Goal: Task Accomplishment & Management: Use online tool/utility

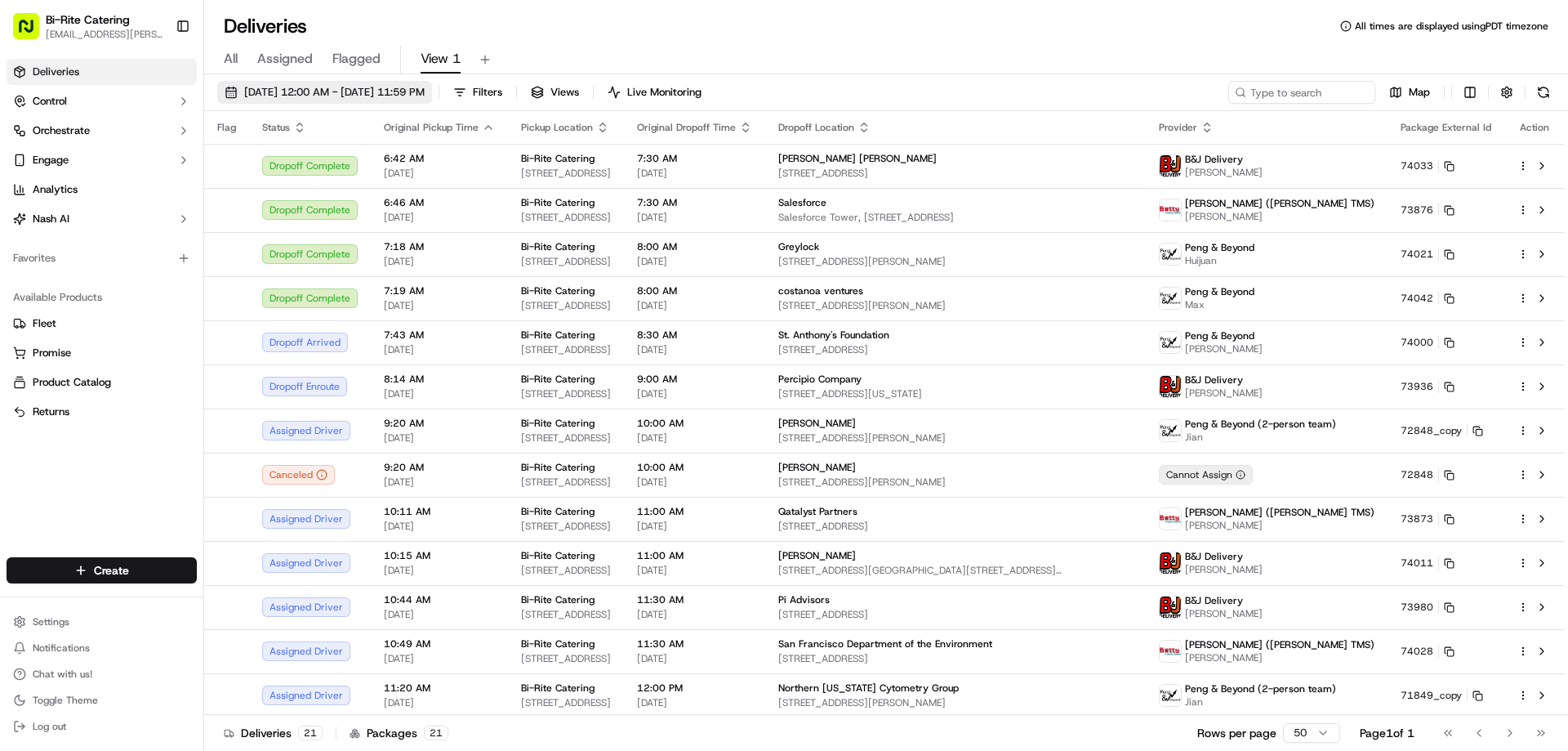
click at [351, 97] on span "[DATE] 12:00 AM - [DATE] 11:59 PM" at bounding box center [334, 91] width 180 height 14
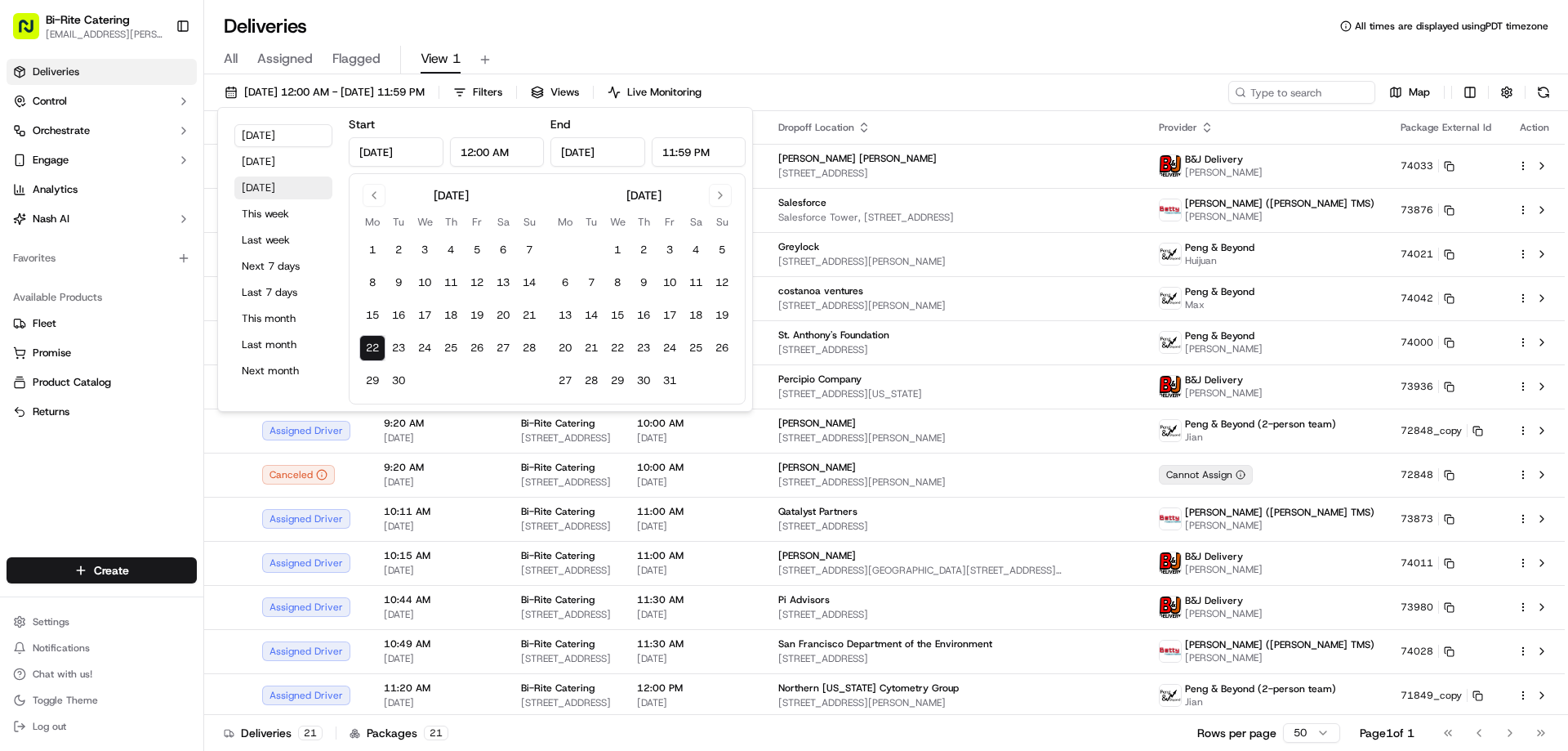
click at [295, 185] on button "Tomorrow" at bounding box center [283, 188] width 98 height 23
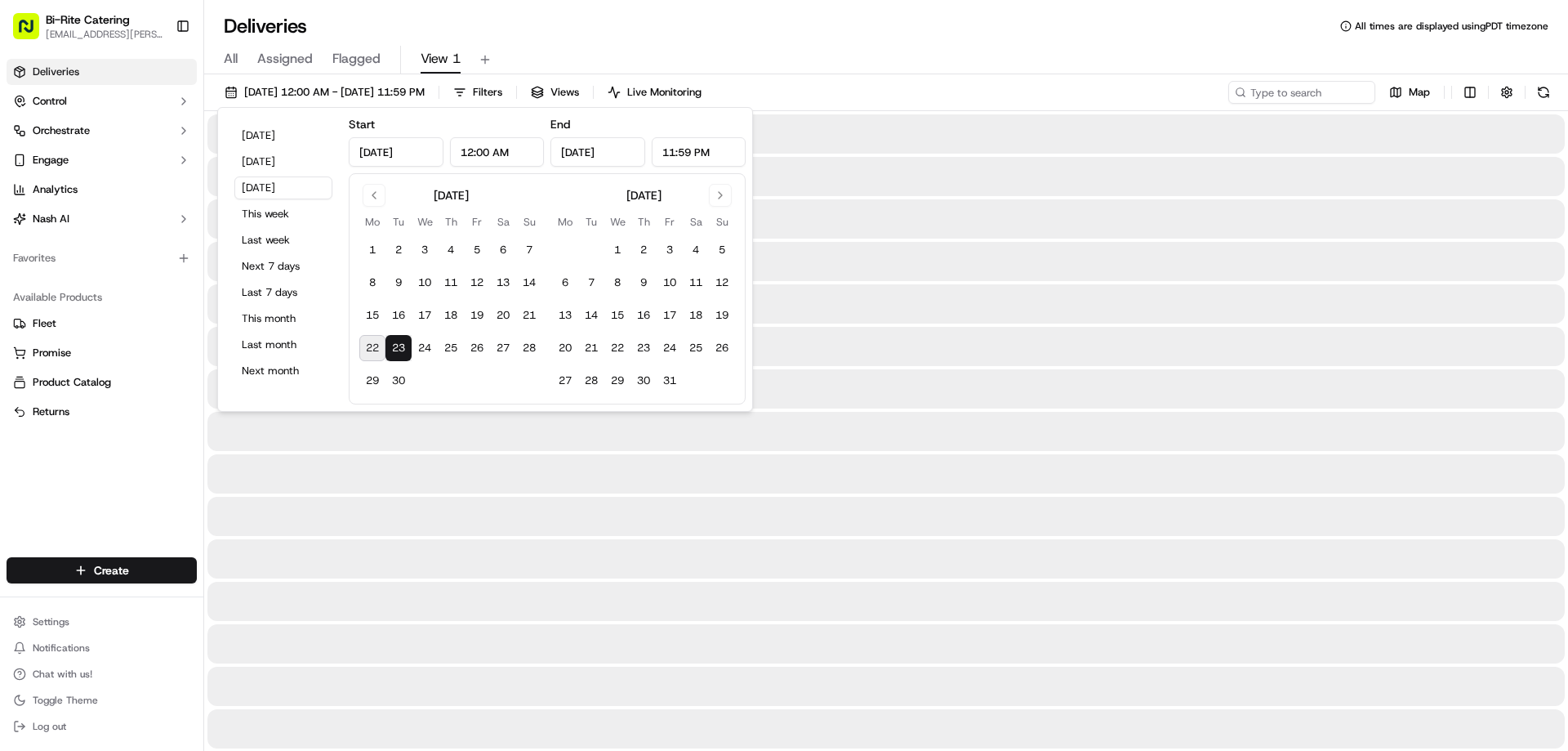
type input "Sep 23, 2025"
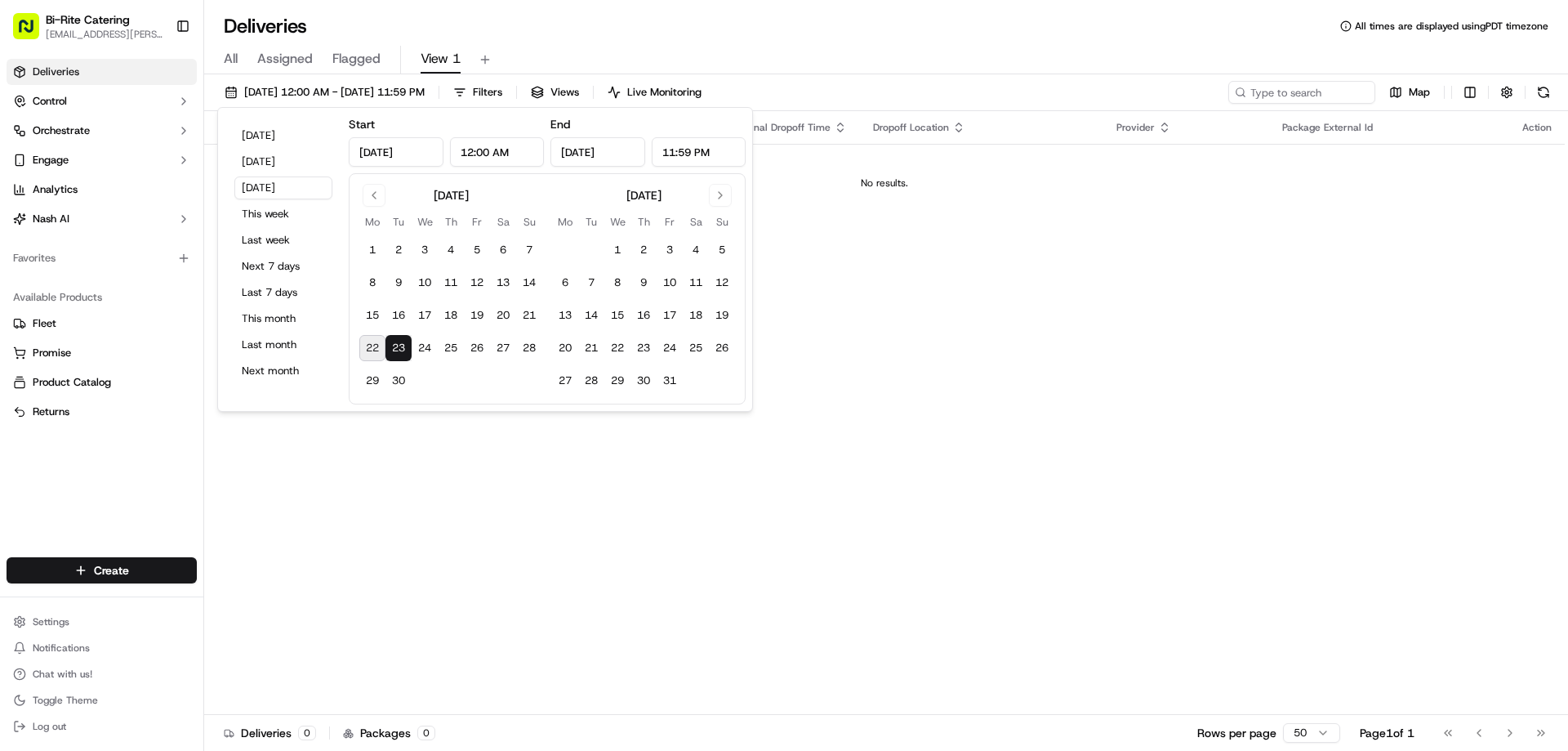
click at [765, 28] on div "Deliveries All times are displayed using PDT timezone" at bounding box center [886, 27] width 1364 height 27
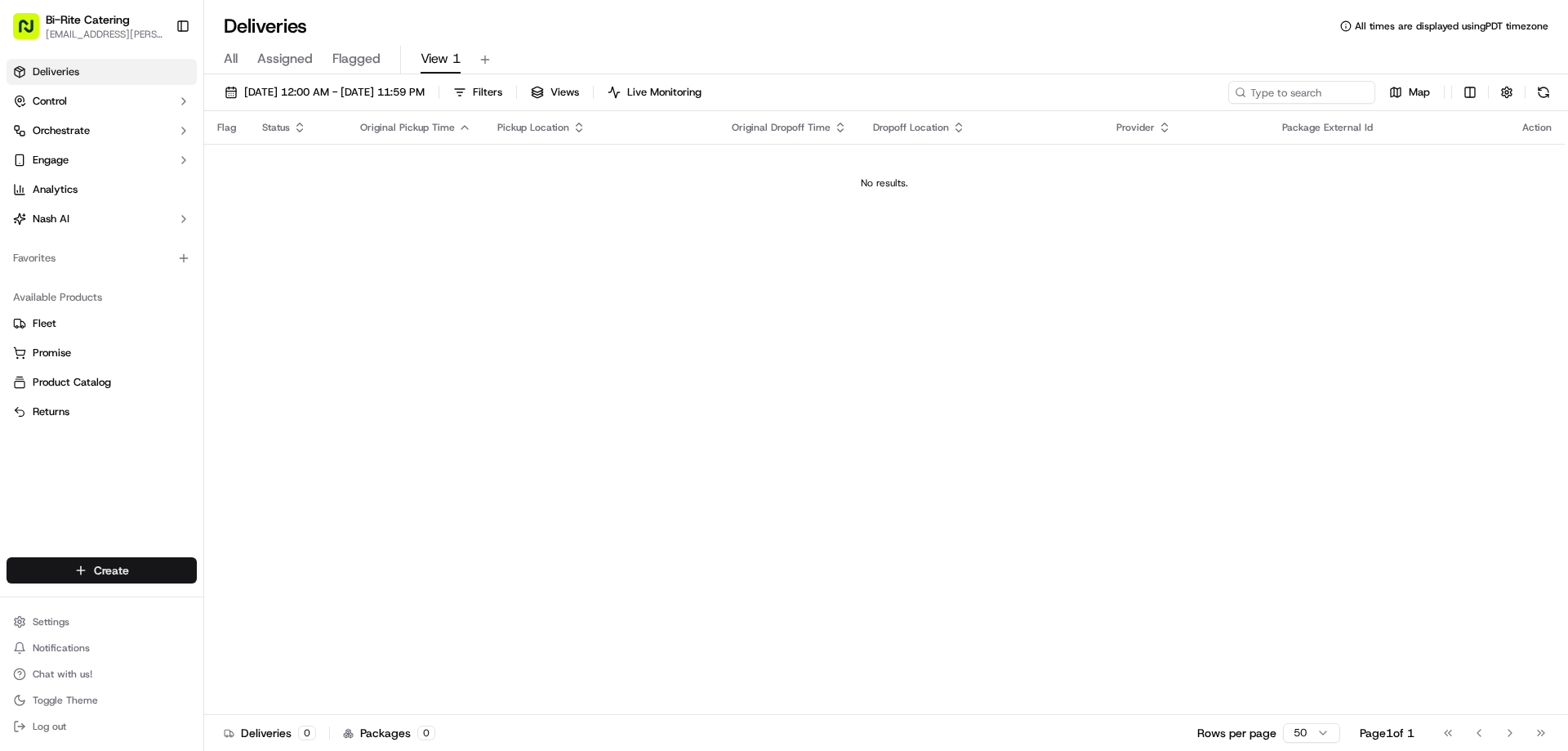
click at [126, 561] on html "Bi-Rite Catering lupe.muniz@biritemarket.com Toggle Sidebar Deliveries Control …" at bounding box center [784, 375] width 1568 height 751
click at [284, 629] on link "CSV Upload" at bounding box center [295, 629] width 182 height 29
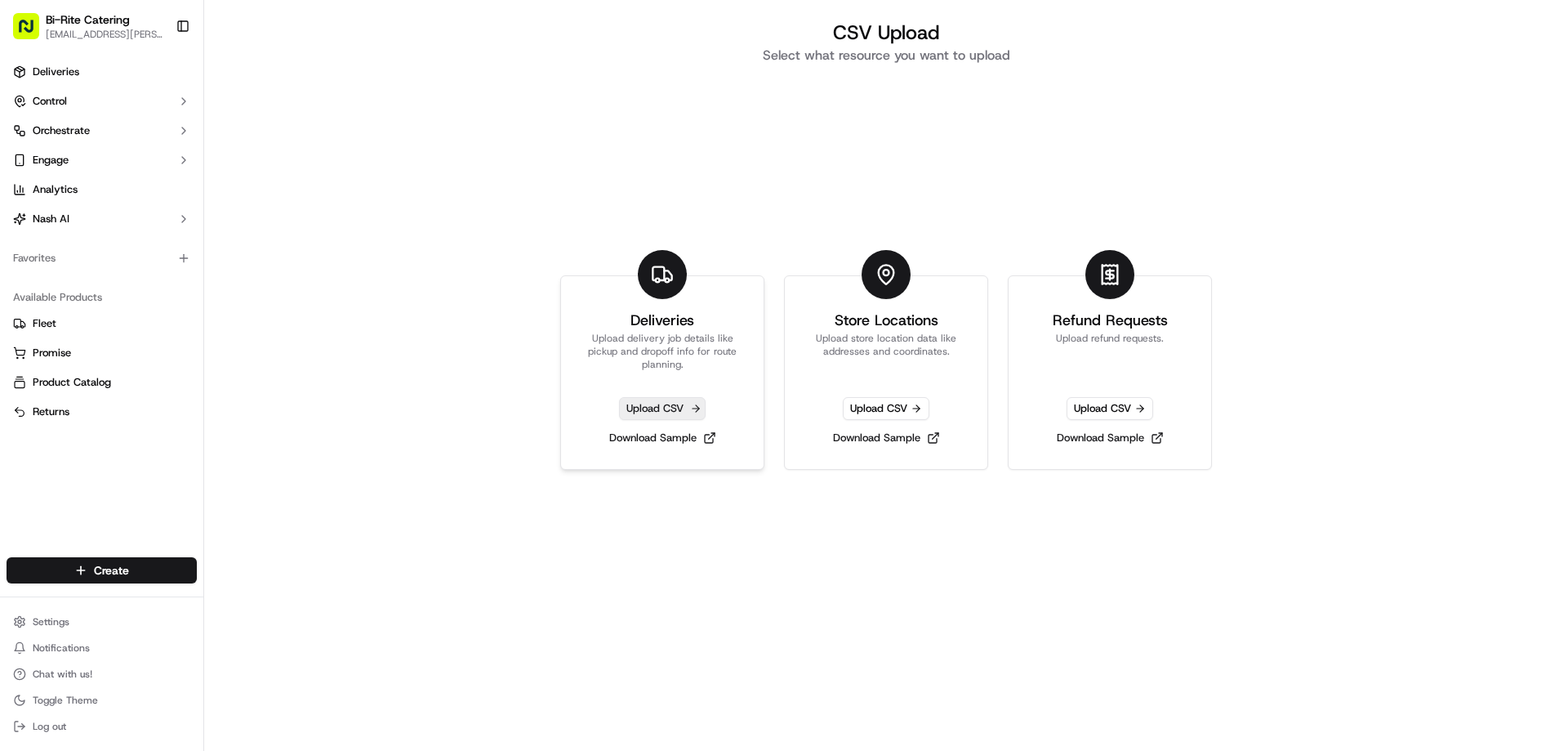
click at [665, 405] on span "Upload CSV" at bounding box center [662, 408] width 86 height 23
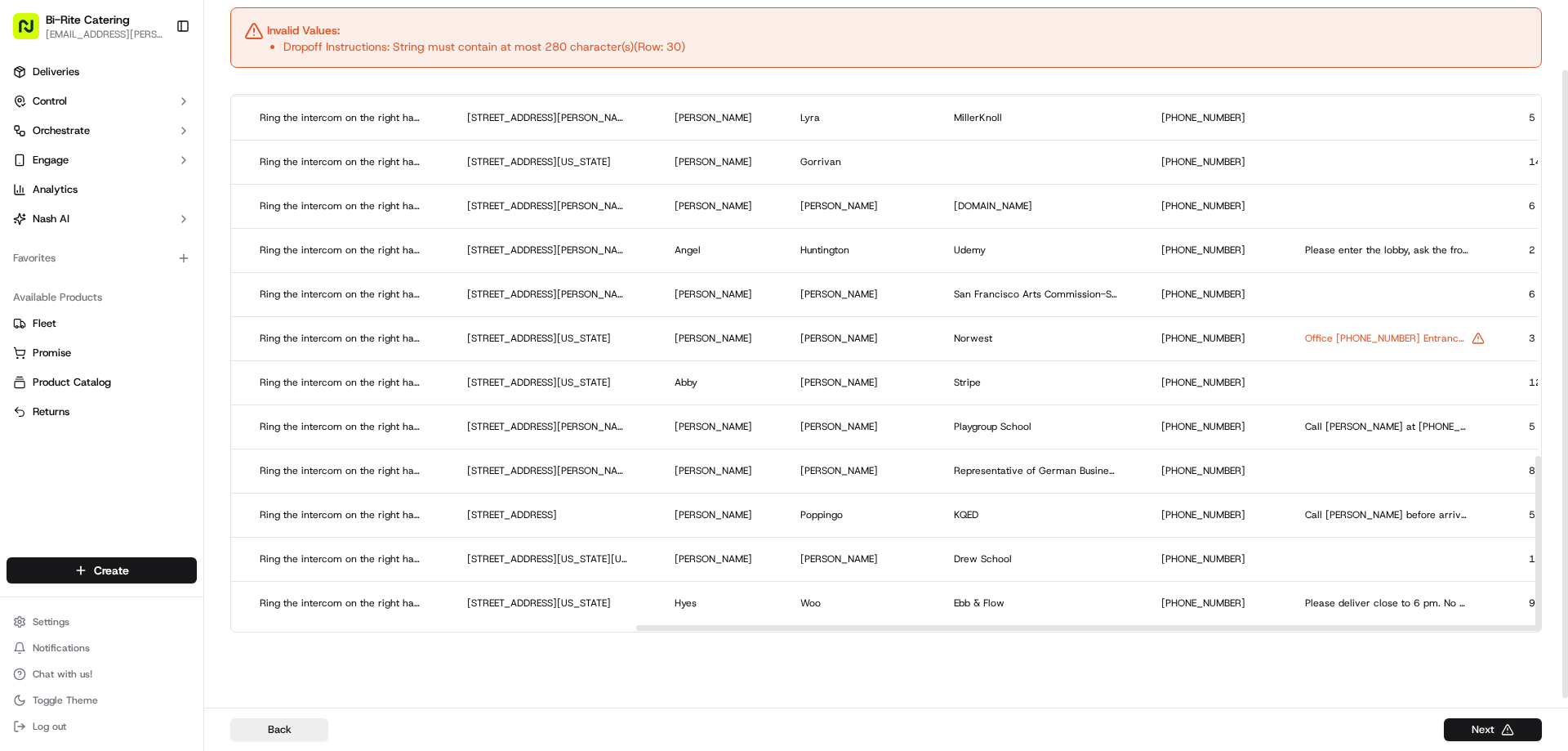
scroll to position [1091, 1402]
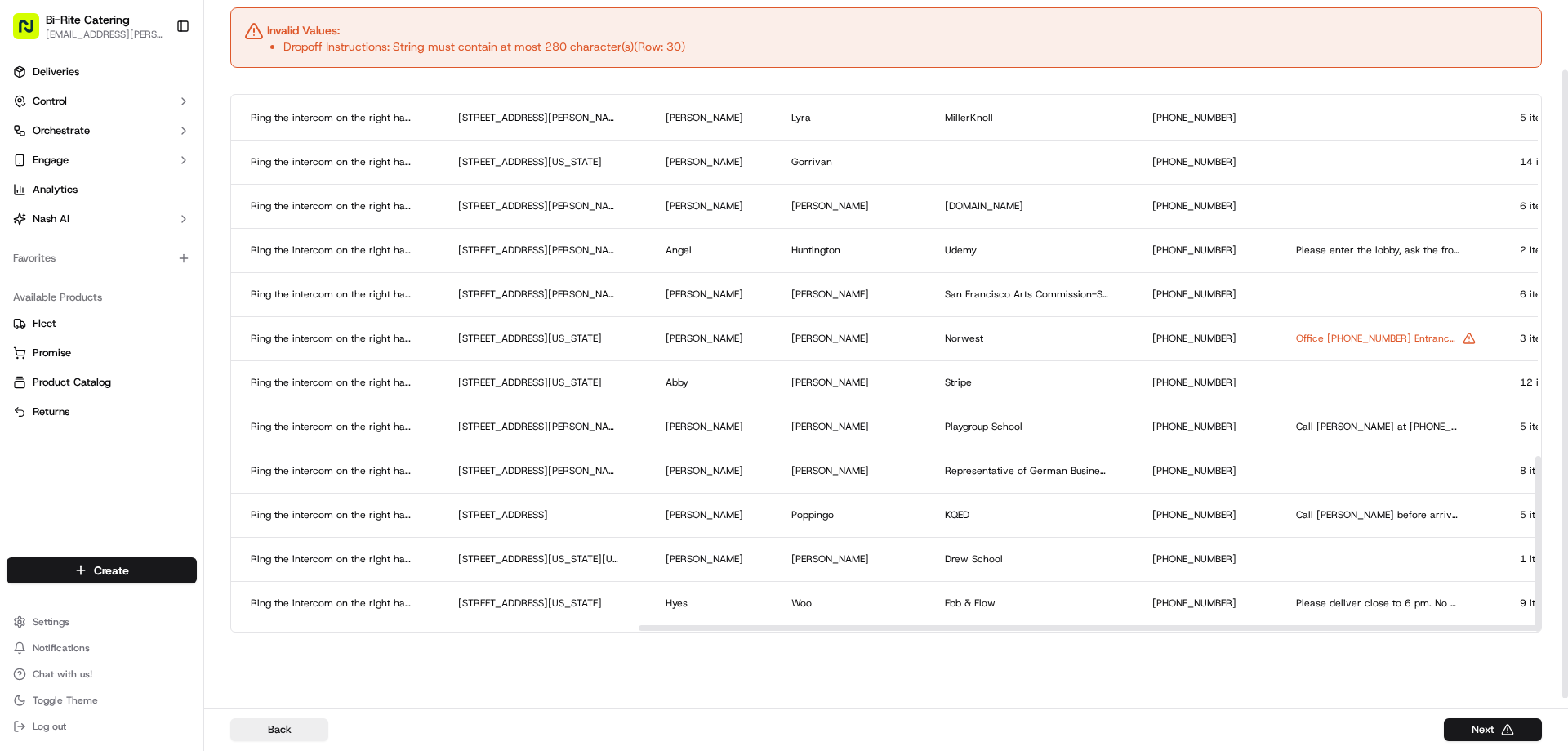
drag, startPoint x: 666, startPoint y: 629, endPoint x: 1073, endPoint y: 626, distance: 407.0
click at [1073, 626] on div at bounding box center [1289, 628] width 1301 height 6
click at [271, 728] on button "Back" at bounding box center [279, 729] width 98 height 23
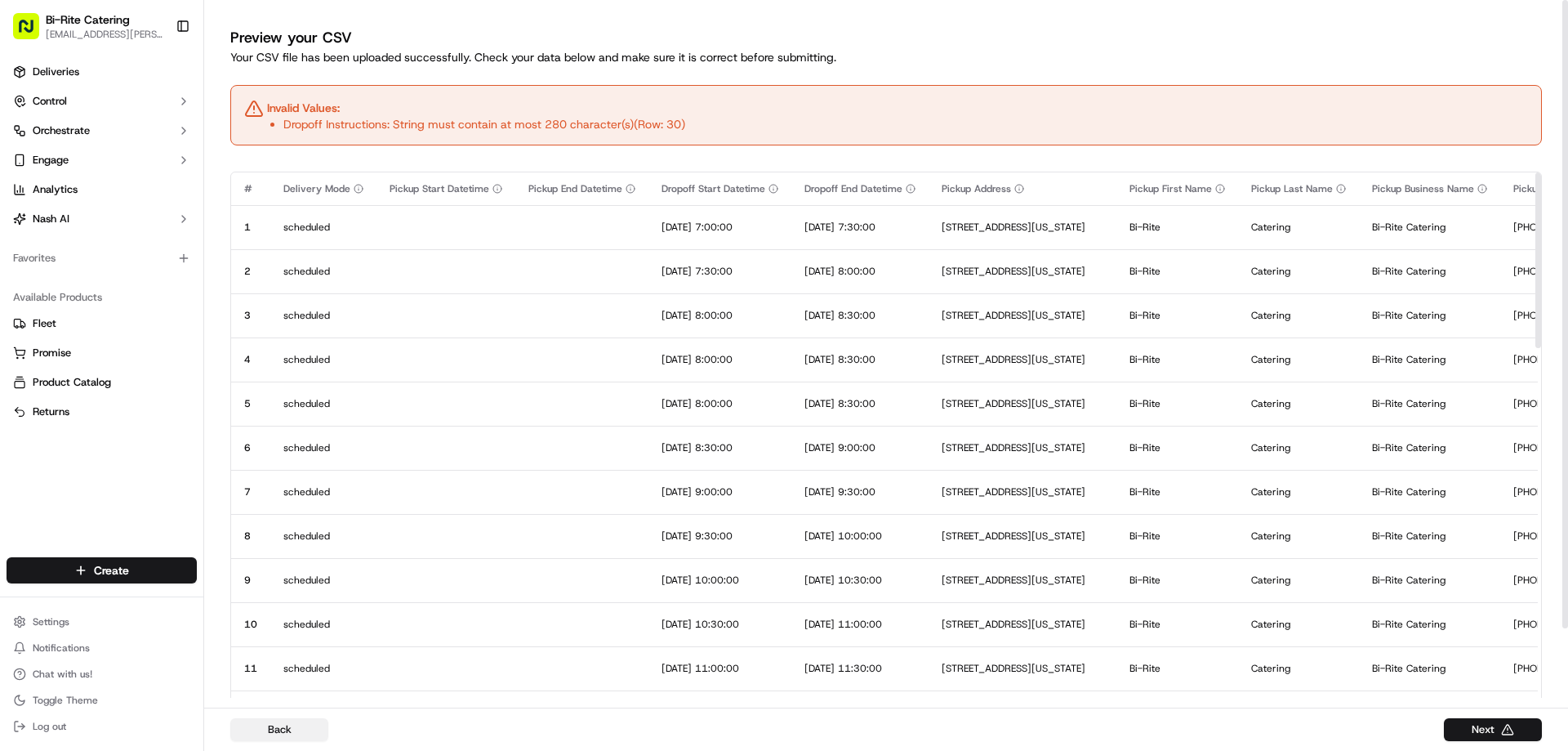
click at [270, 734] on button "Back" at bounding box center [279, 729] width 98 height 23
click at [287, 733] on button "Back" at bounding box center [279, 729] width 98 height 23
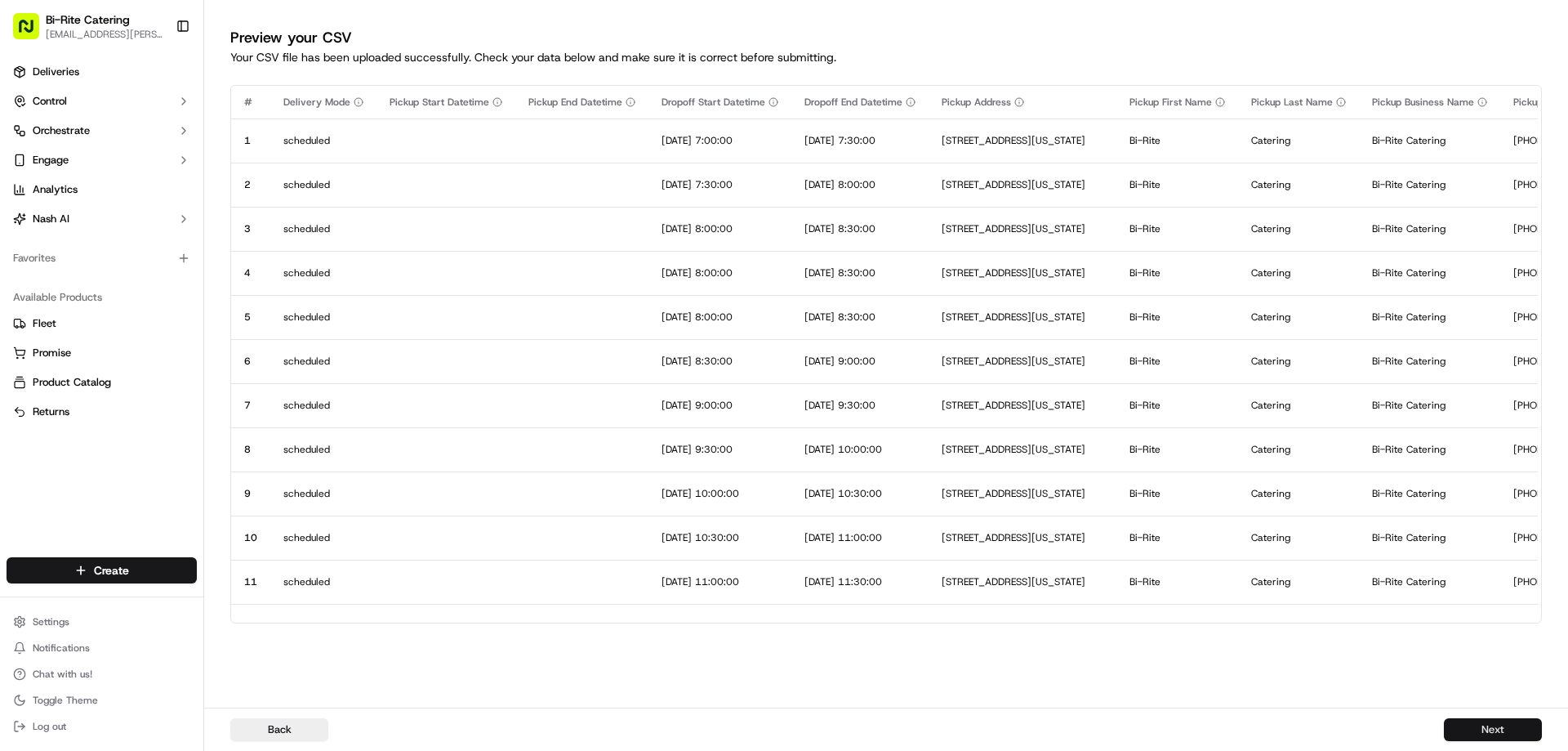
click at [1486, 734] on button "Next" at bounding box center [1492, 729] width 98 height 23
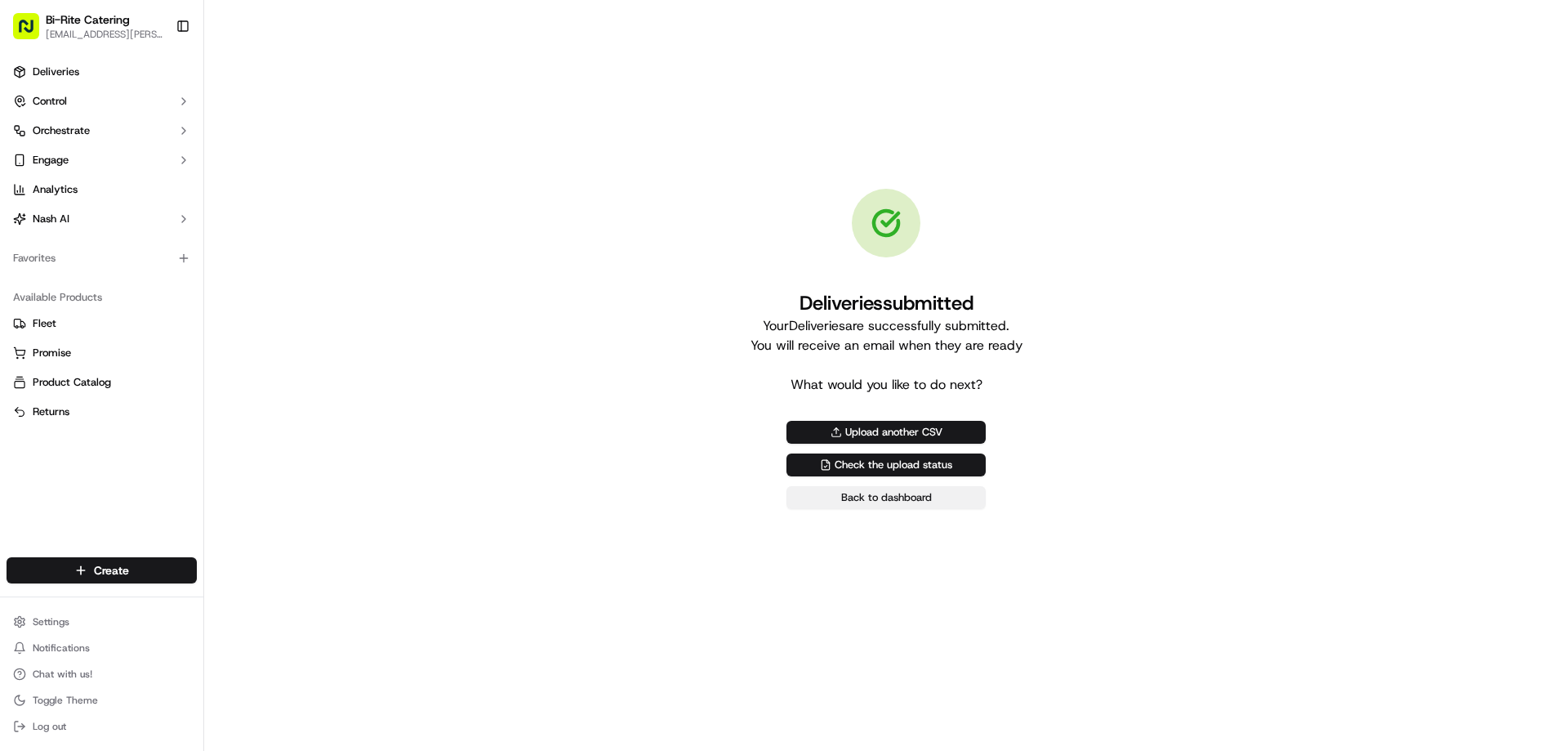
click at [906, 503] on link "Back to dashboard" at bounding box center [887, 498] width 199 height 23
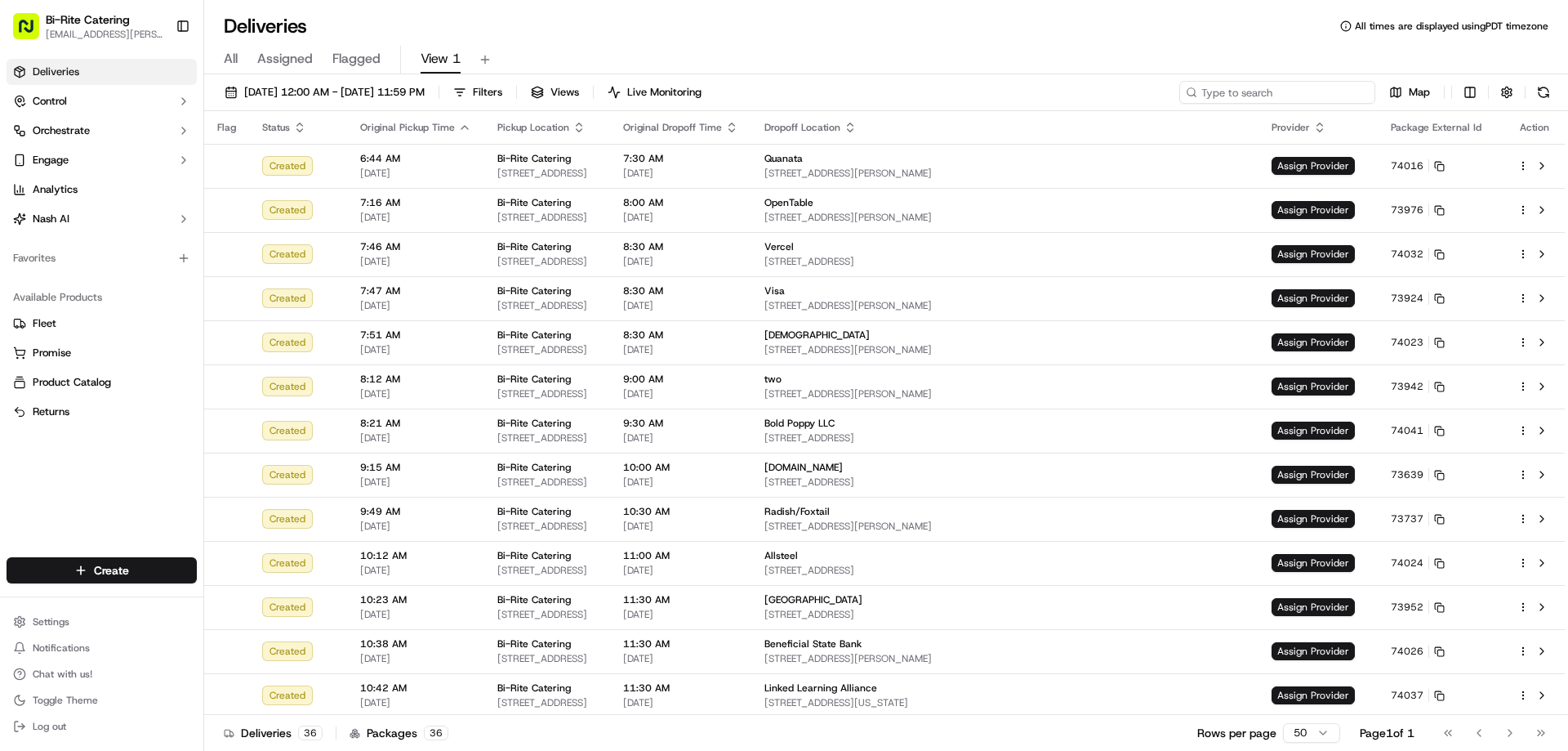
click at [1296, 86] on input at bounding box center [1277, 92] width 196 height 23
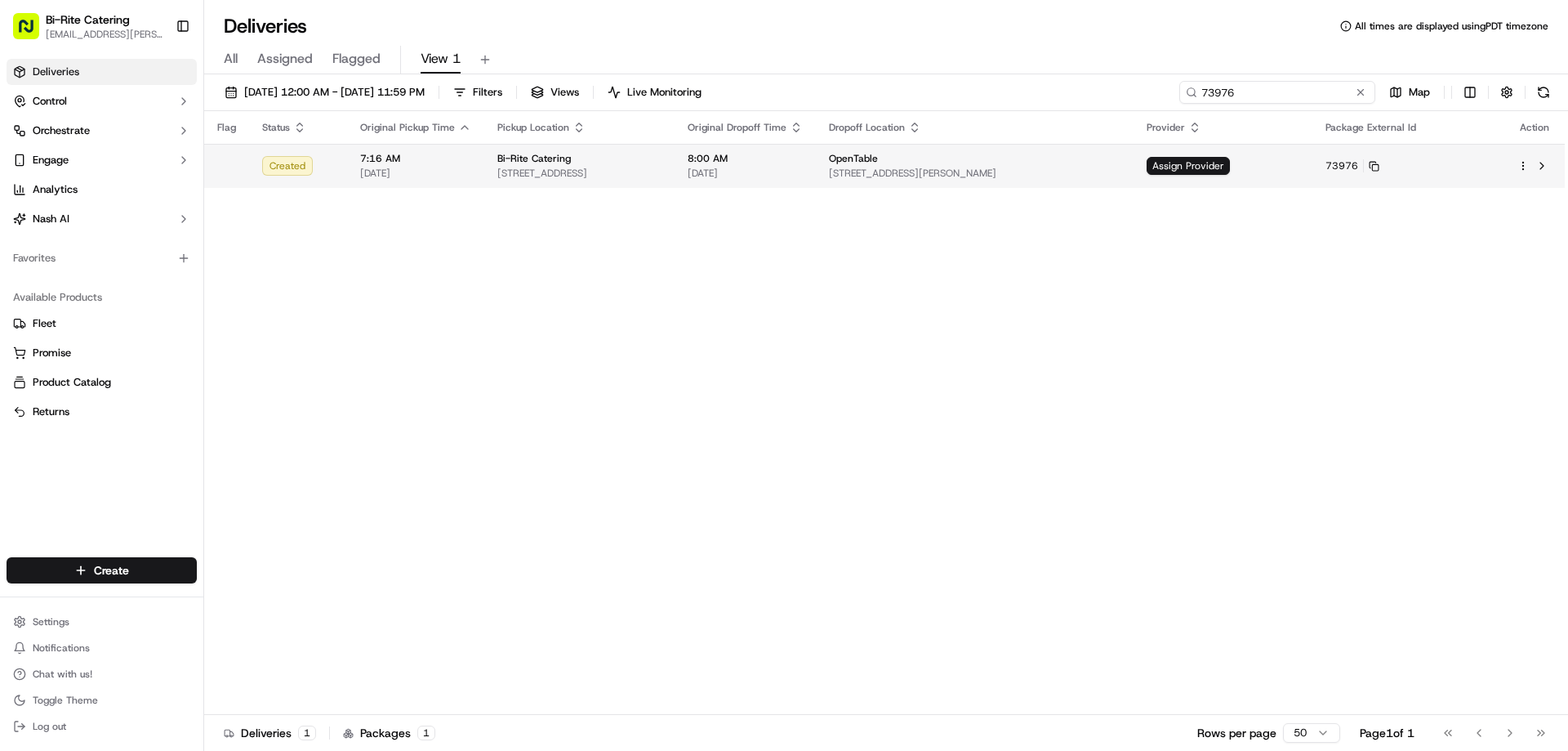
type input "73976"
click at [1523, 164] on html "Bi-Rite Catering lupe.muniz@biritemarket.com Toggle Sidebar Deliveries Control …" at bounding box center [784, 375] width 1568 height 751
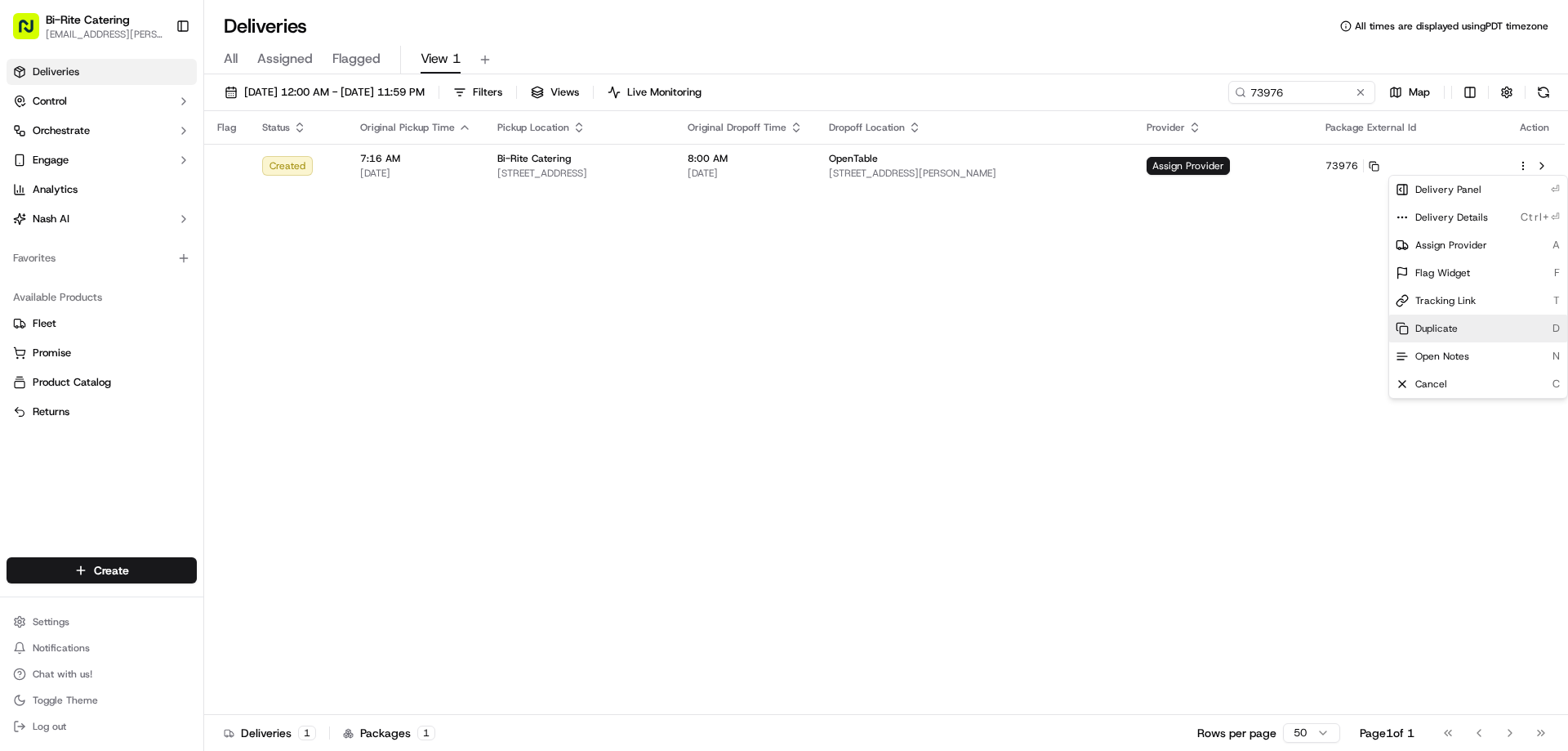
click at [1441, 322] on span "Duplicate" at bounding box center [1436, 329] width 43 height 13
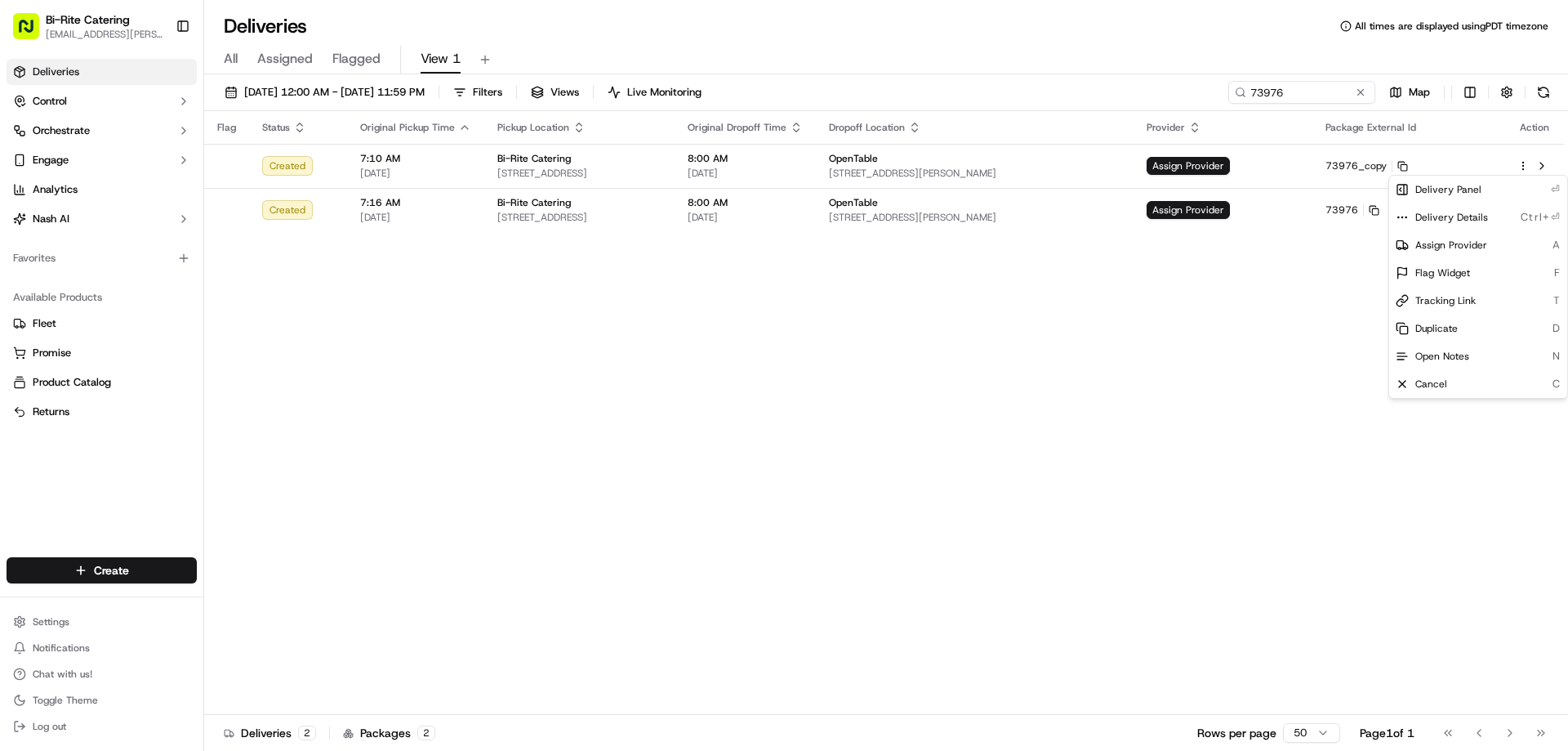
click at [835, 324] on html "Bi-Rite Catering lupe.muniz@biritemarket.com Toggle Sidebar Deliveries Control …" at bounding box center [784, 375] width 1568 height 751
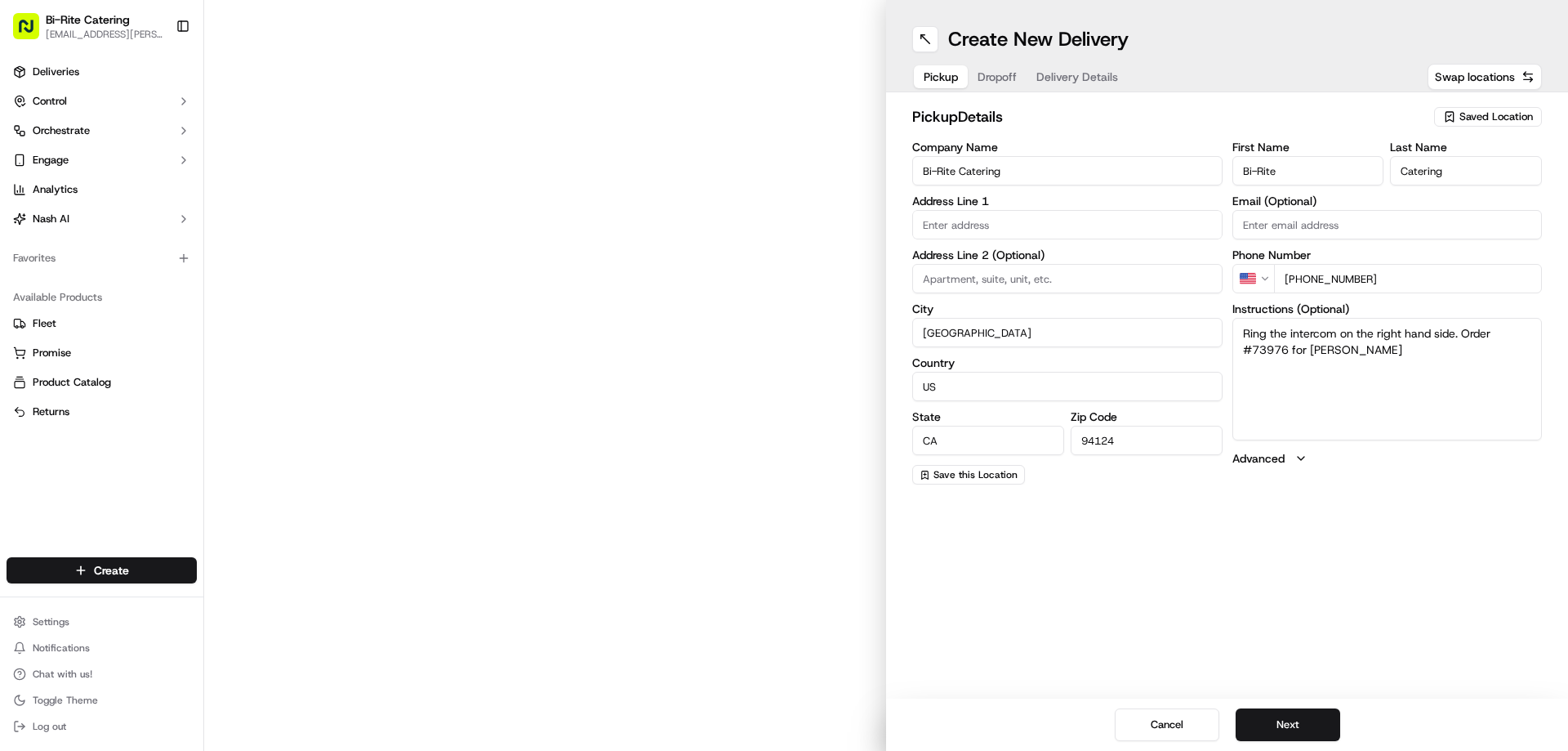
type input "1970 Innes Ave"
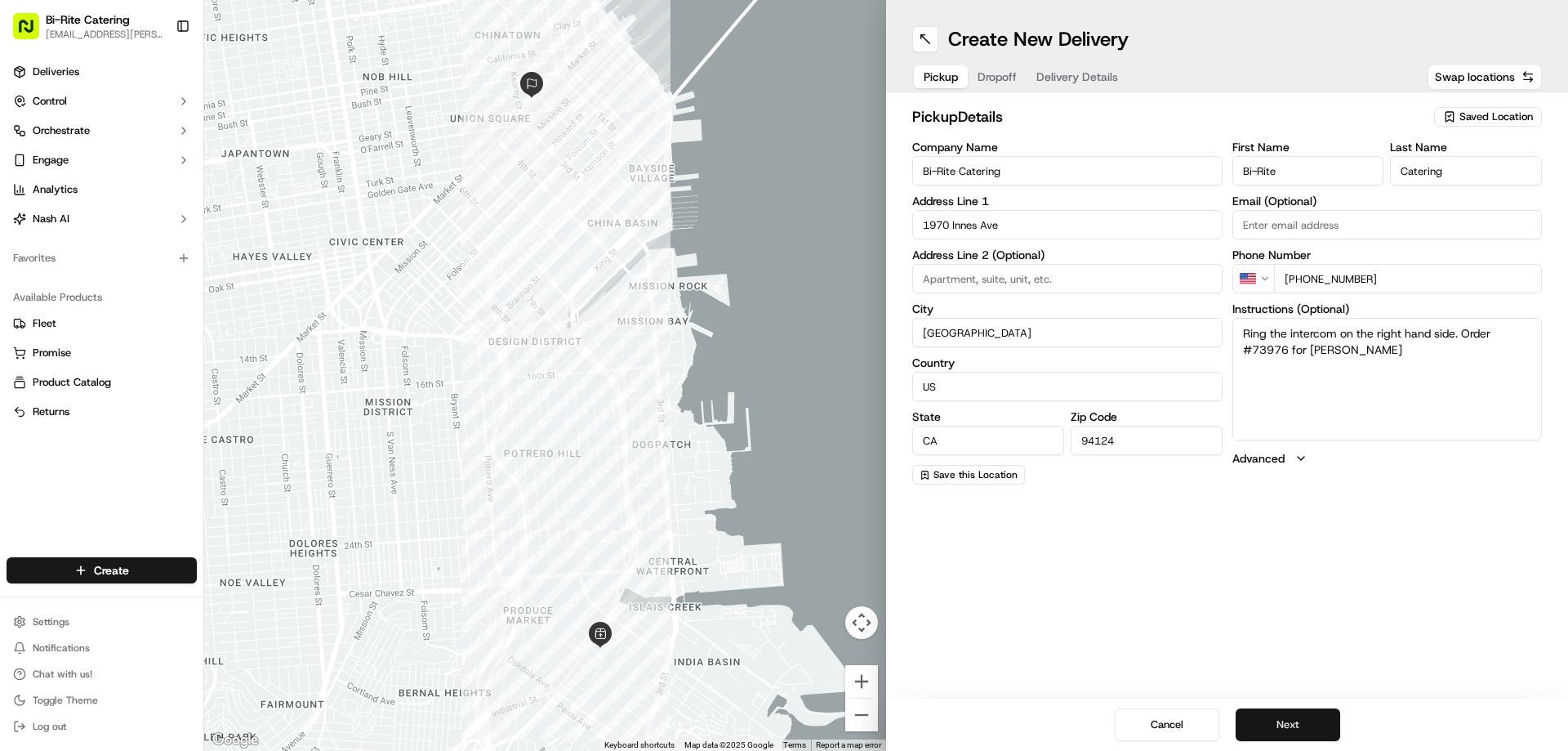
click at [1269, 717] on button "Next" at bounding box center [1288, 724] width 104 height 32
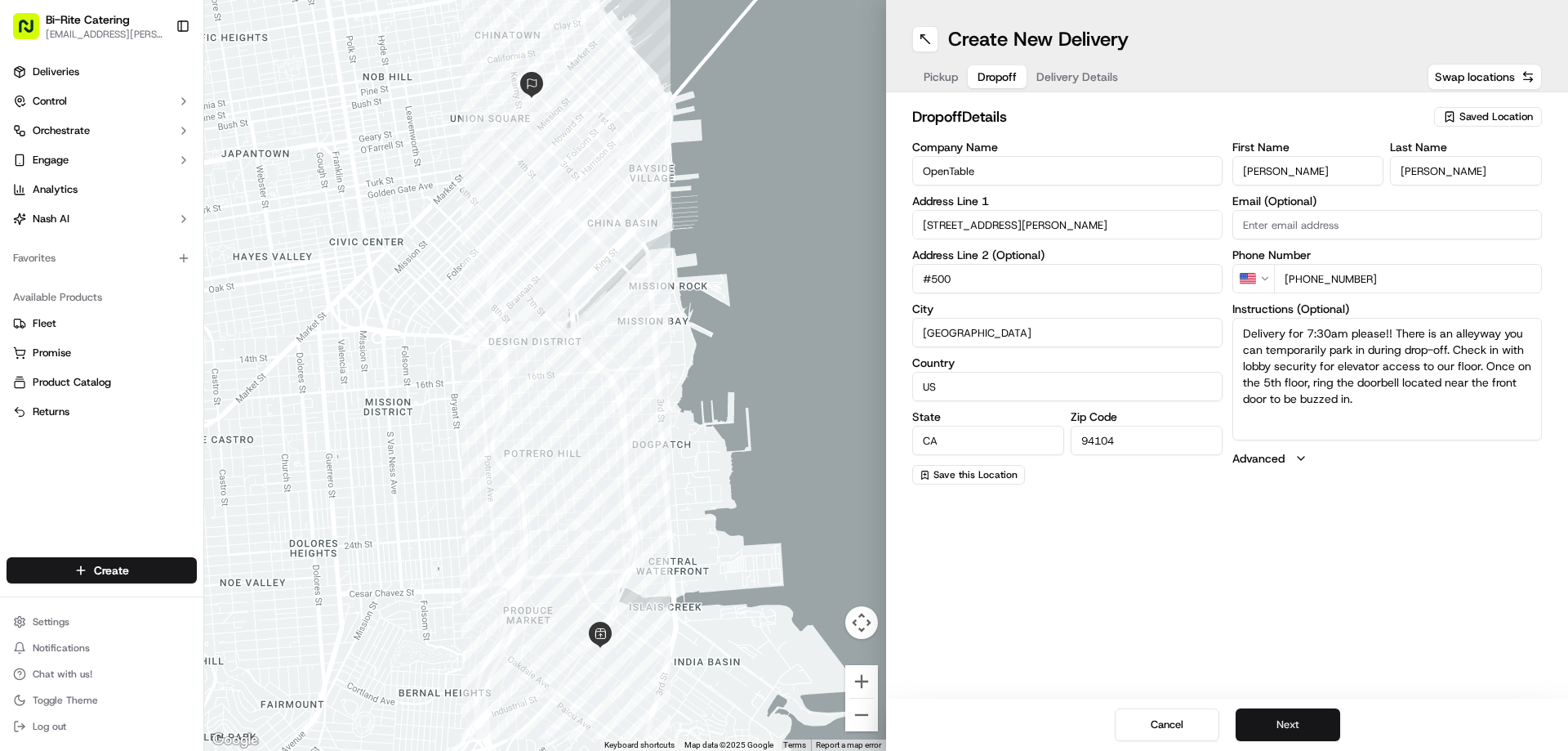
click at [1269, 718] on button "Next" at bounding box center [1288, 724] width 104 height 32
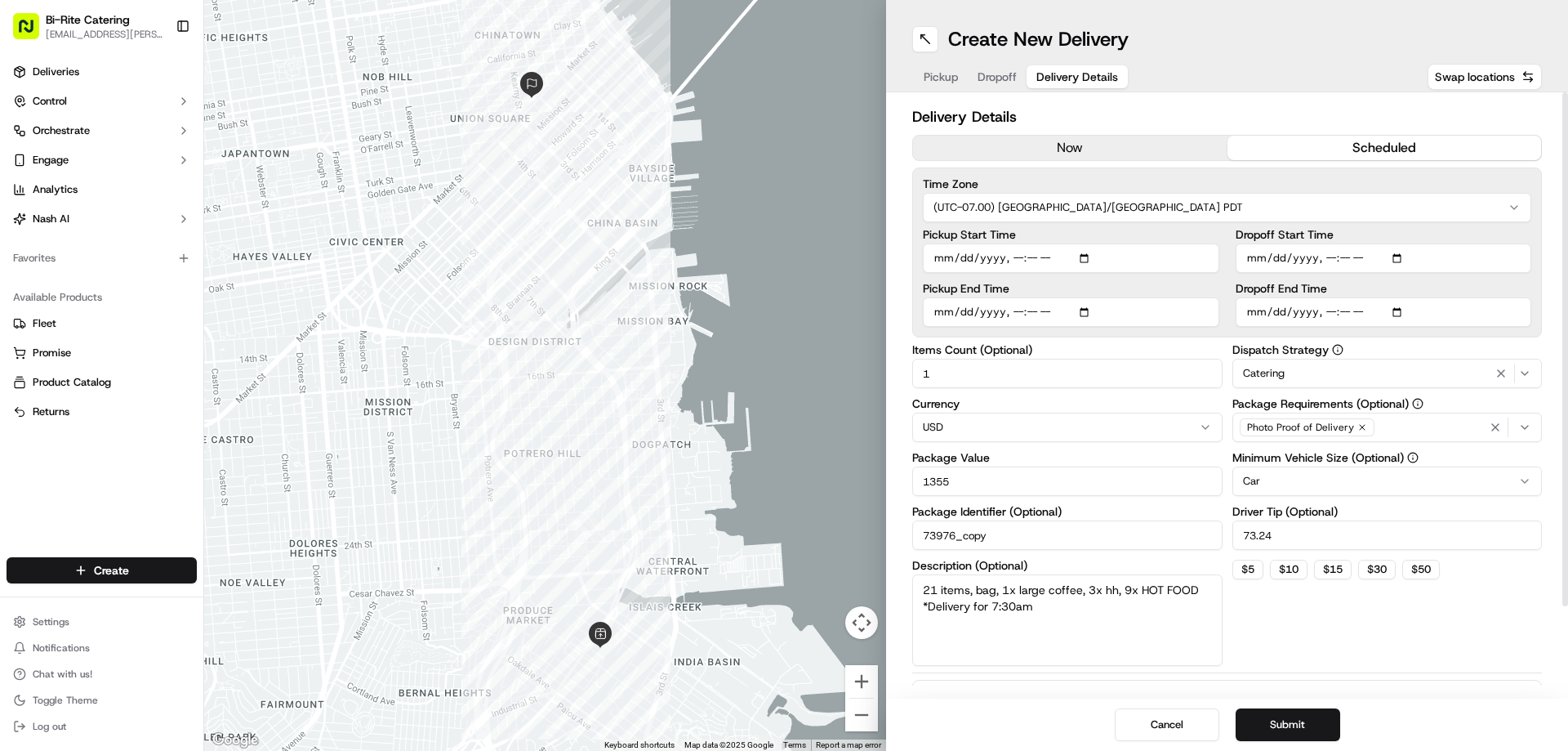
click at [1033, 260] on input "Pickup Start Time" at bounding box center [1071, 257] width 296 height 29
type input "2025-09-23T07:10"
click at [1033, 313] on input "Pickup End Time" at bounding box center [1071, 311] width 296 height 29
type input "2025-09-23T07:40"
click at [1318, 646] on div "Dispatch Strategy Catering Package Requirements (Optional) Photo Proof of Deliv…" at bounding box center [1387, 504] width 310 height 322
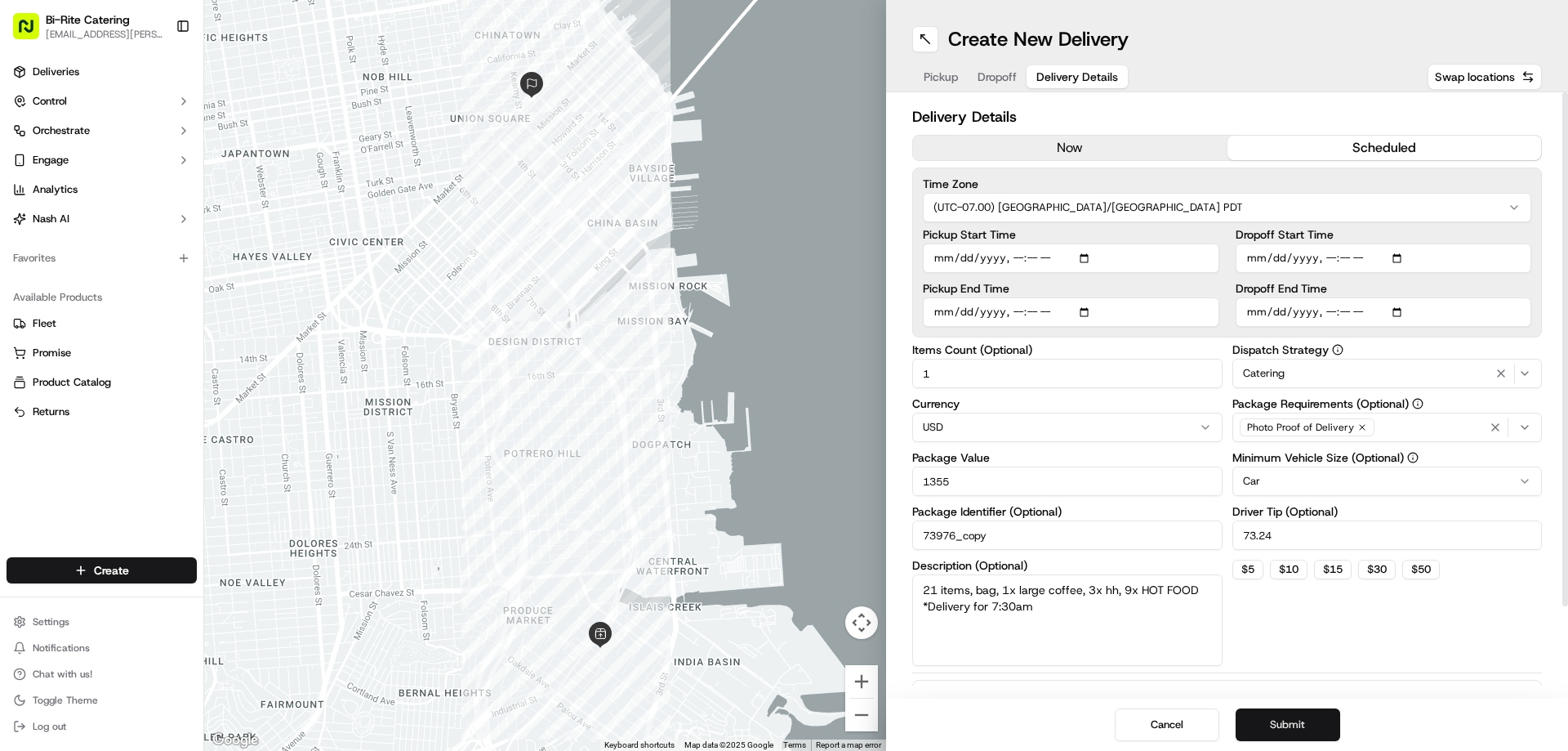
click at [1297, 708] on button "Submit" at bounding box center [1288, 724] width 104 height 32
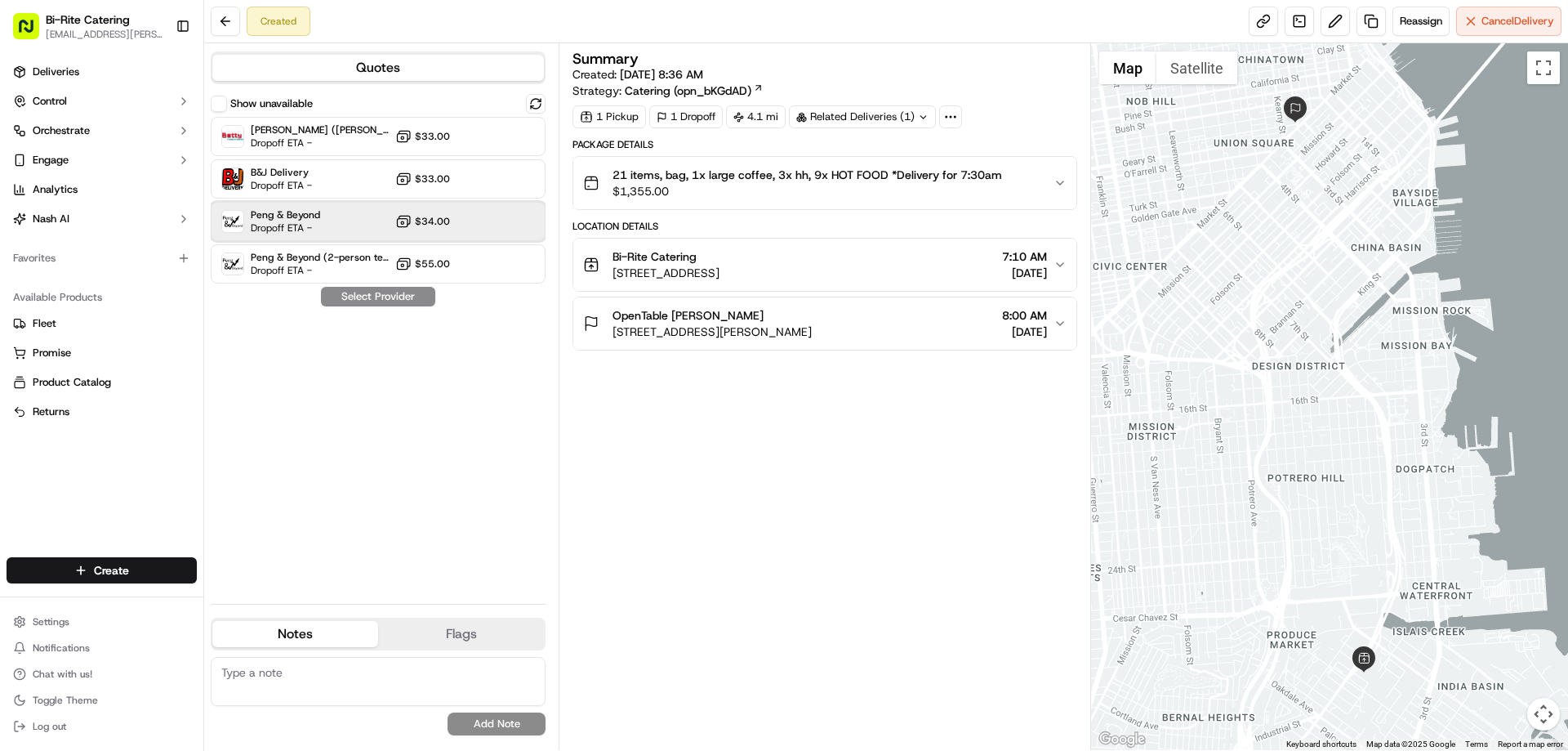
click at [364, 218] on div "Peng & Beyond Dropoff ETA - $34.00" at bounding box center [378, 221] width 335 height 39
click at [361, 295] on button "Assign Provider" at bounding box center [378, 296] width 116 height 20
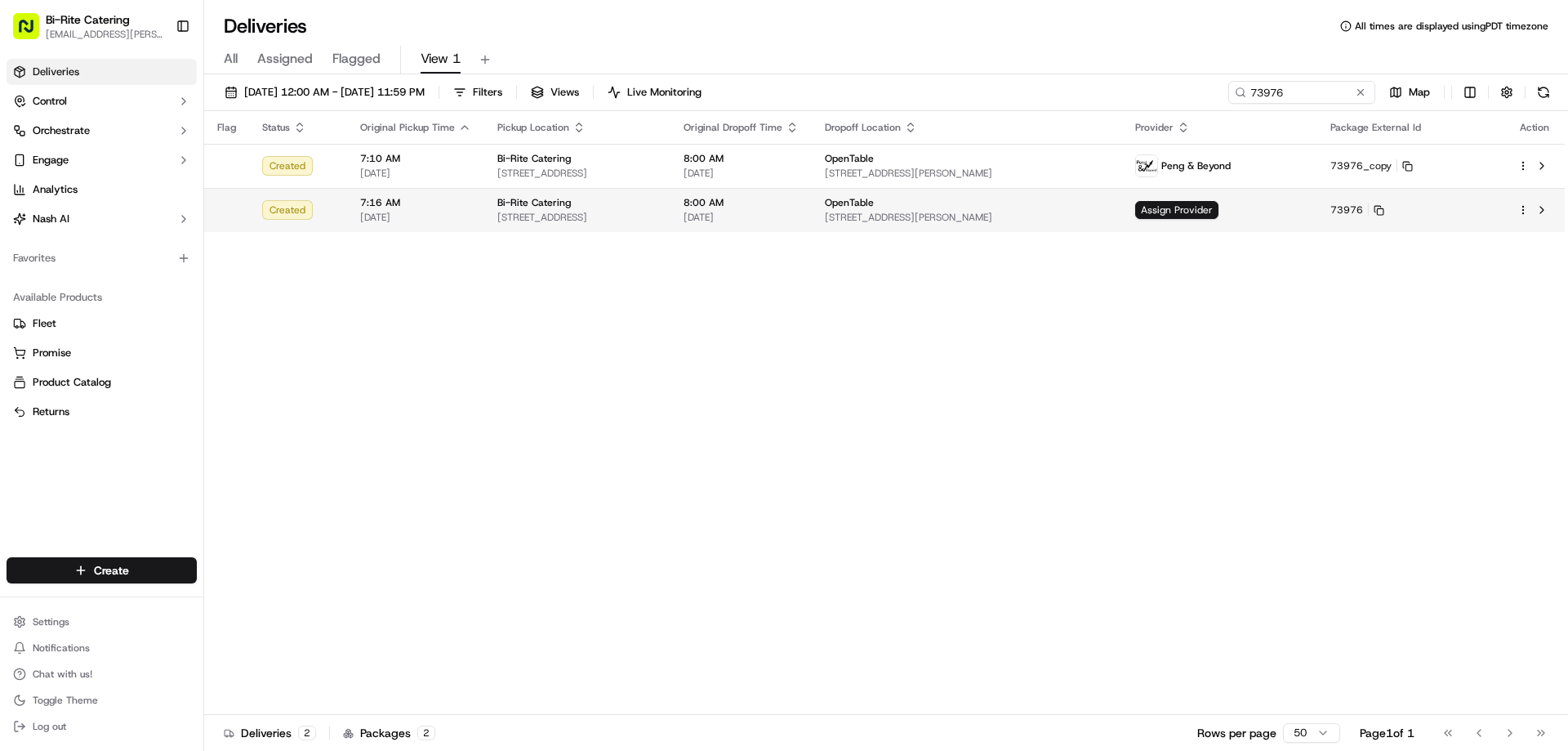
click at [1522, 215] on html "Bi-Rite Catering lupe.muniz@biritemarket.com Toggle Sidebar Deliveries Control …" at bounding box center [784, 375] width 1568 height 751
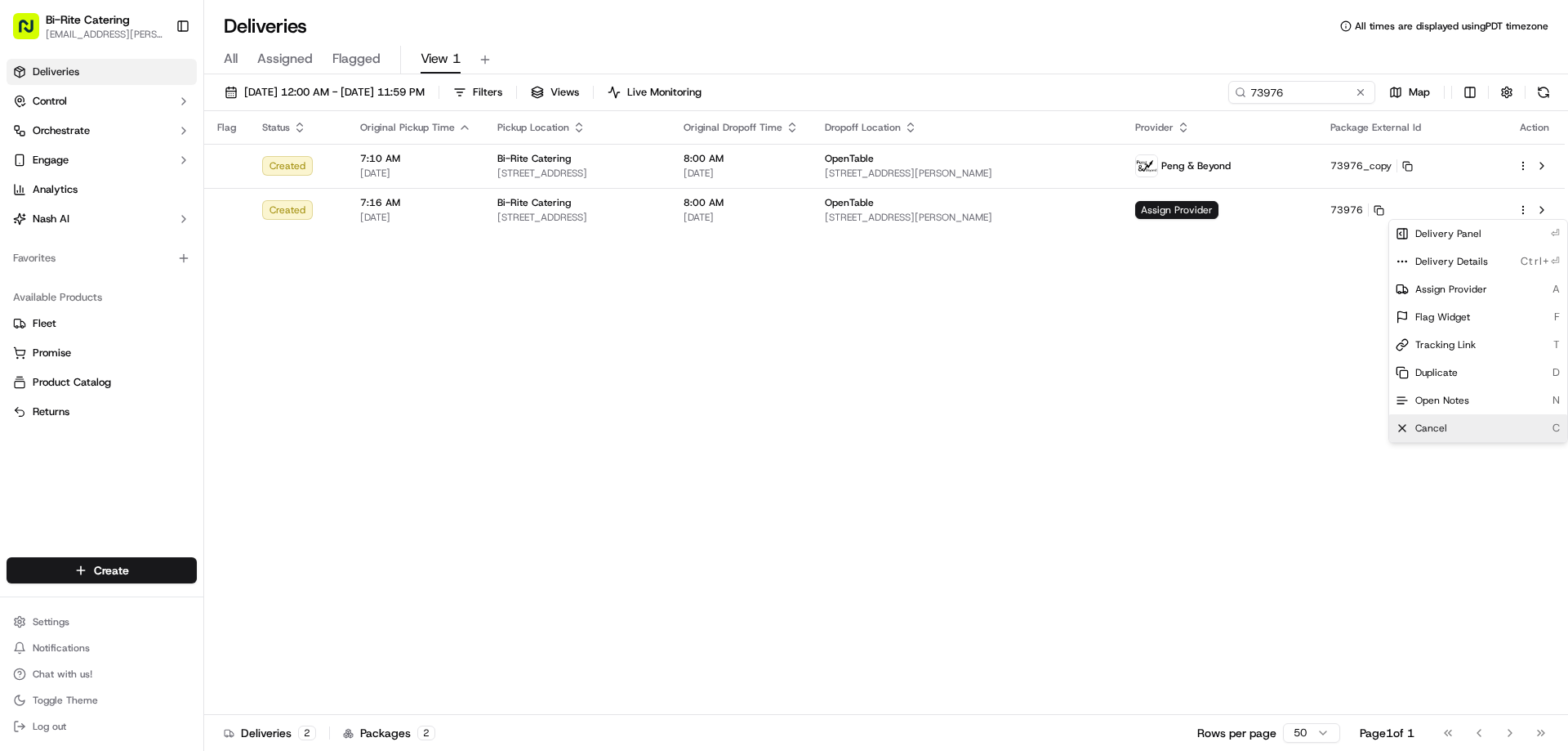
click at [1436, 427] on span "Cancel" at bounding box center [1431, 428] width 32 height 13
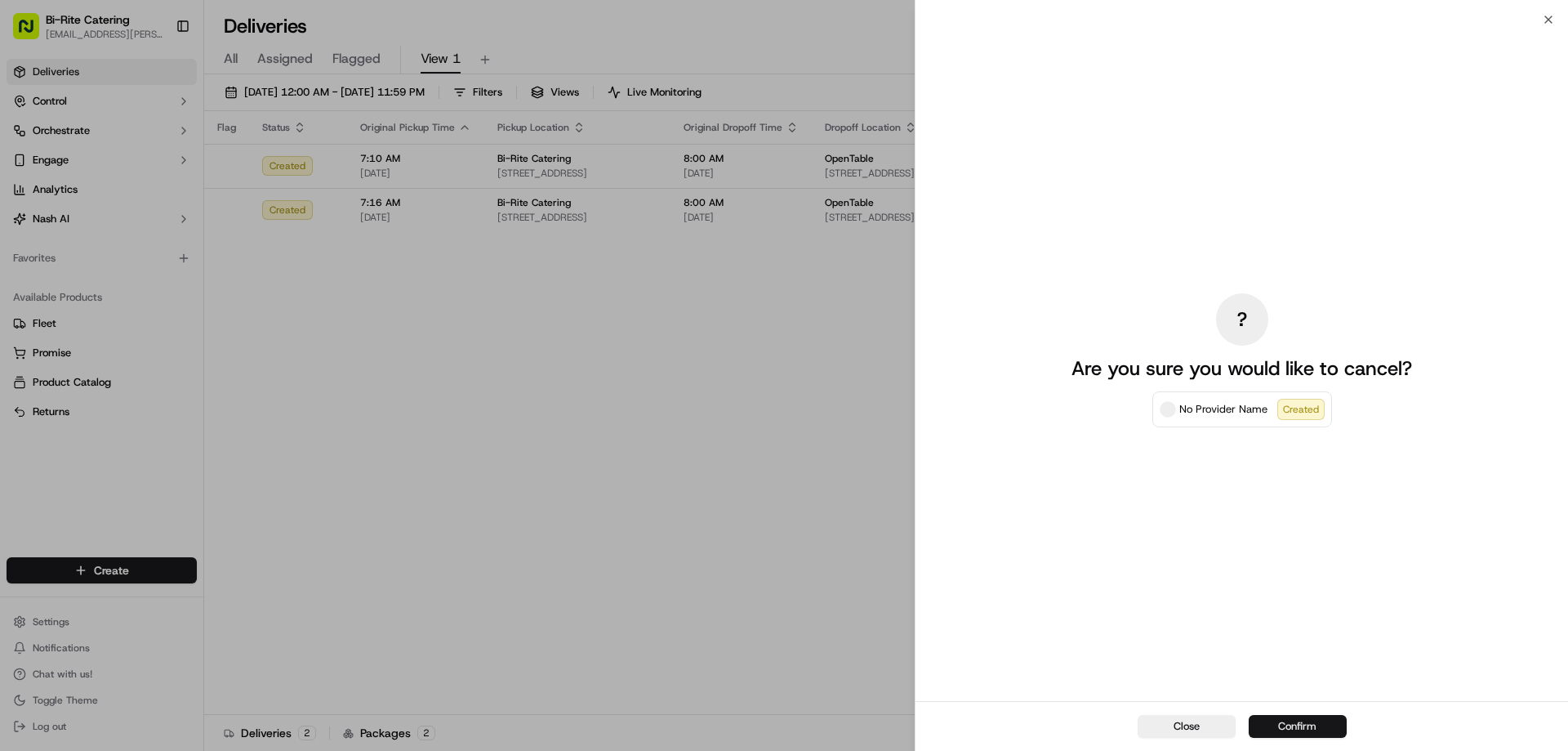
click at [1319, 731] on button "Confirm" at bounding box center [1297, 726] width 98 height 23
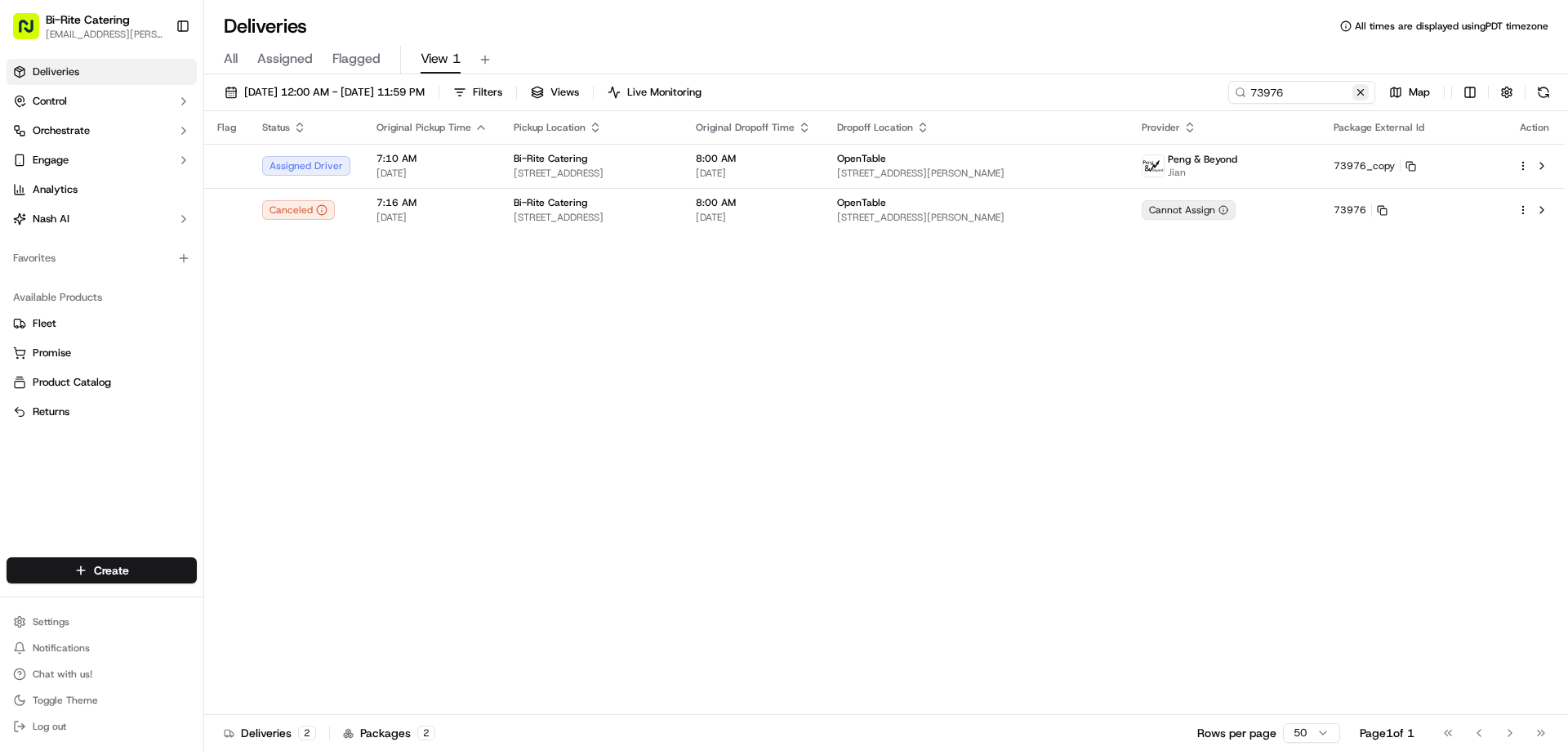
click at [1363, 95] on button at bounding box center [1360, 92] width 16 height 16
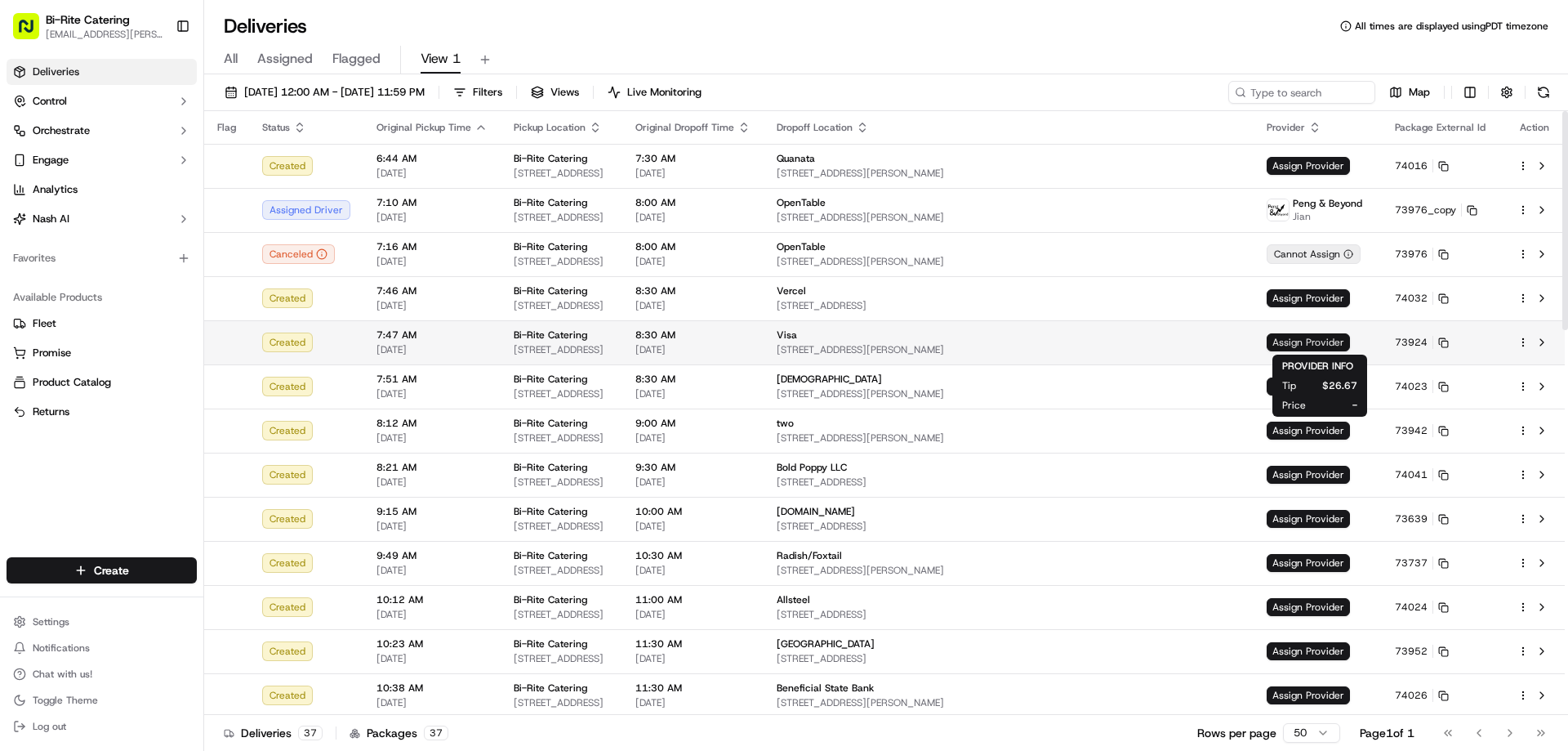
click at [1289, 336] on span "Assign Provider" at bounding box center [1308, 342] width 84 height 18
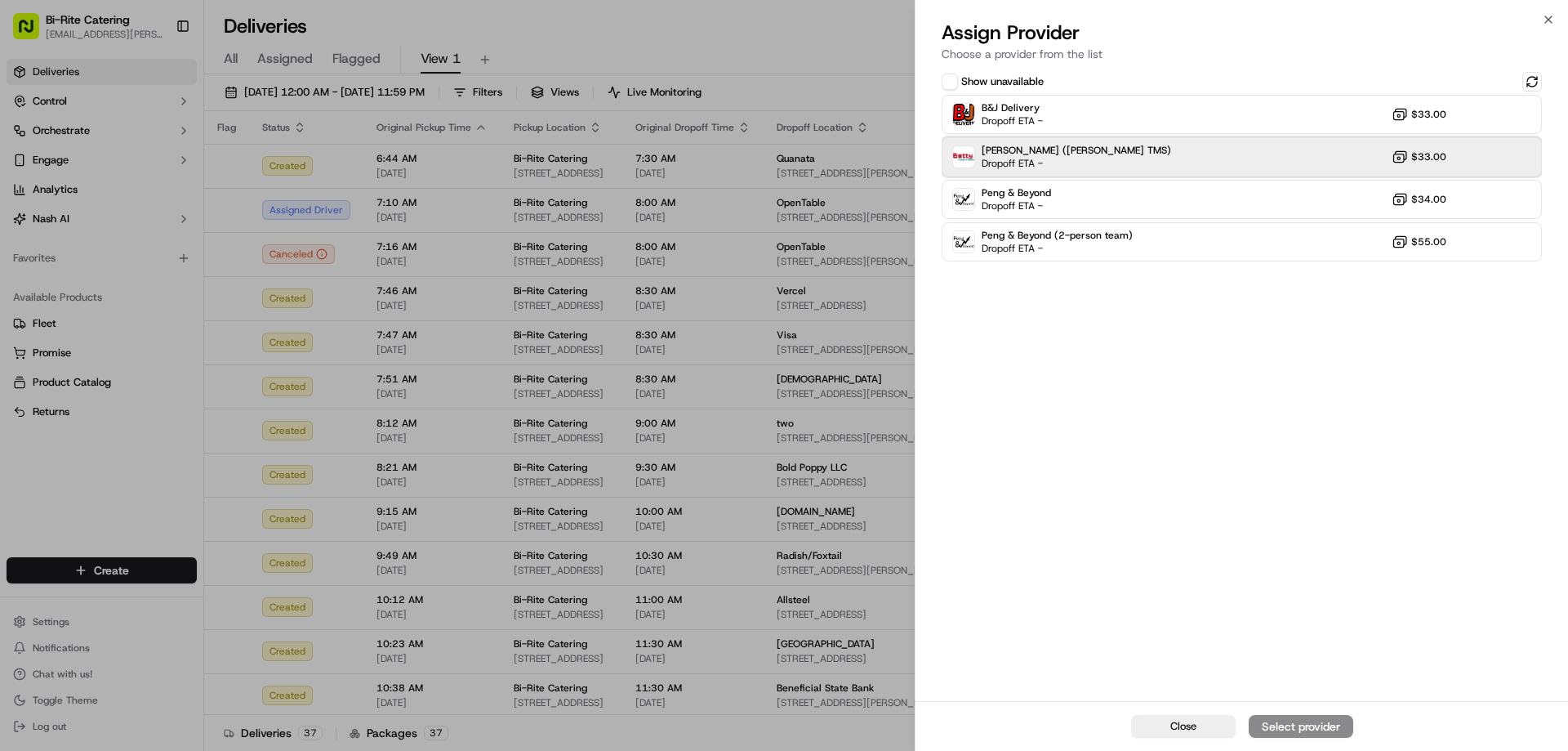
click at [1119, 142] on div "Betty (Nash TMS) Dropoff ETA - $33.00" at bounding box center [1241, 157] width 600 height 39
click at [1298, 720] on div "Assign Provider" at bounding box center [1300, 725] width 80 height 16
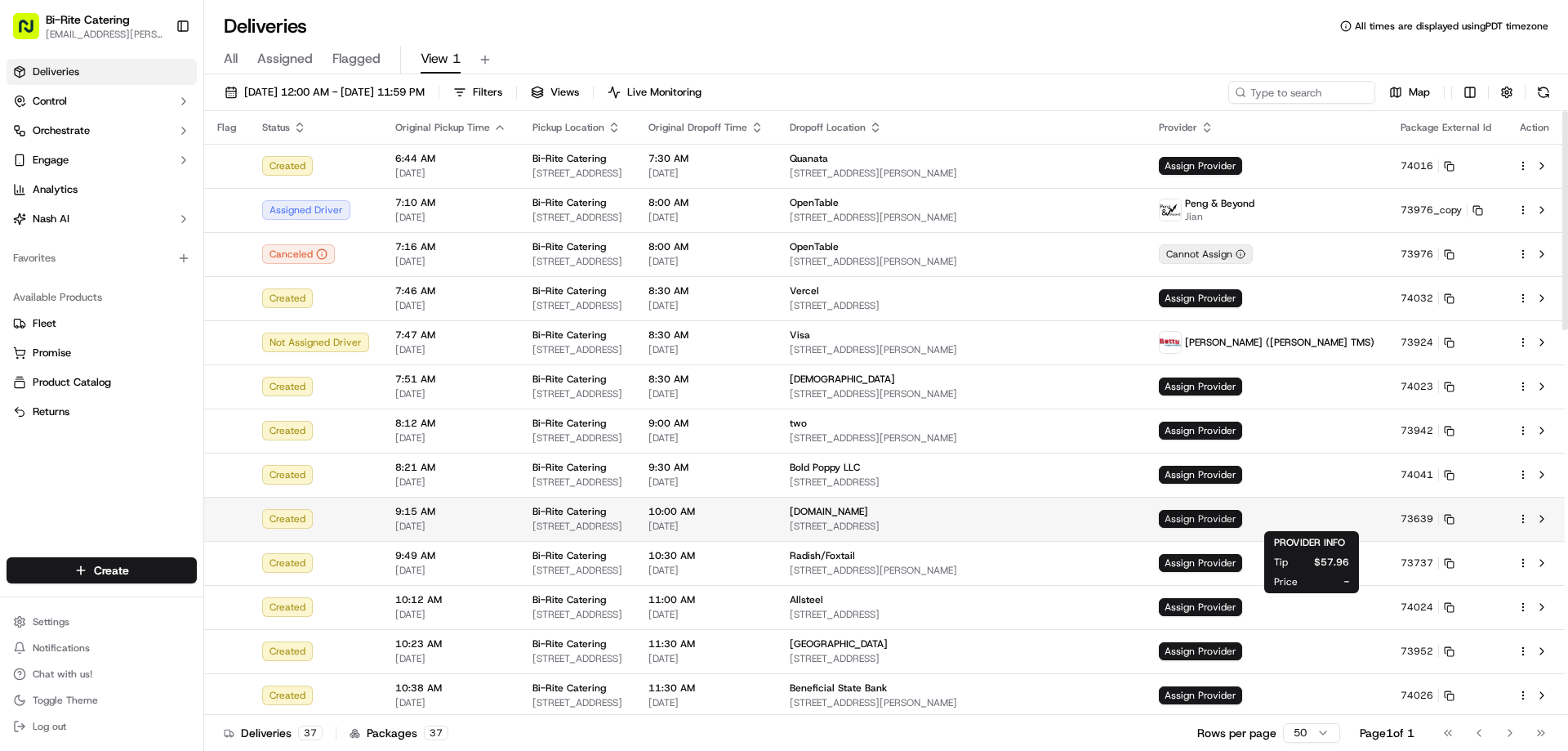
click at [1242, 513] on span "Assign Provider" at bounding box center [1201, 518] width 84 height 18
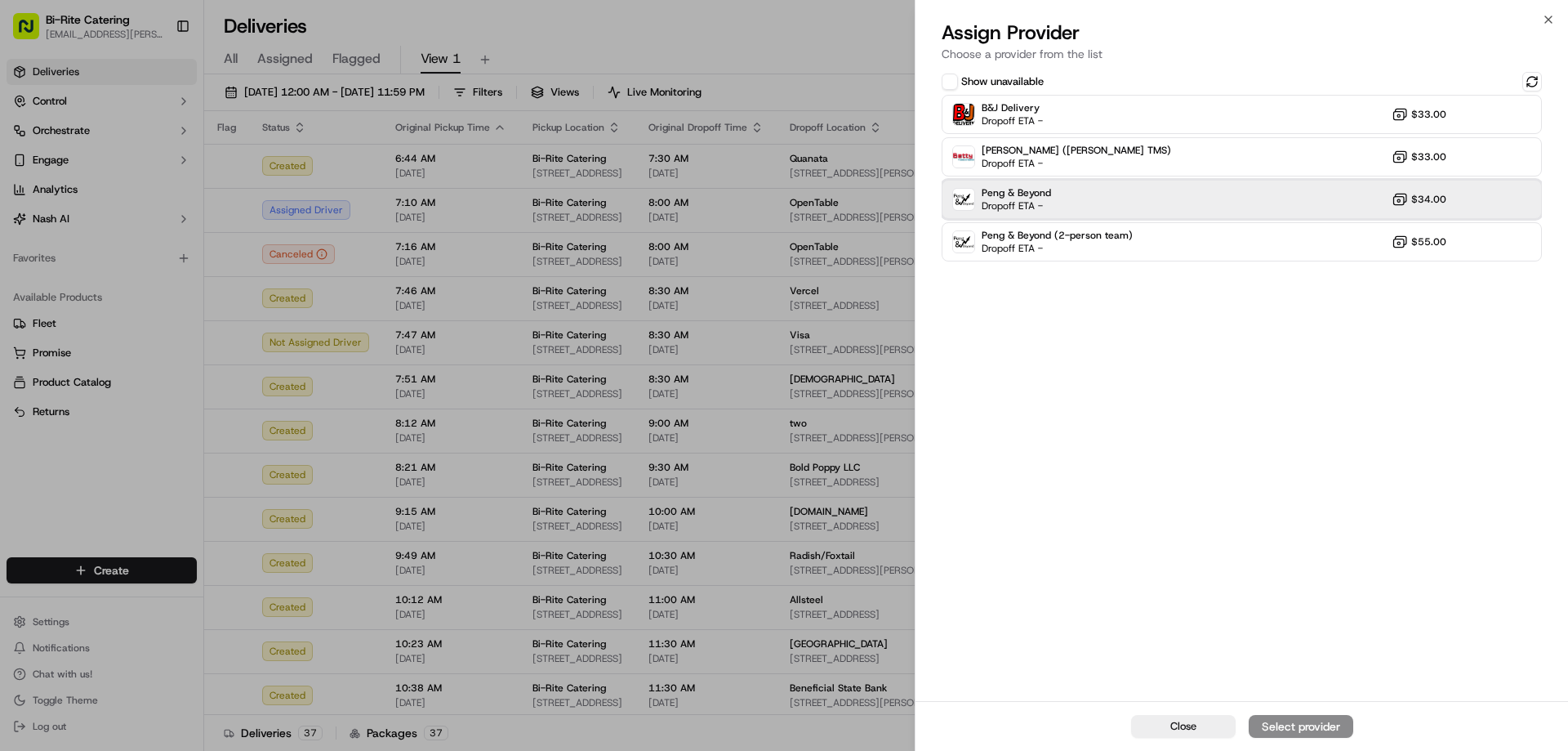
click at [1167, 198] on div "Peng & Beyond Dropoff ETA - $34.00" at bounding box center [1241, 198] width 600 height 39
click at [1311, 730] on div "Assign Provider" at bounding box center [1300, 725] width 80 height 16
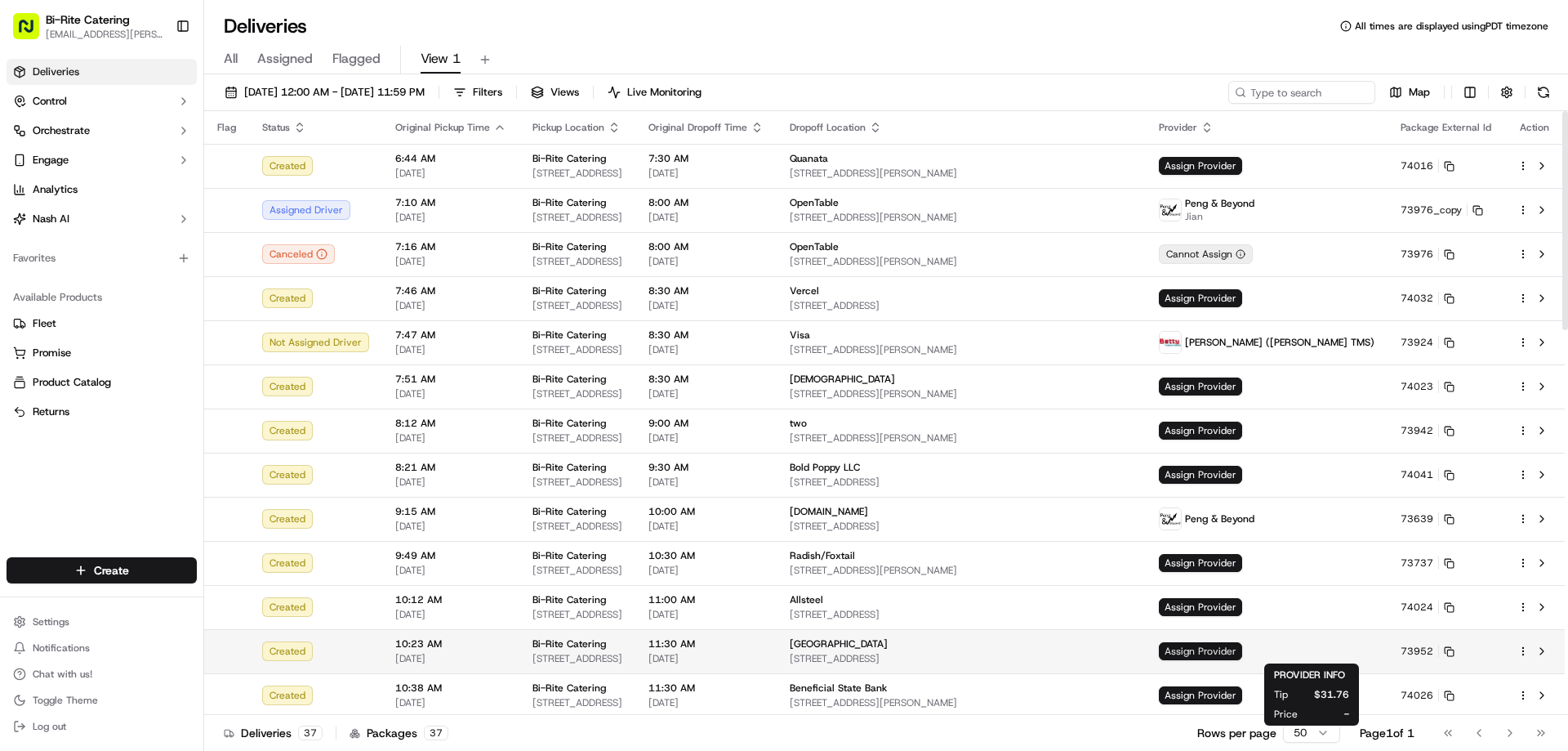
click at [1242, 651] on span "Assign Provider" at bounding box center [1201, 650] width 84 height 18
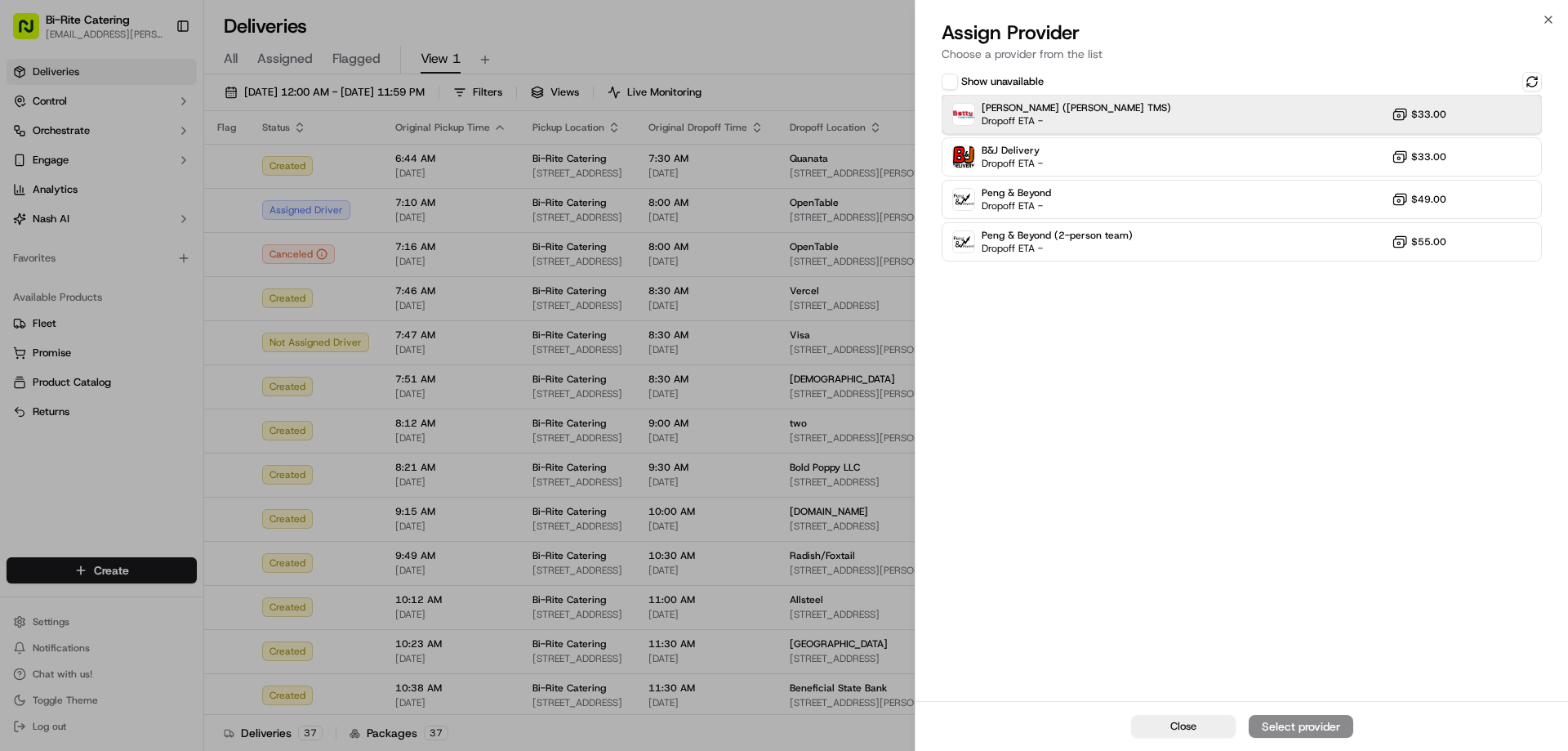
click at [1133, 123] on div "Betty (Nash TMS) Dropoff ETA - $33.00" at bounding box center [1241, 114] width 600 height 39
click at [1316, 723] on div "Assign Provider" at bounding box center [1300, 725] width 80 height 16
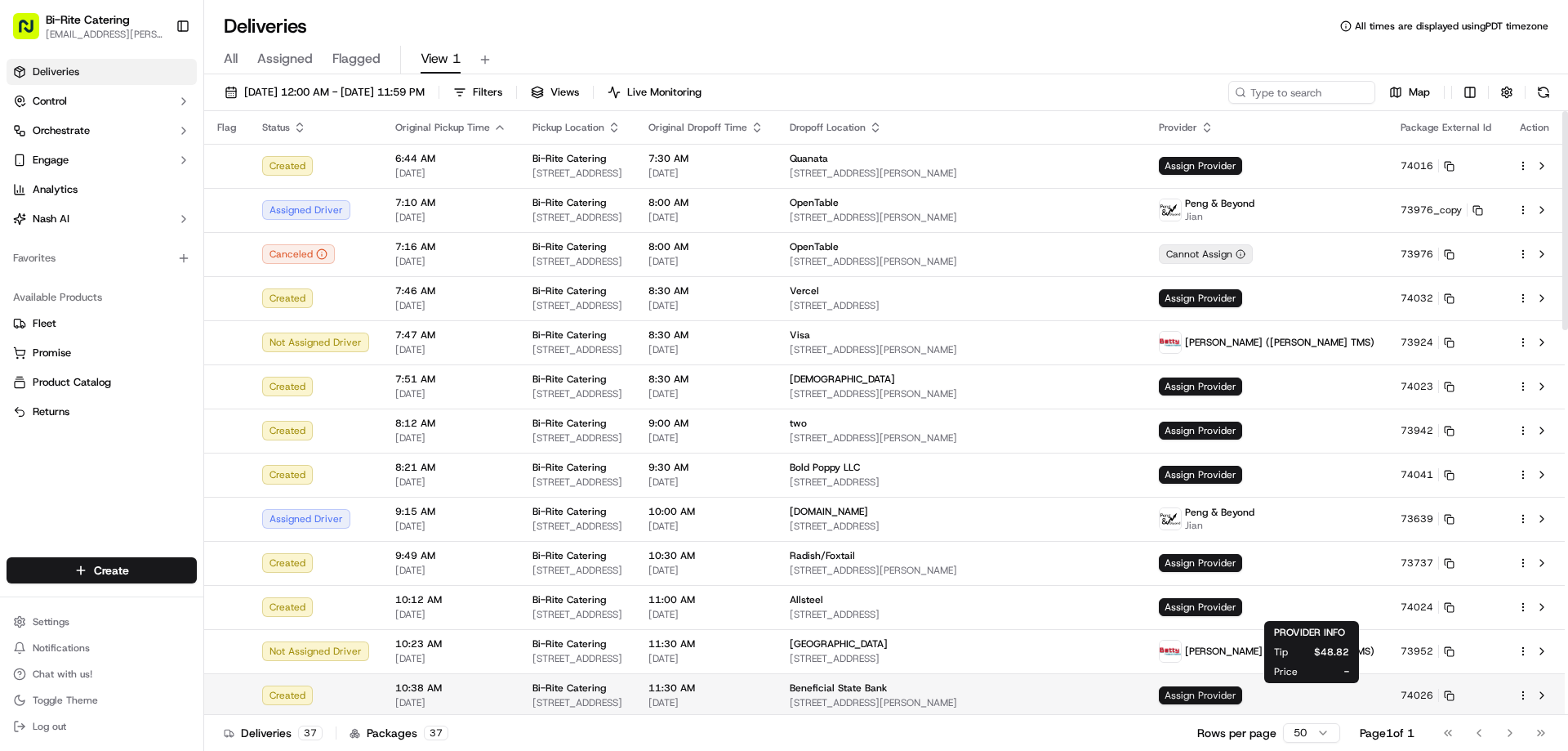
click at [1242, 697] on span "Assign Provider" at bounding box center [1201, 695] width 84 height 18
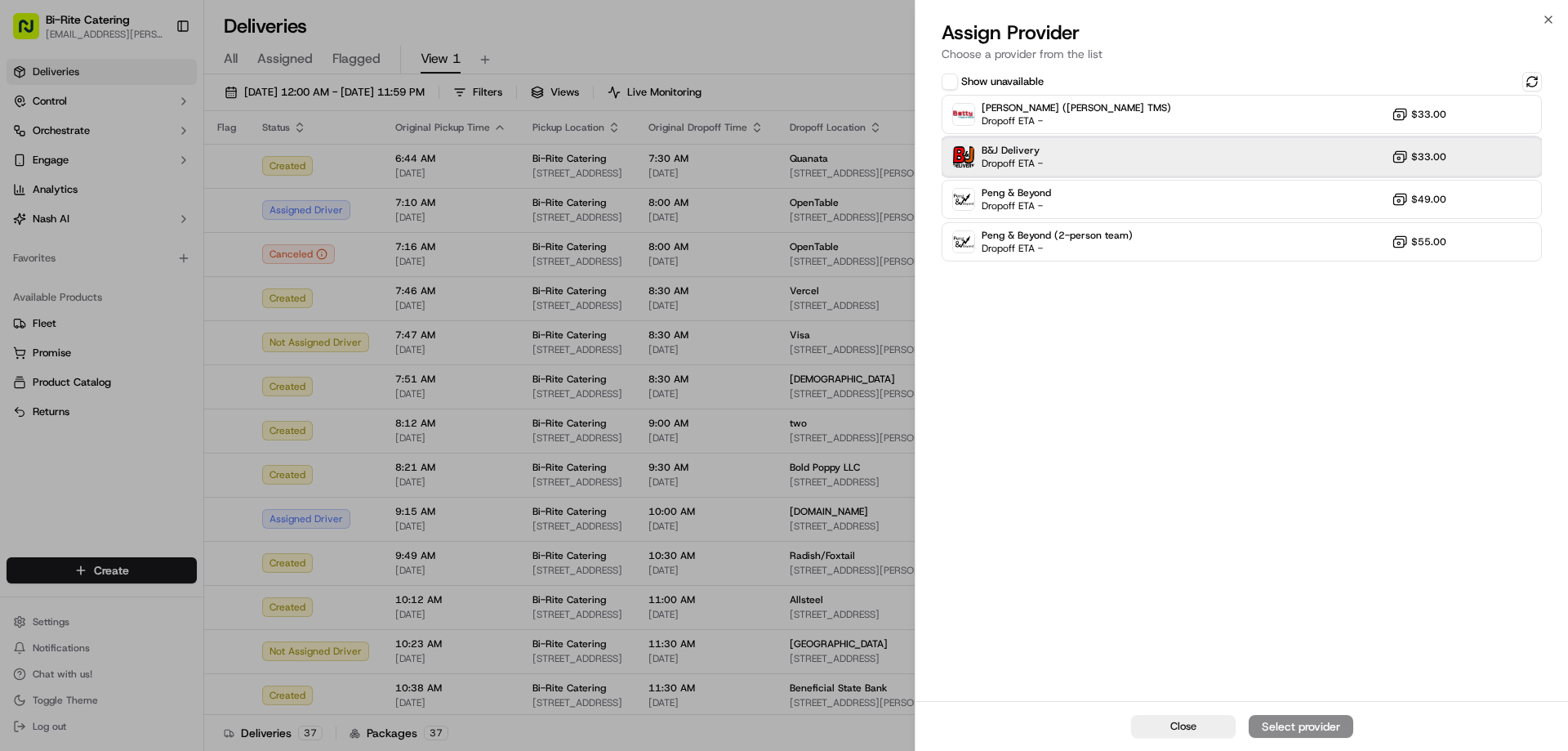
click at [1144, 158] on div "B&J Delivery Dropoff ETA - $33.00" at bounding box center [1241, 157] width 600 height 39
click at [1314, 723] on div "Assign Provider" at bounding box center [1300, 725] width 80 height 16
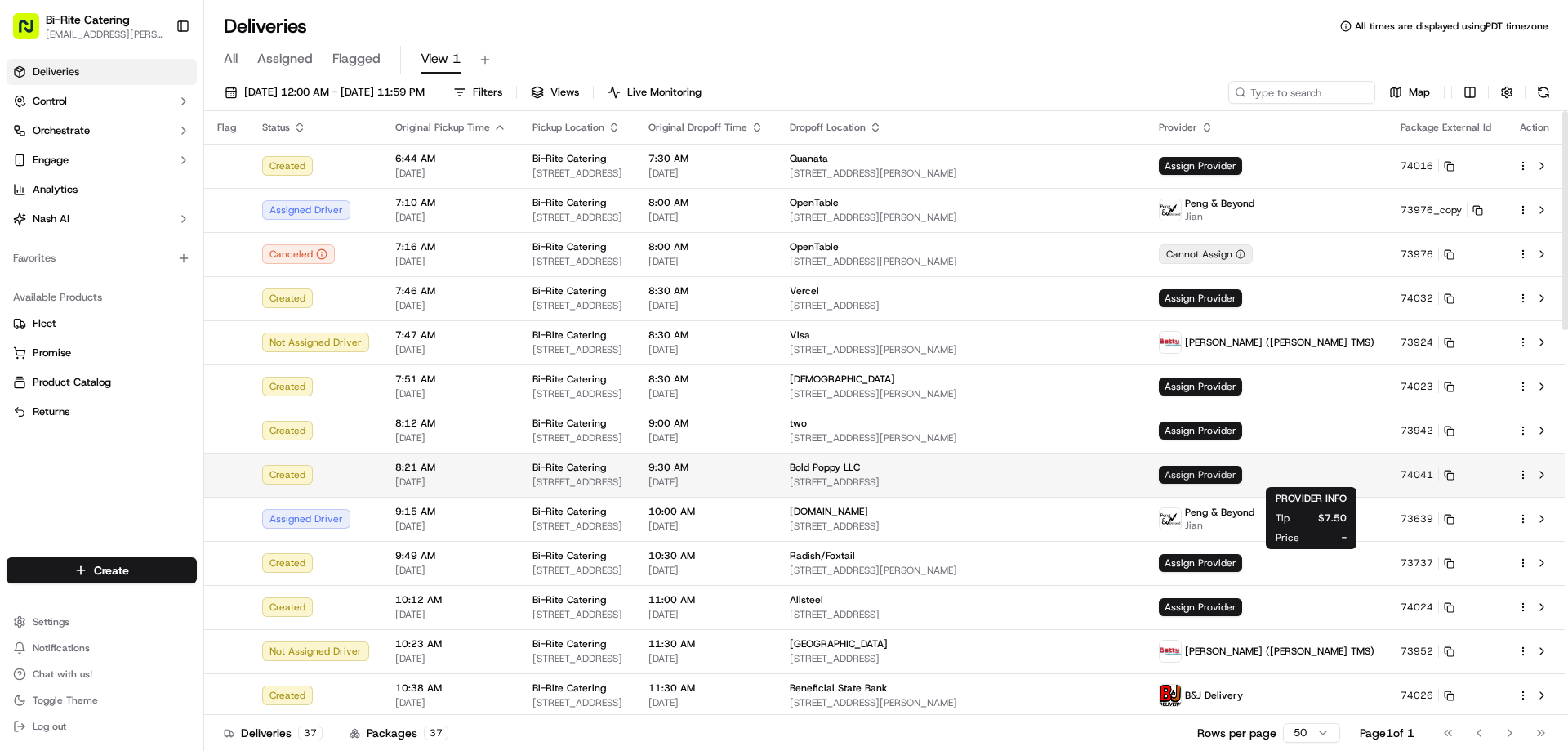
click at [1242, 465] on span "Assign Provider" at bounding box center [1201, 474] width 84 height 18
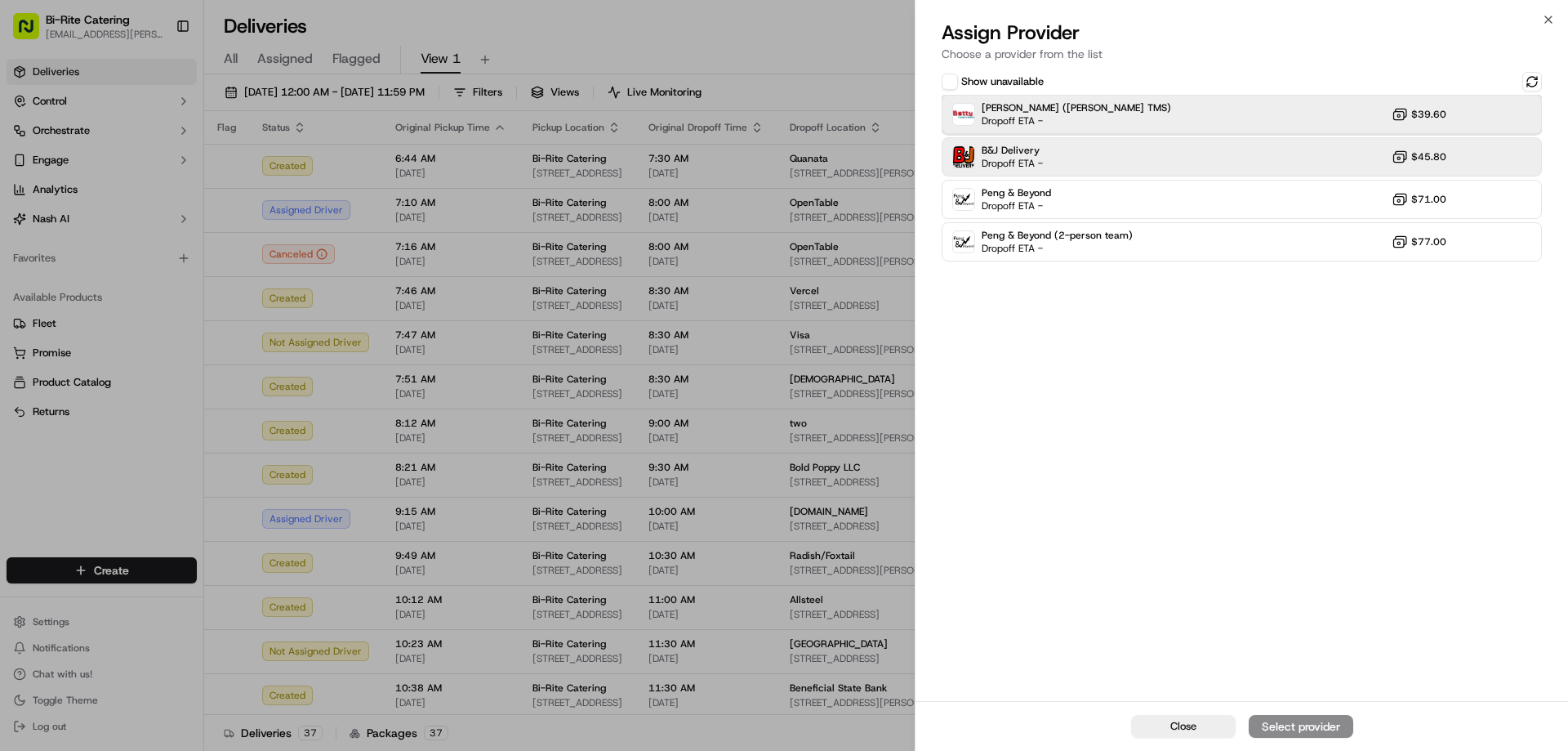
drag, startPoint x: 1111, startPoint y: 115, endPoint x: 1139, endPoint y: 138, distance: 36.2
click at [1111, 114] on div "Betty (Nash TMS) Dropoff ETA - $39.60" at bounding box center [1241, 114] width 600 height 39
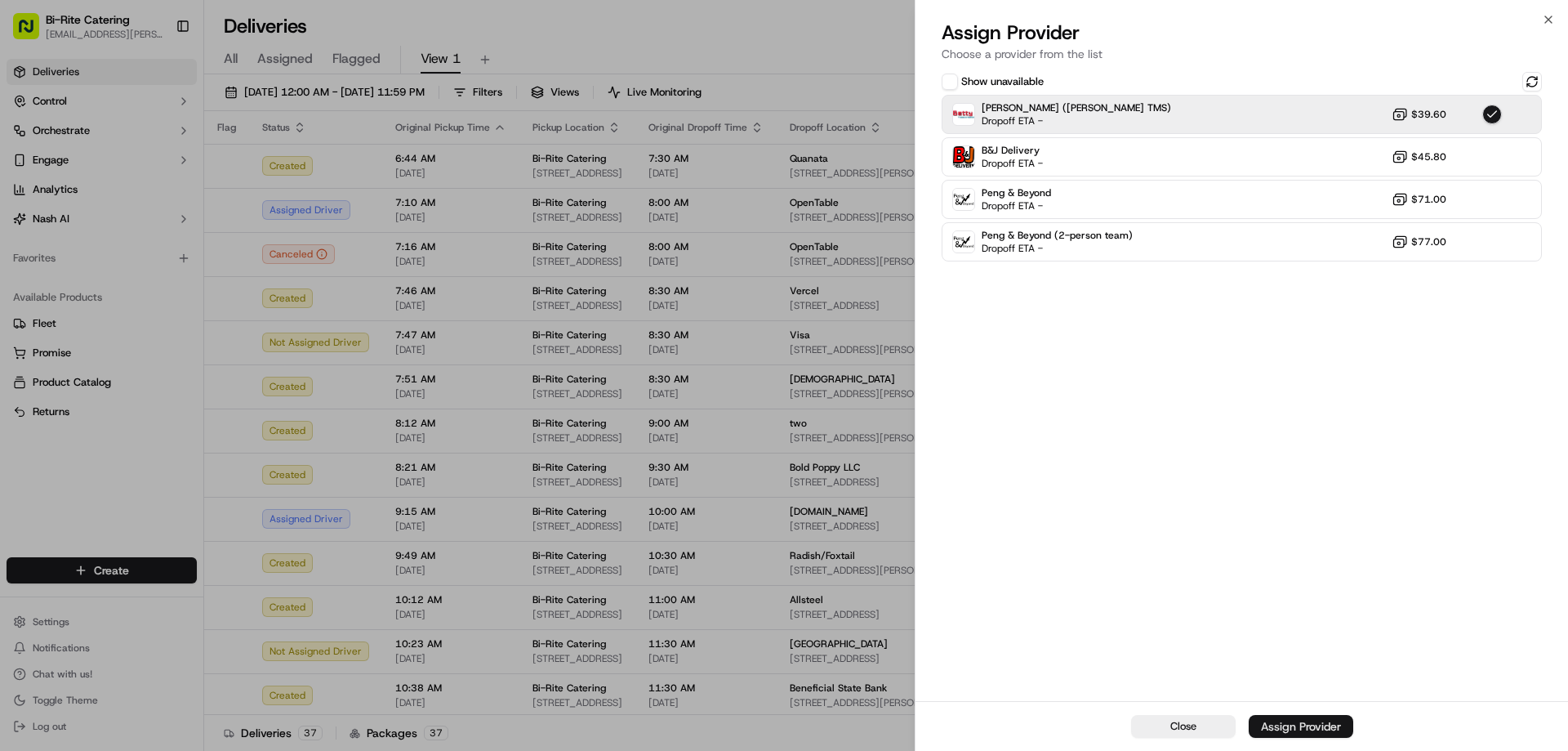
click at [1324, 721] on div "Assign Provider" at bounding box center [1300, 725] width 80 height 16
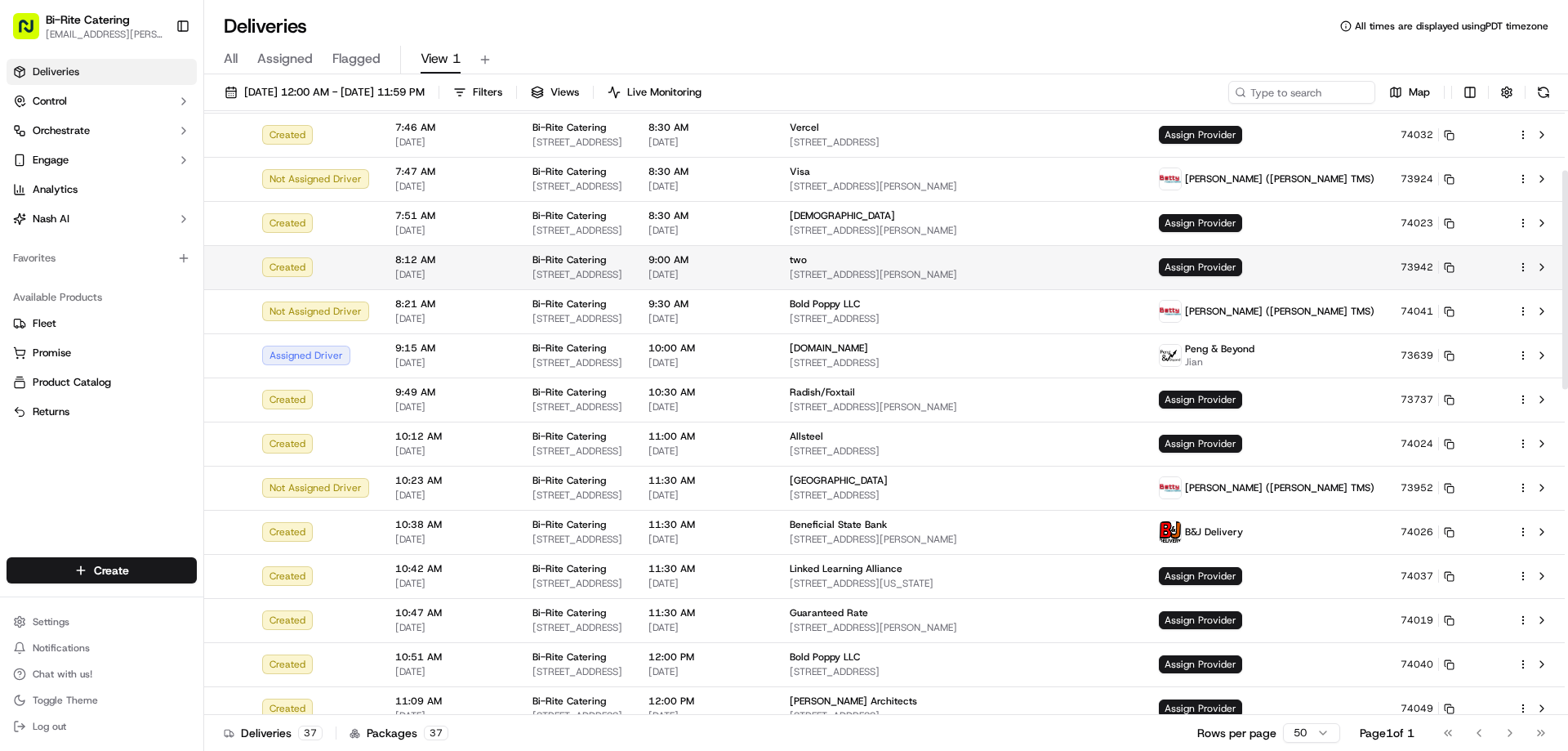
scroll to position [245, 0]
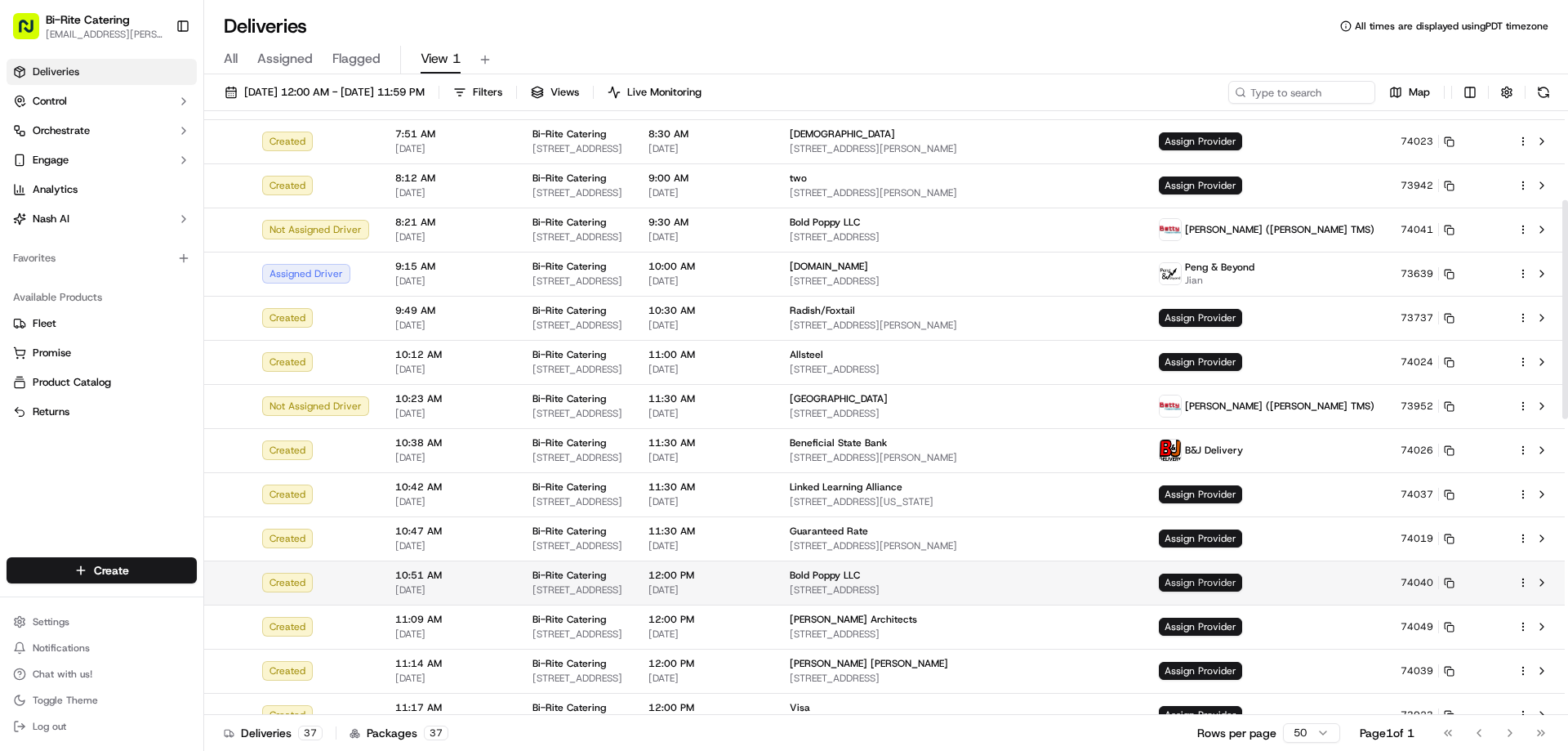
click at [1242, 584] on span "Assign Provider" at bounding box center [1201, 582] width 84 height 18
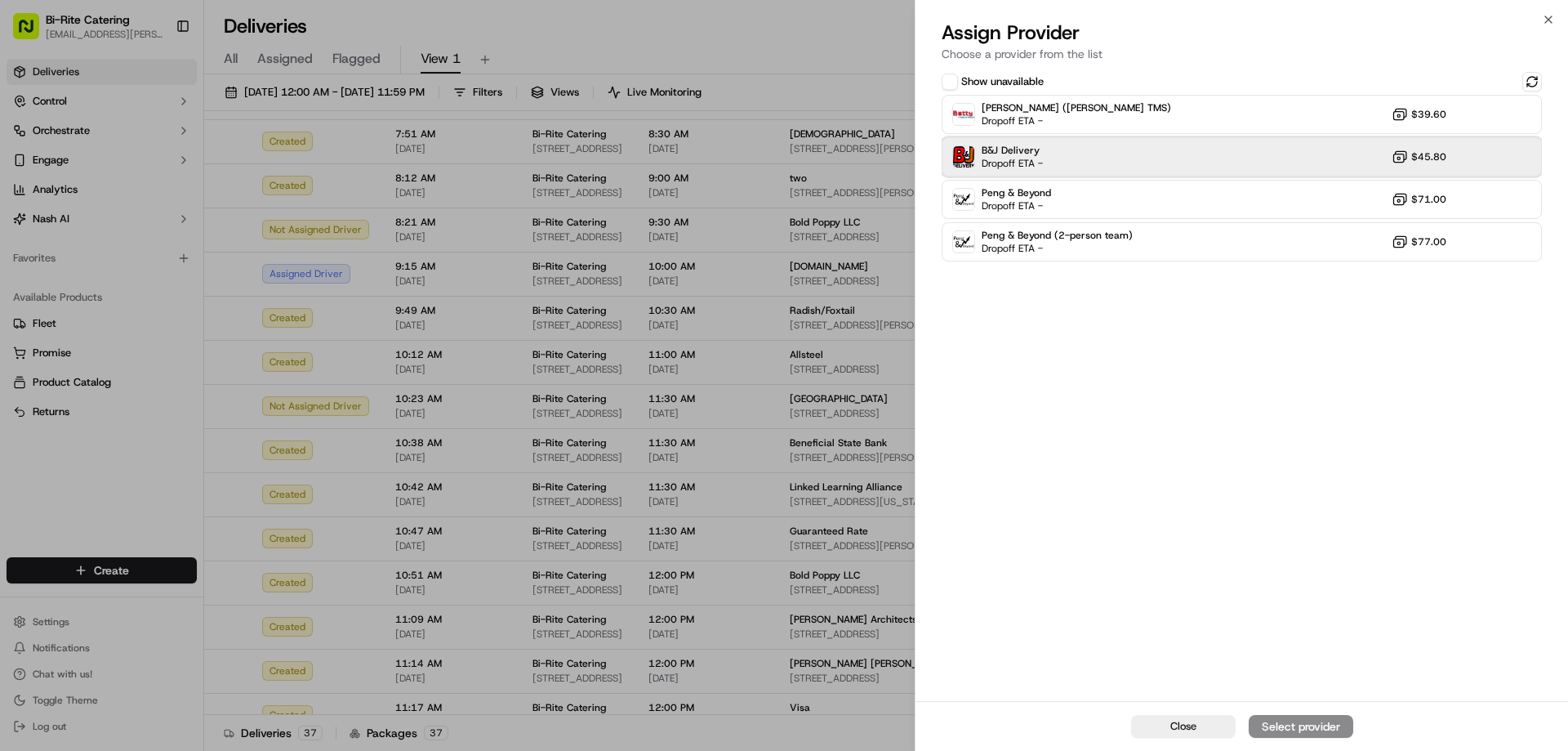
click at [1278, 160] on div "B&J Delivery Dropoff ETA - $45.80" at bounding box center [1241, 157] width 600 height 39
click at [1285, 728] on div "Assign Provider" at bounding box center [1300, 725] width 80 height 16
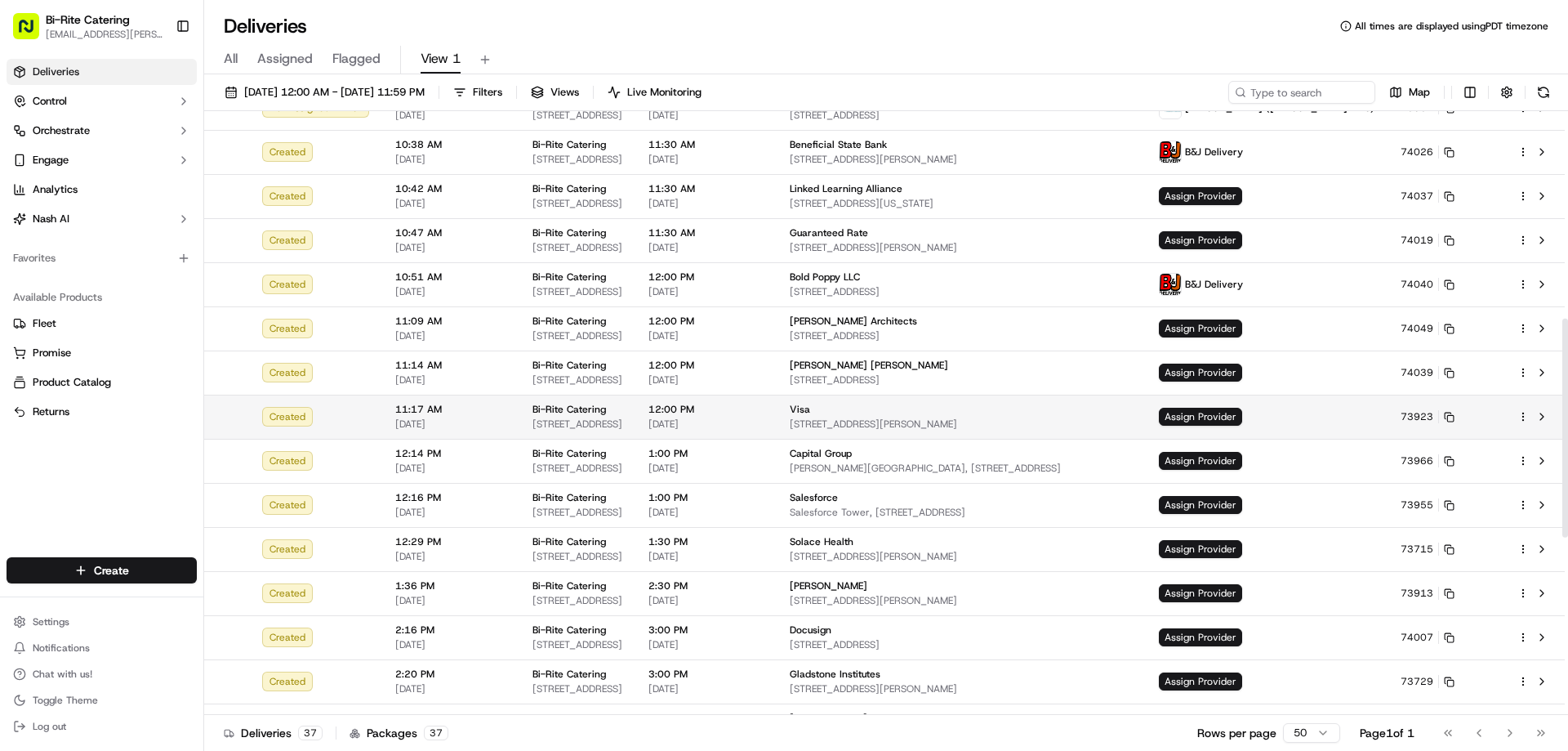
scroll to position [572, 0]
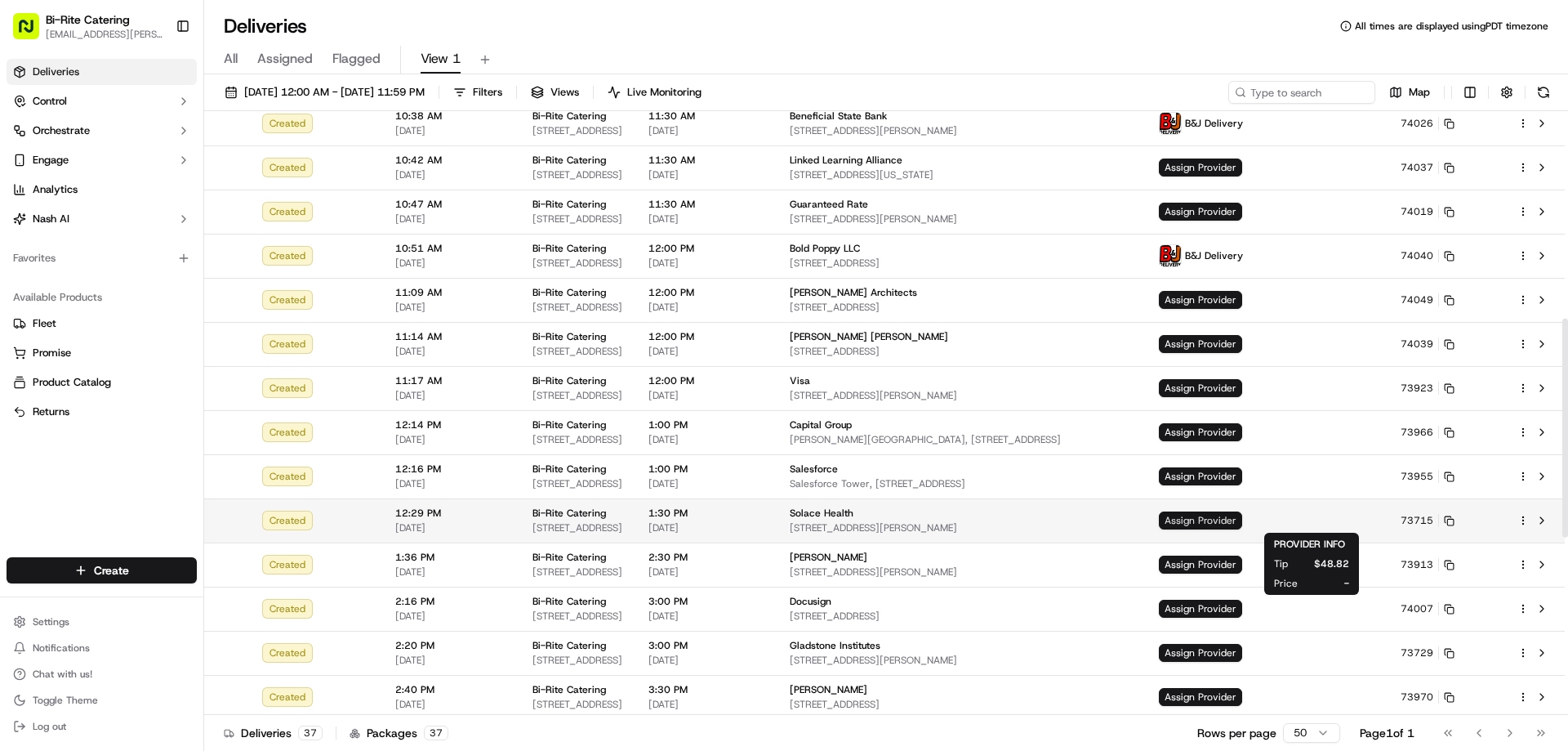
click at [1242, 523] on span "Assign Provider" at bounding box center [1201, 520] width 84 height 18
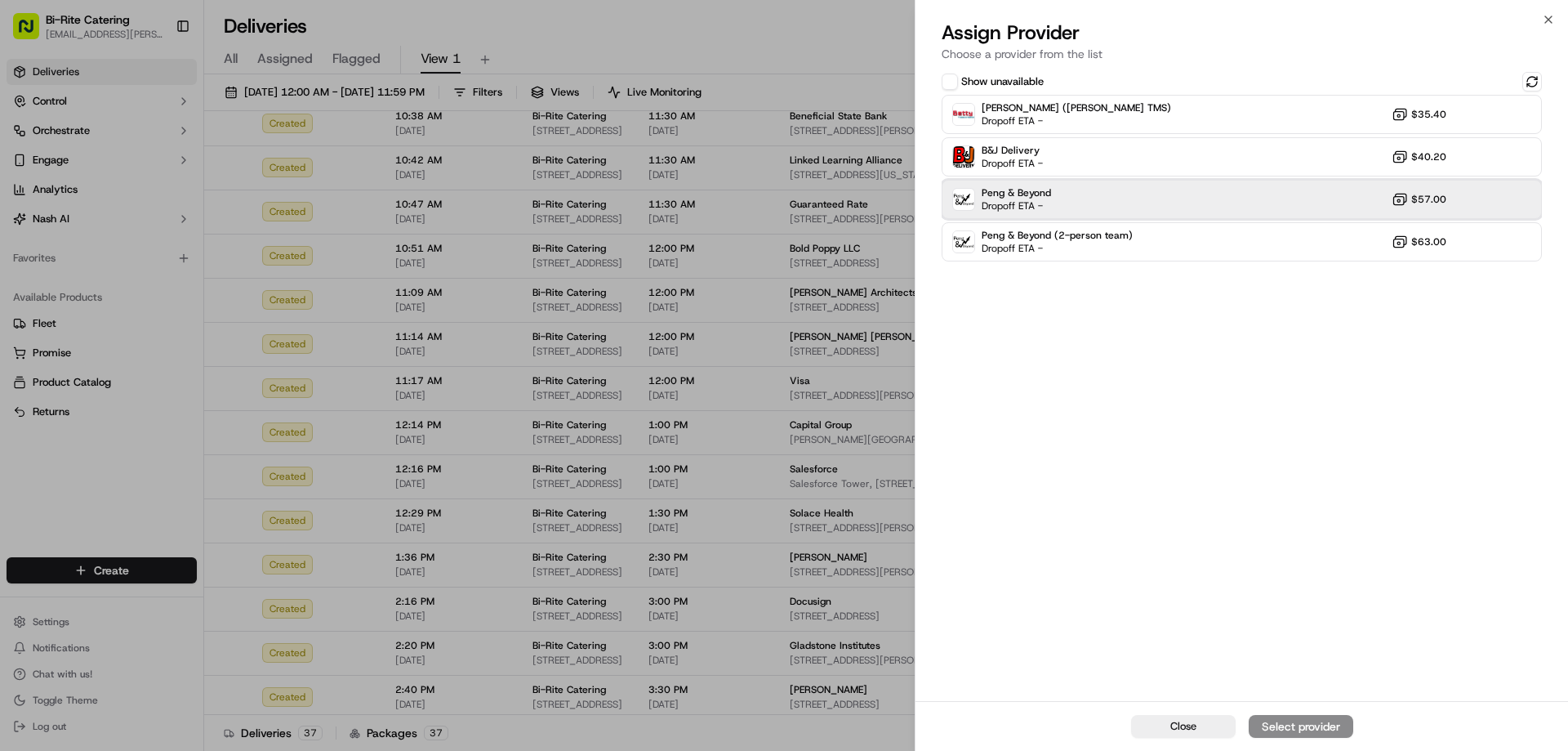
click at [1120, 201] on div "Peng & Beyond Dropoff ETA - $57.00" at bounding box center [1241, 198] width 600 height 39
click at [1312, 723] on div "Assign Provider" at bounding box center [1300, 725] width 80 height 16
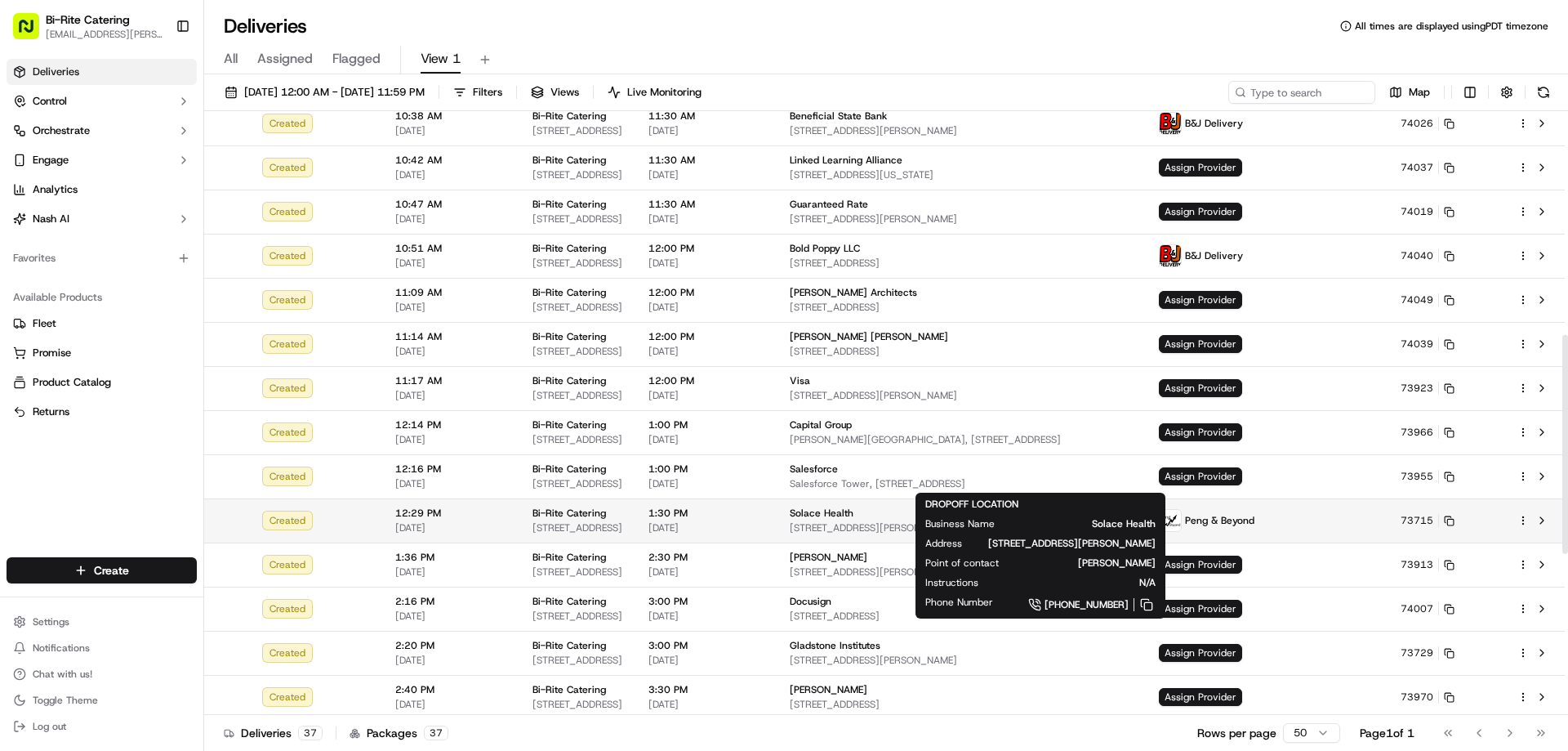
scroll to position [653, 0]
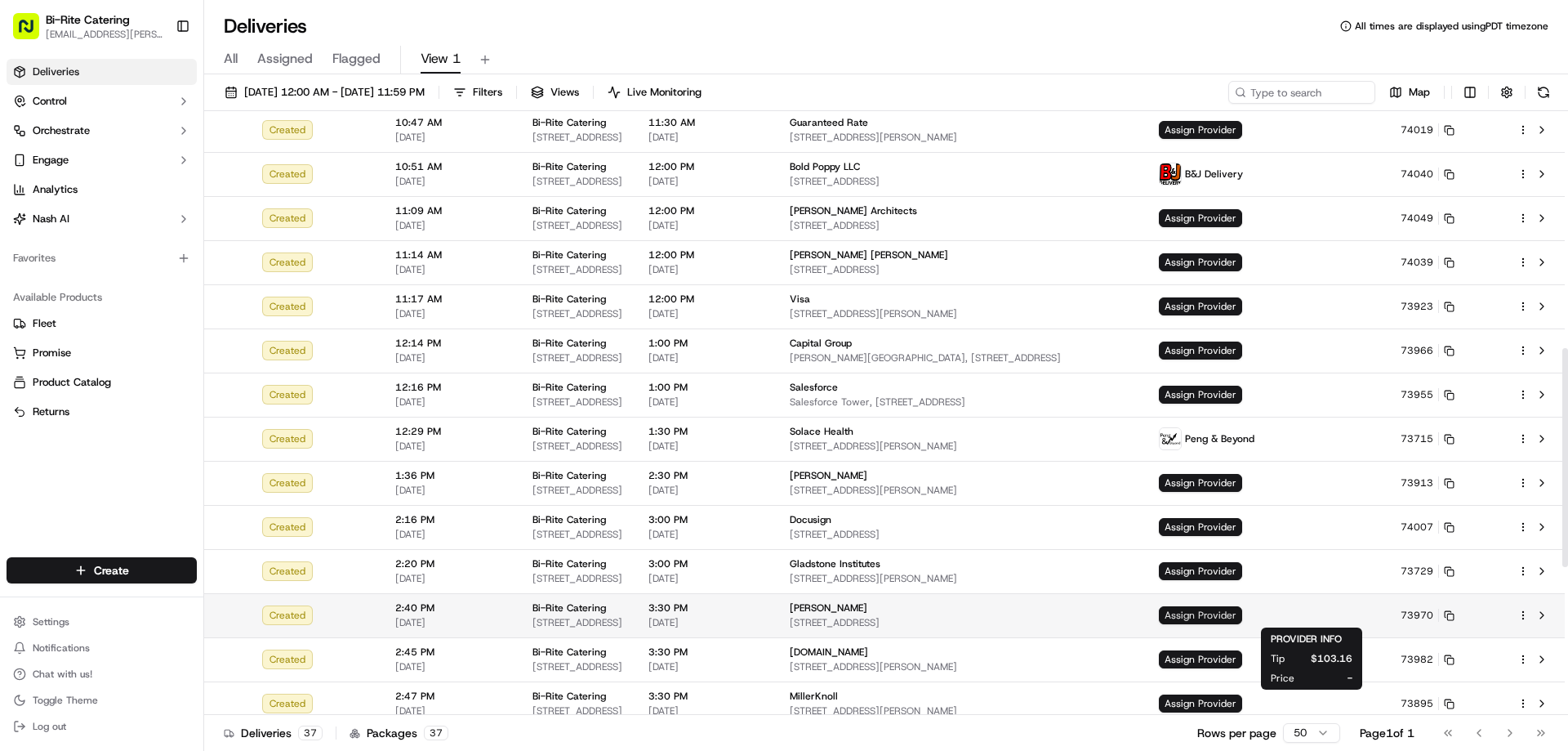
click at [1242, 614] on span "Assign Provider" at bounding box center [1201, 614] width 84 height 18
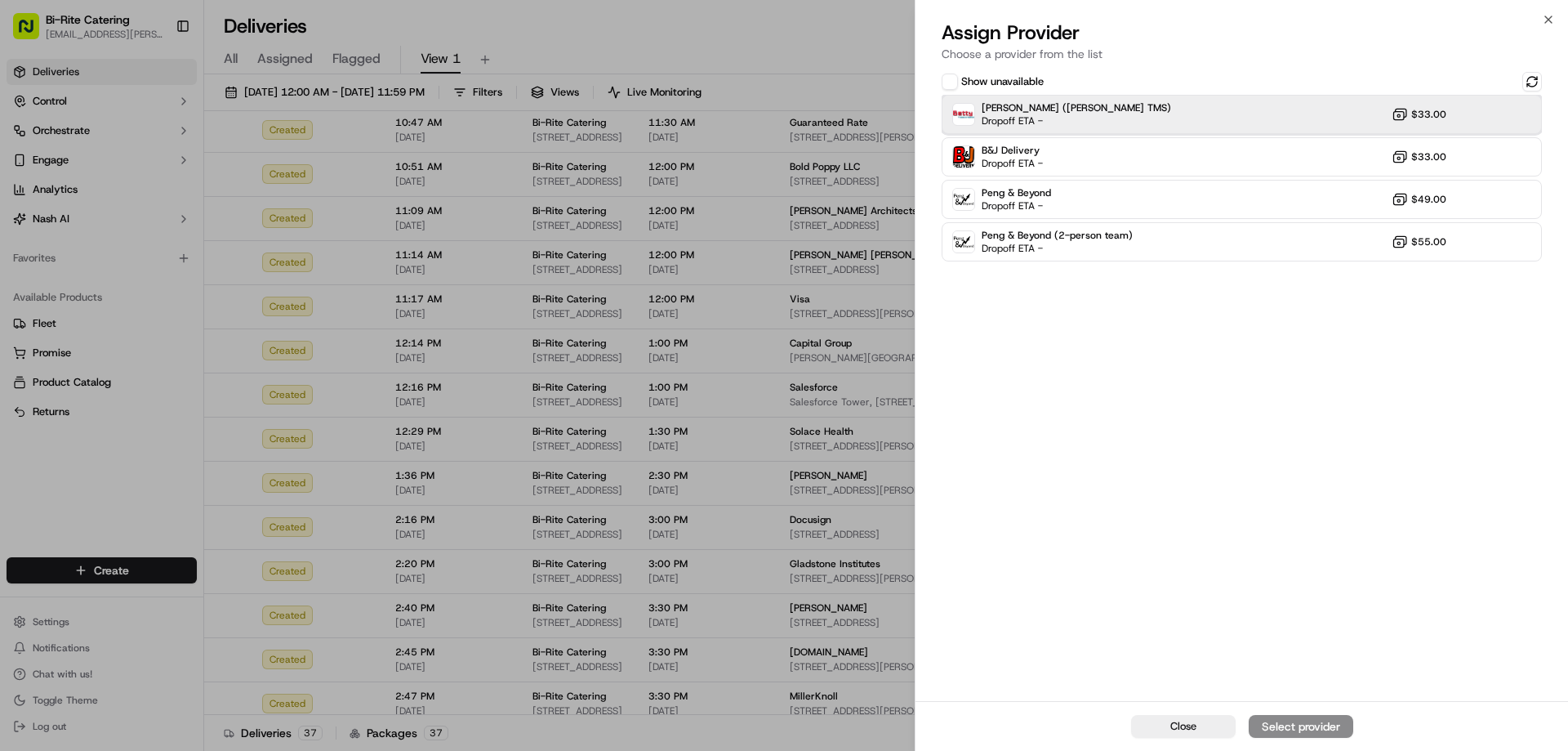
click at [1148, 120] on div "[PERSON_NAME] ([PERSON_NAME] TMS) Dropoff ETA - $33.00" at bounding box center [1241, 114] width 600 height 39
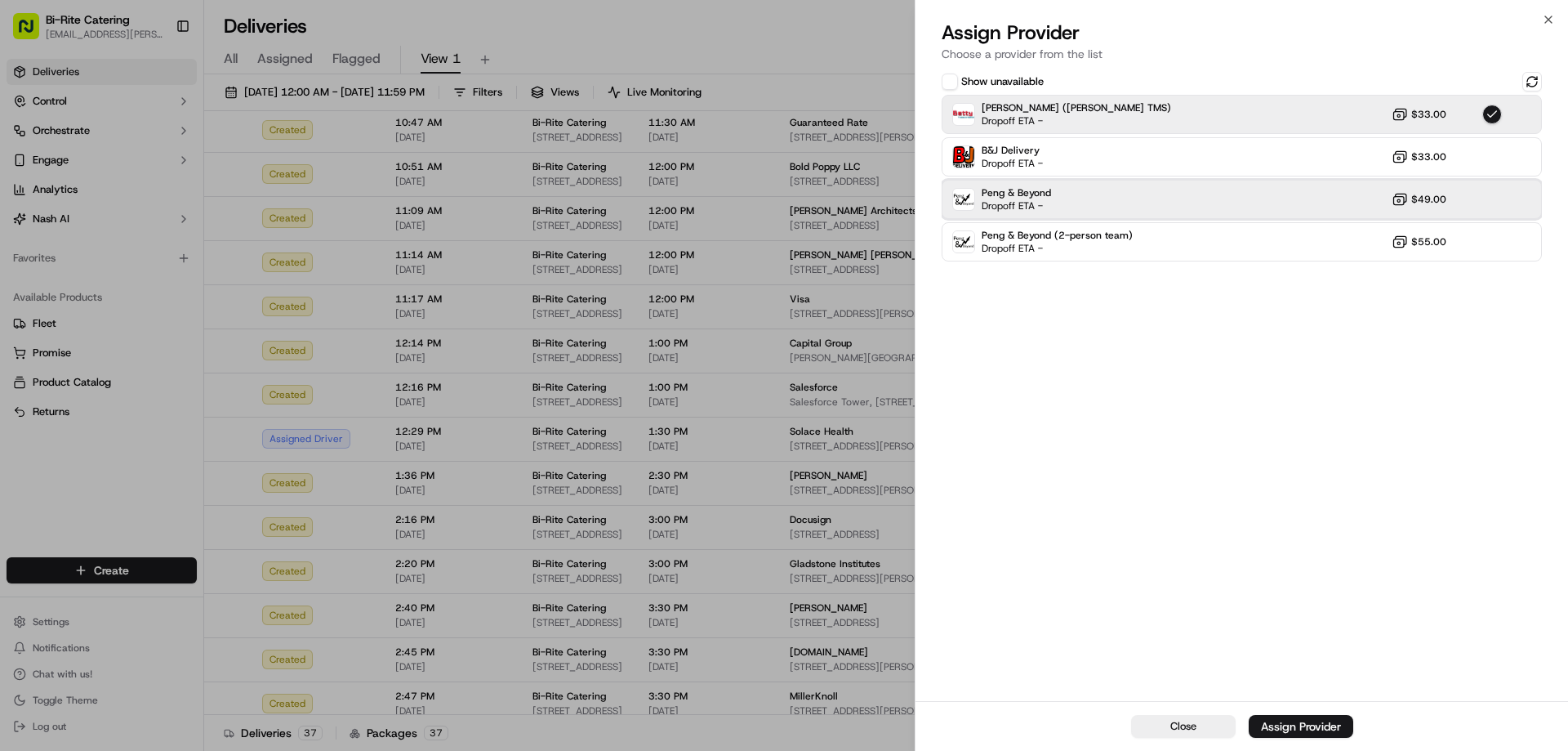
click at [1029, 215] on div "Peng & Beyond Dropoff ETA - $49.00" at bounding box center [1241, 198] width 600 height 39
click at [1218, 114] on div "[PERSON_NAME] ([PERSON_NAME] TMS) Dropoff ETA - $33.00" at bounding box center [1241, 114] width 600 height 39
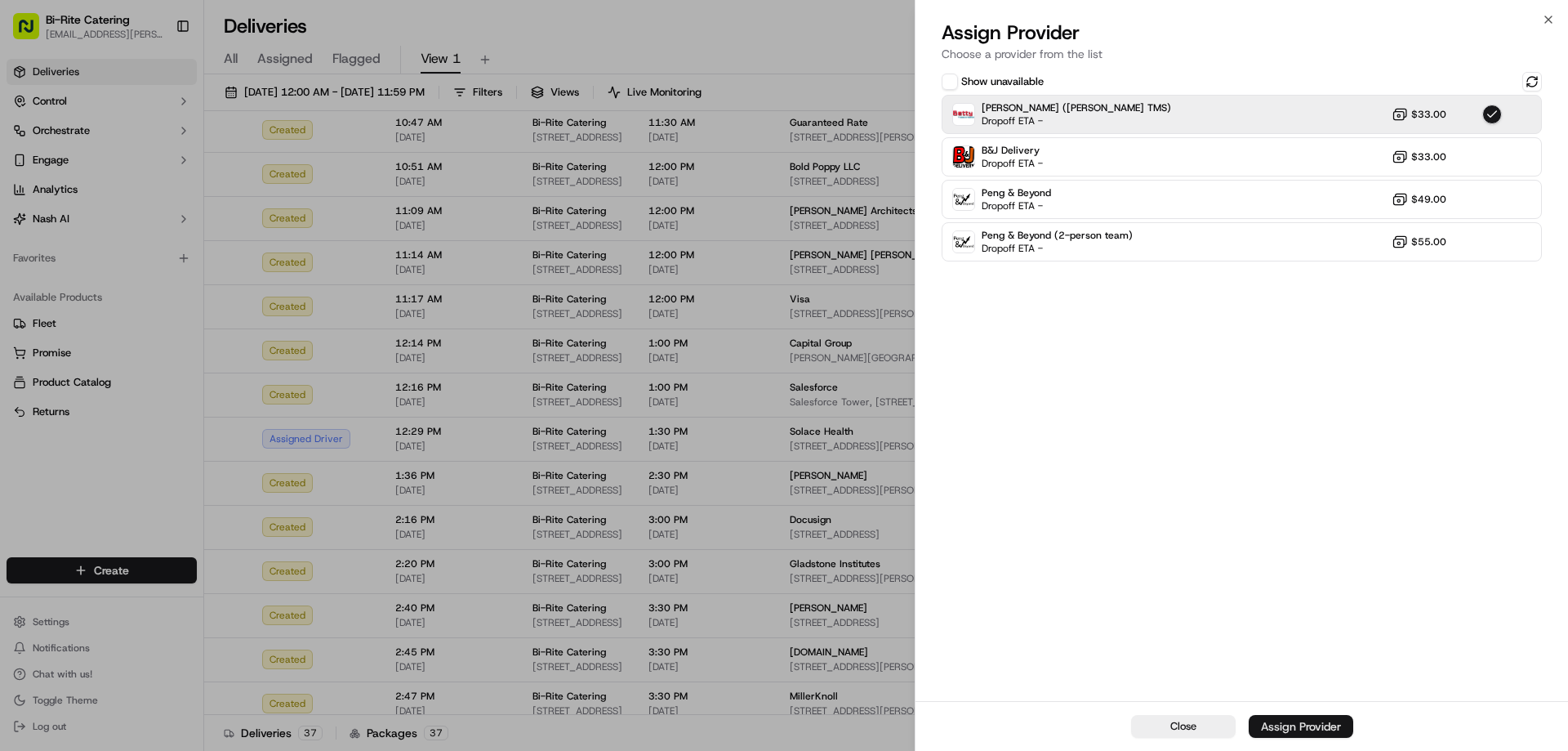
click at [1308, 728] on div "Assign Provider" at bounding box center [1300, 725] width 80 height 16
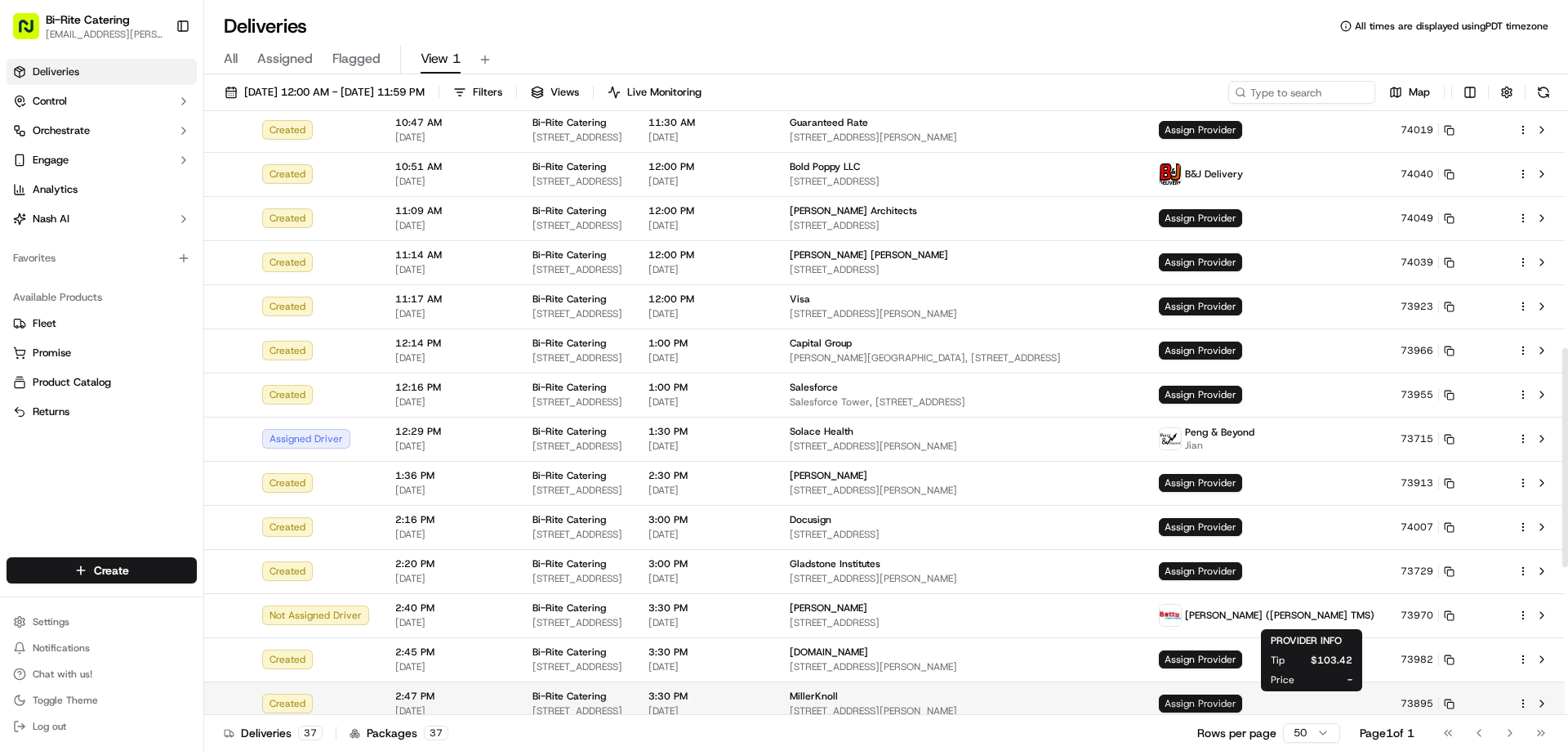
click at [1242, 697] on span "Assign Provider" at bounding box center [1201, 703] width 84 height 18
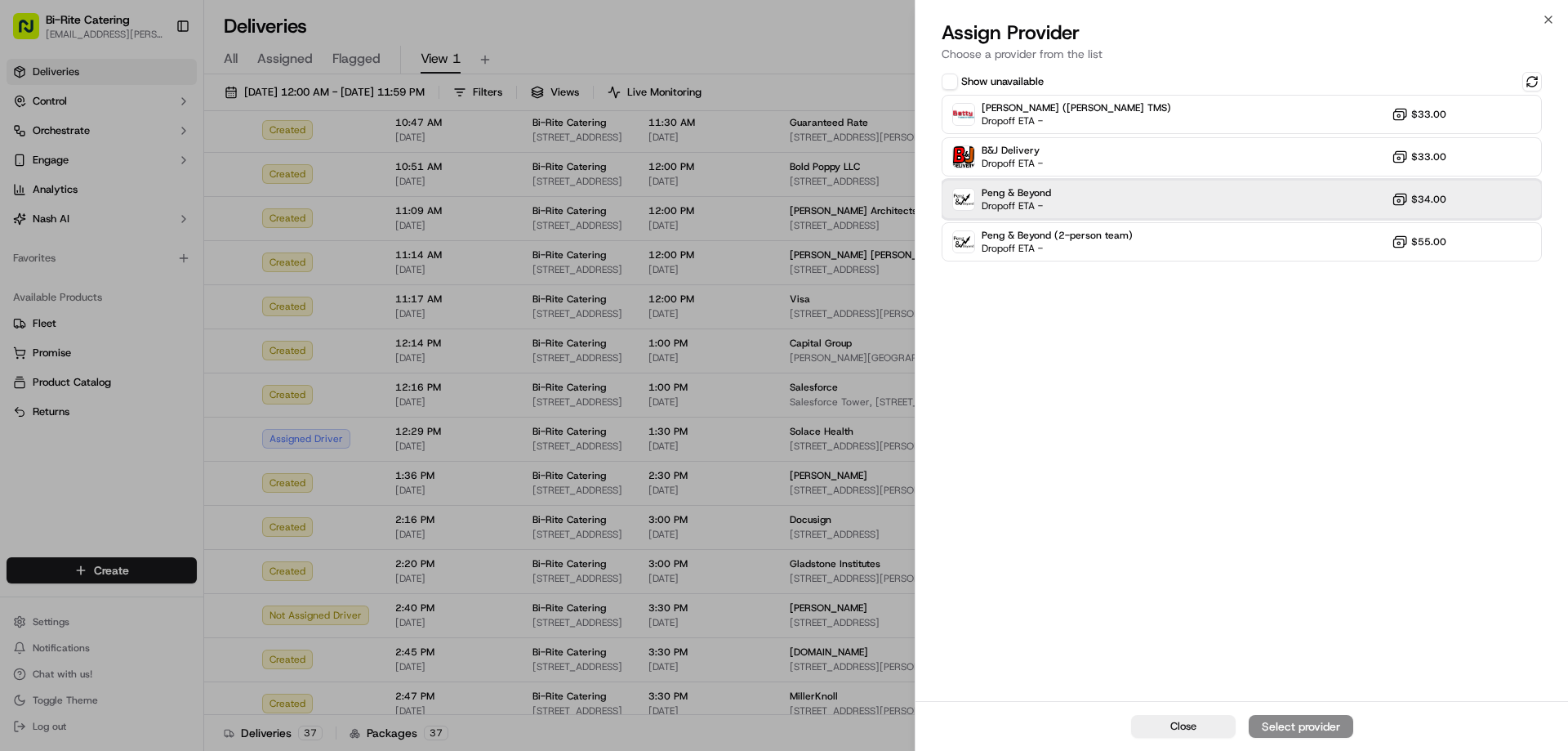
click at [1134, 197] on div "Peng & Beyond Dropoff ETA - $34.00" at bounding box center [1241, 198] width 600 height 39
click at [1324, 727] on div "Assign Provider" at bounding box center [1300, 725] width 80 height 16
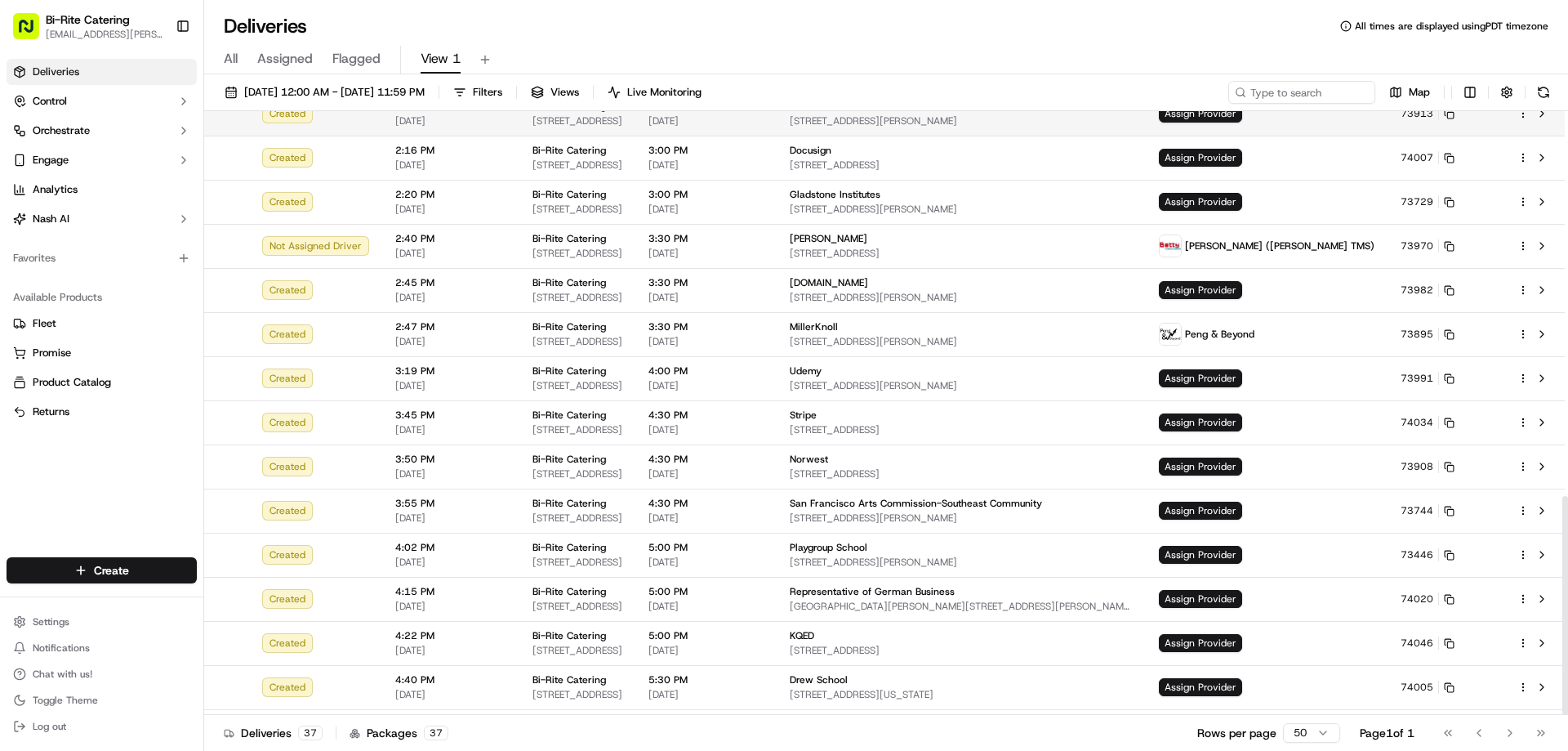
scroll to position [1061, 0]
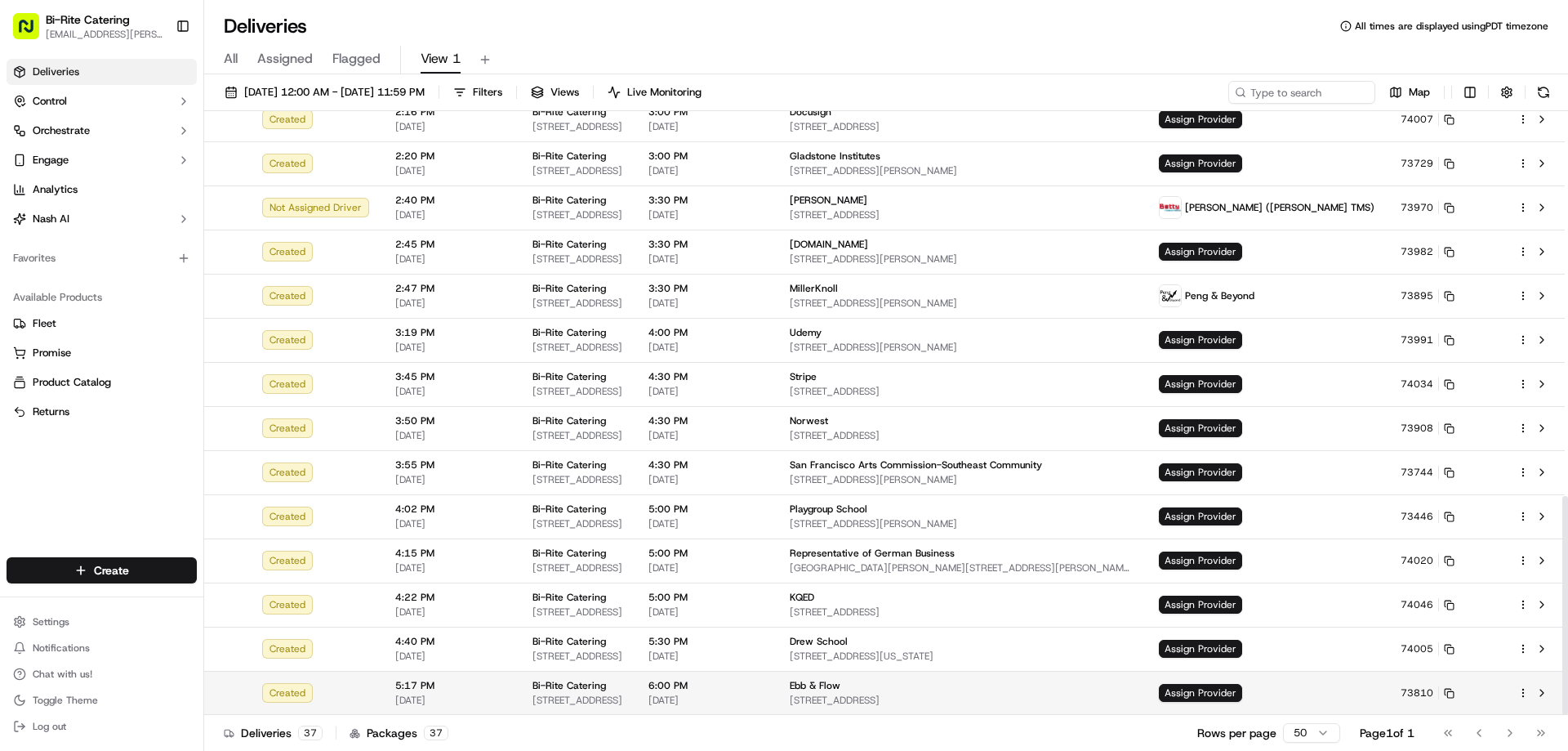
click at [1524, 695] on html "Bi-Rite Catering [EMAIL_ADDRESS][PERSON_NAME][DOMAIN_NAME] Toggle Sidebar Deliv…" at bounding box center [784, 375] width 1568 height 751
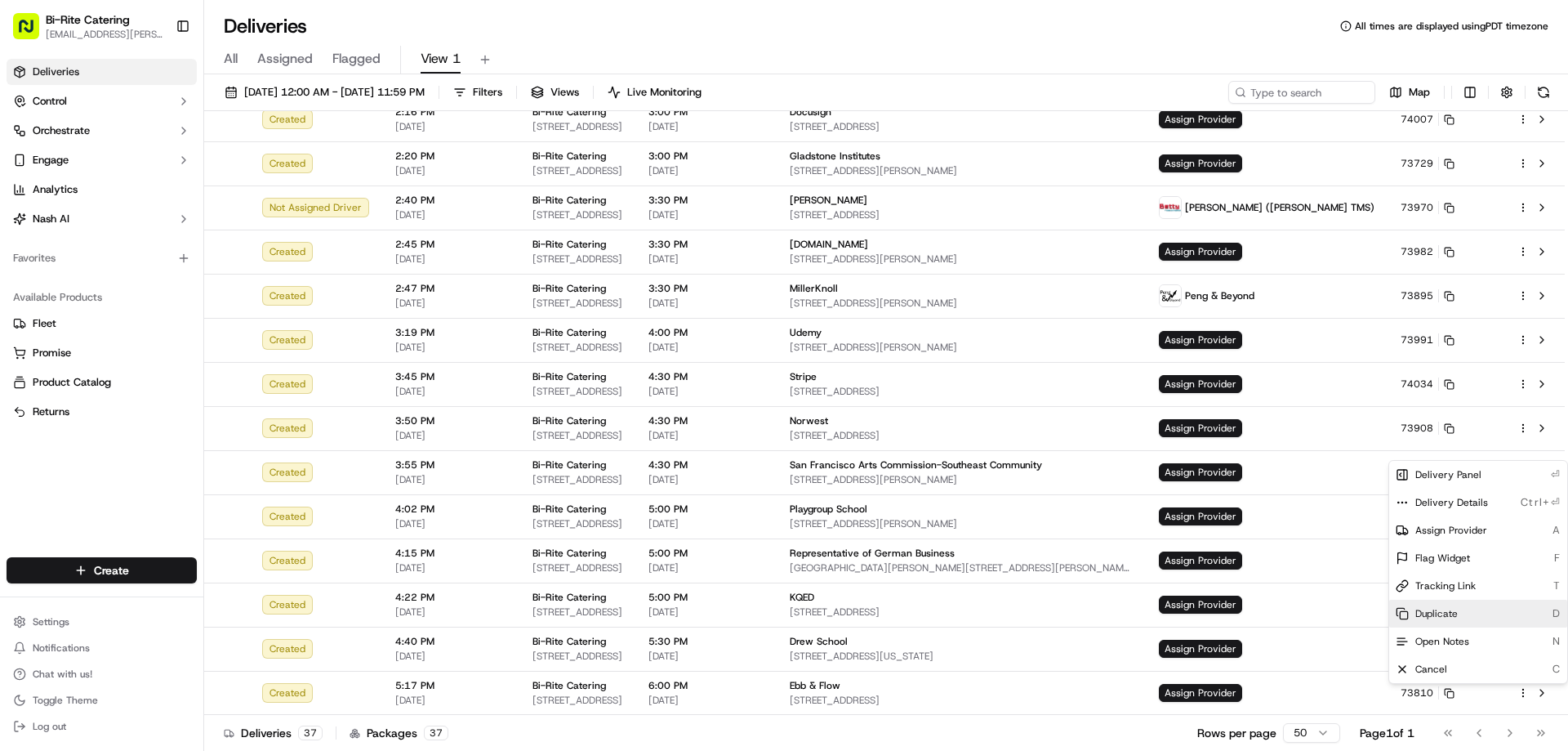
click at [1456, 611] on span "Duplicate" at bounding box center [1436, 613] width 43 height 13
click at [1118, 62] on html "Bi-Rite Catering [EMAIL_ADDRESS][PERSON_NAME][DOMAIN_NAME] Toggle Sidebar Deliv…" at bounding box center [784, 375] width 1568 height 751
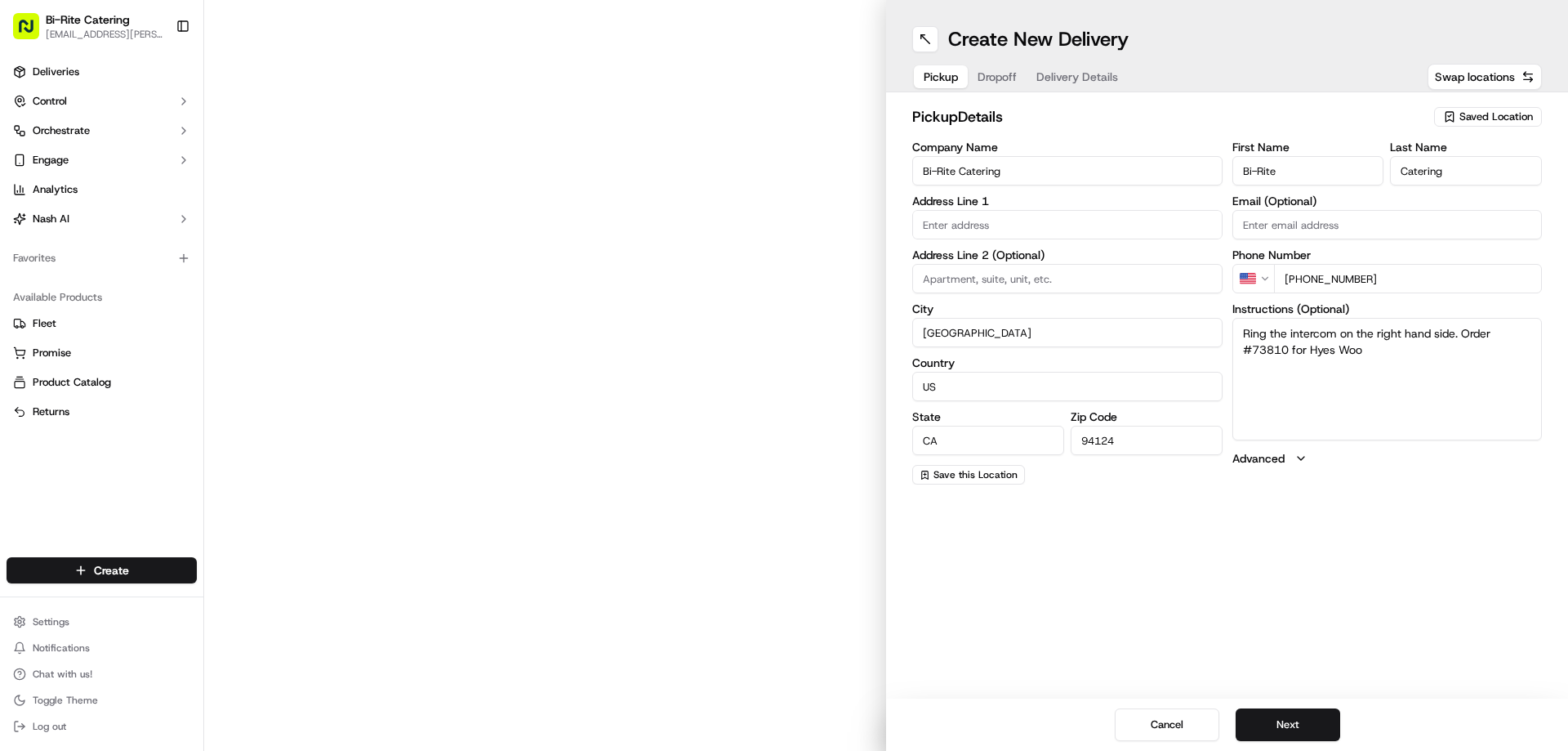
type input "1970 Innes Ave"
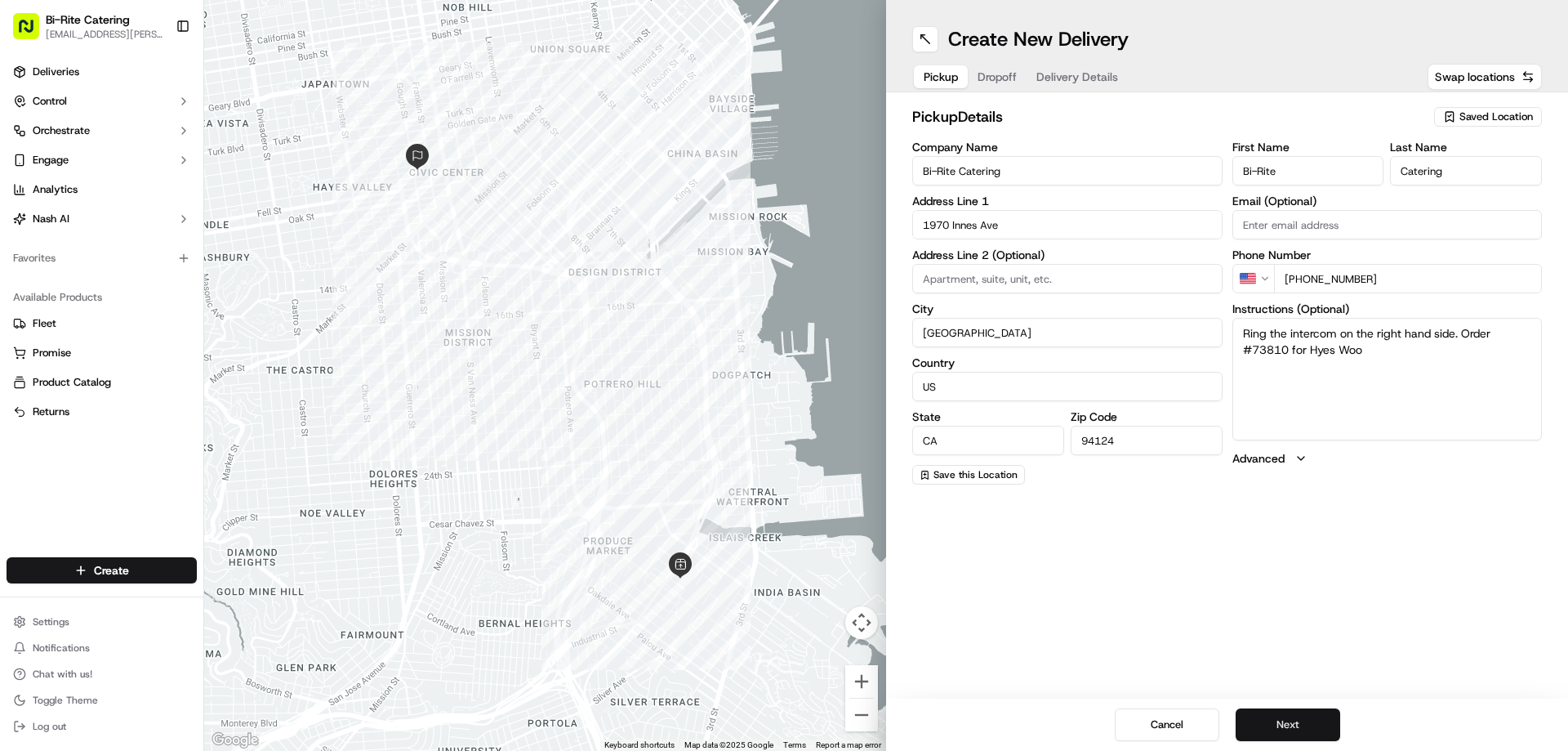
click at [1293, 729] on button "Next" at bounding box center [1288, 724] width 104 height 32
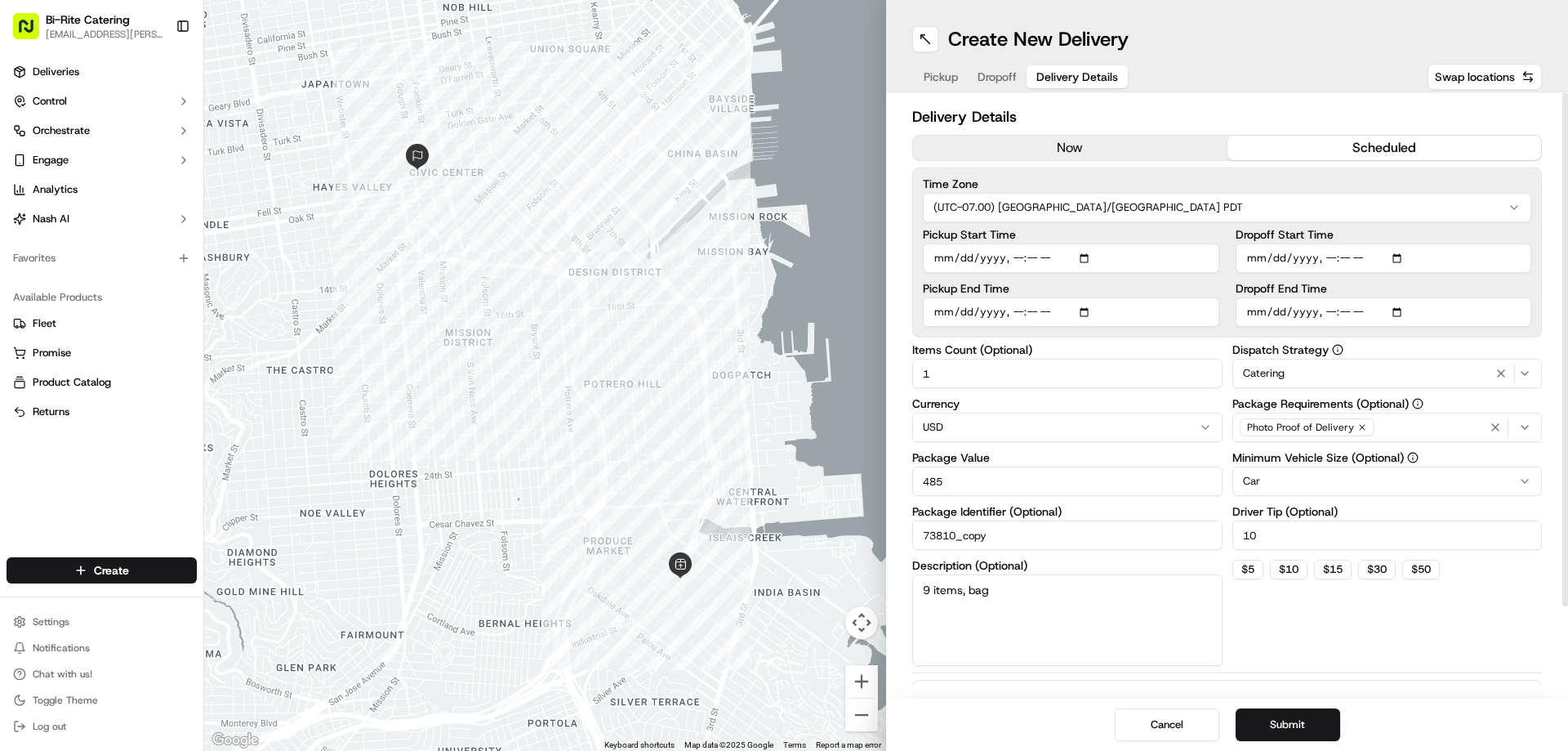
click at [1030, 262] on input "Pickup Start Time" at bounding box center [1071, 257] width 296 height 29
type input "[DATE]T17:00"
click at [1032, 315] on input "Pickup End Time" at bounding box center [1071, 311] width 296 height 29
type input "[DATE]T17:30"
click at [1271, 711] on button "Submit" at bounding box center [1288, 724] width 104 height 32
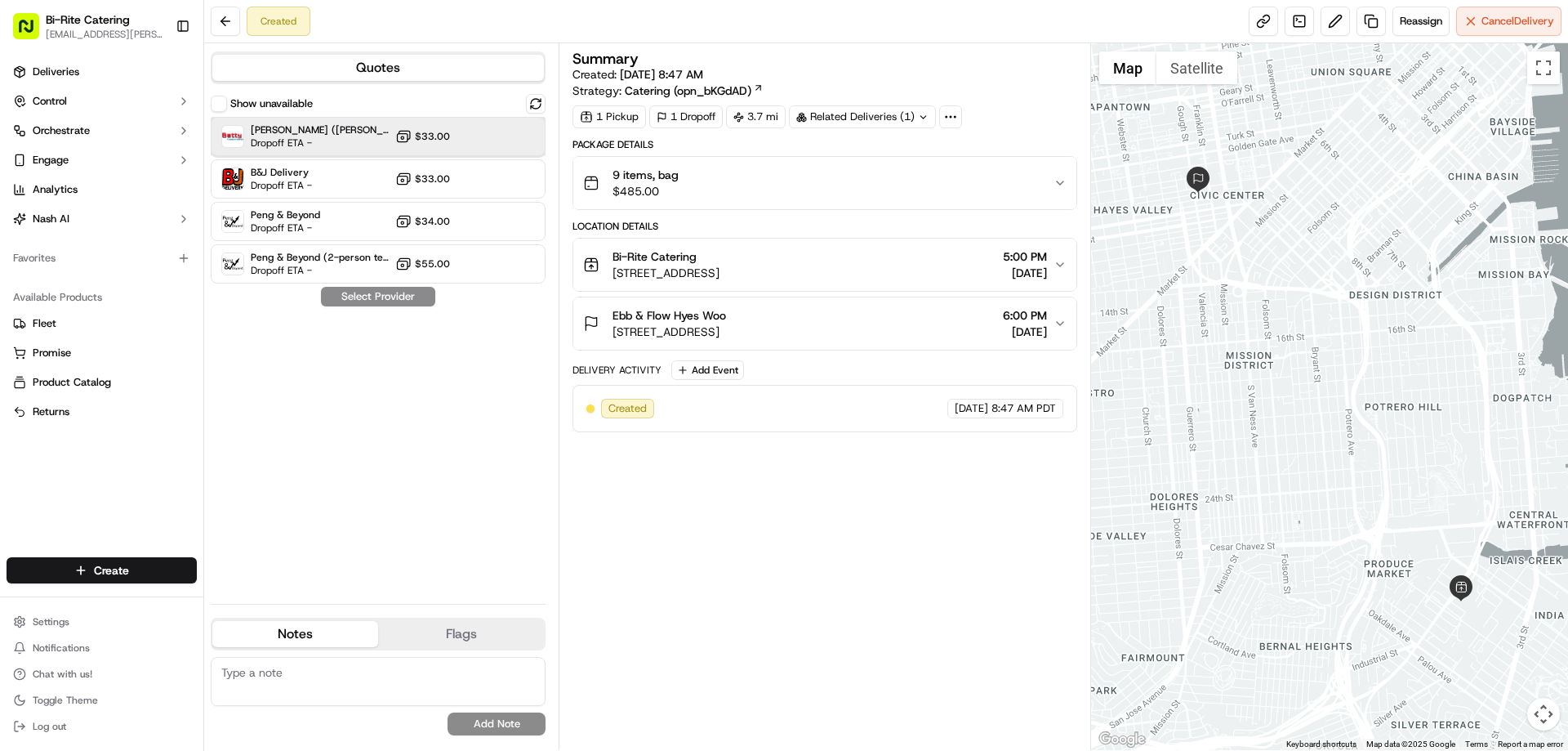
click at [316, 135] on span "[PERSON_NAME] ([PERSON_NAME] TMS)" at bounding box center [319, 130] width 138 height 13
click at [375, 295] on button "Assign Provider" at bounding box center [378, 296] width 116 height 20
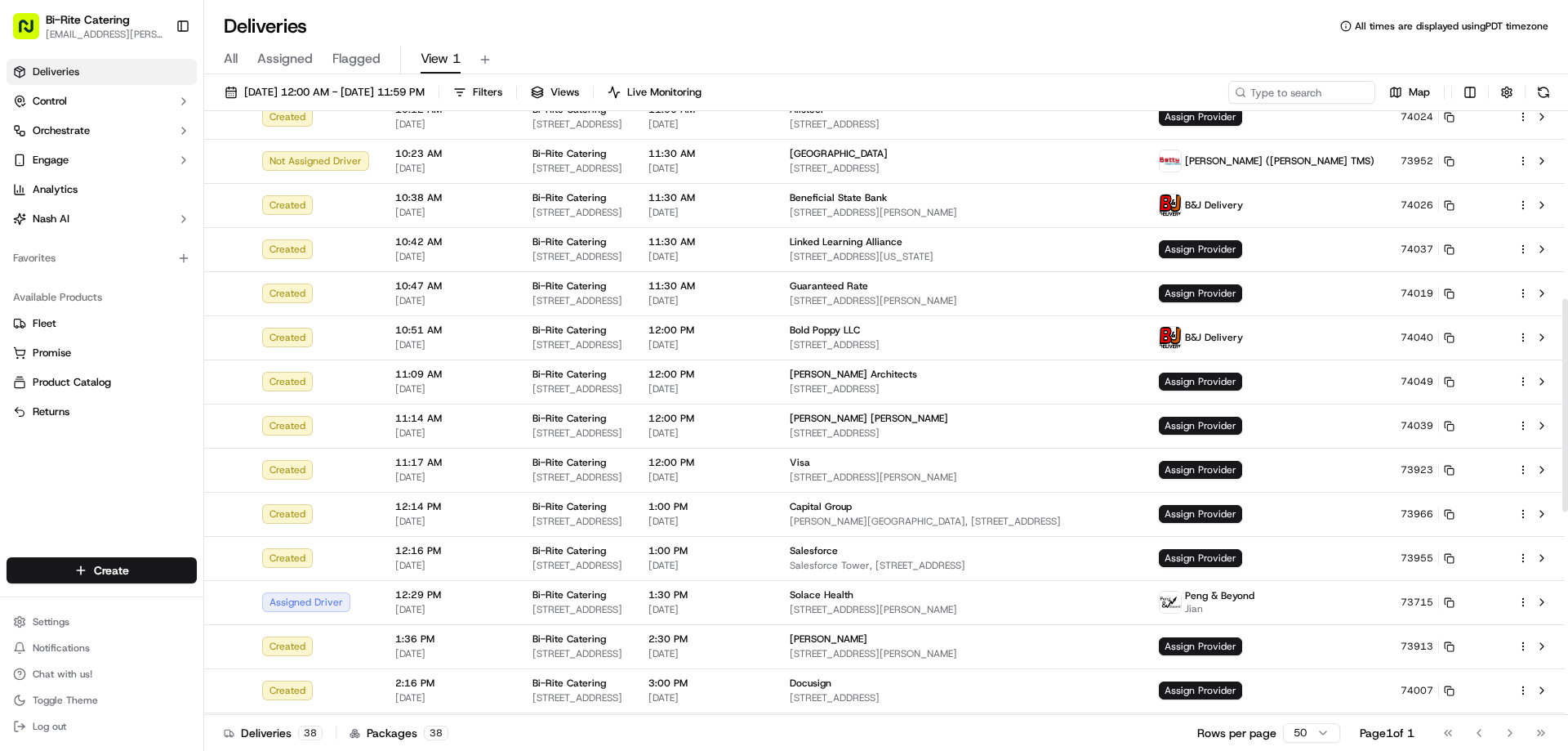
scroll to position [1105, 0]
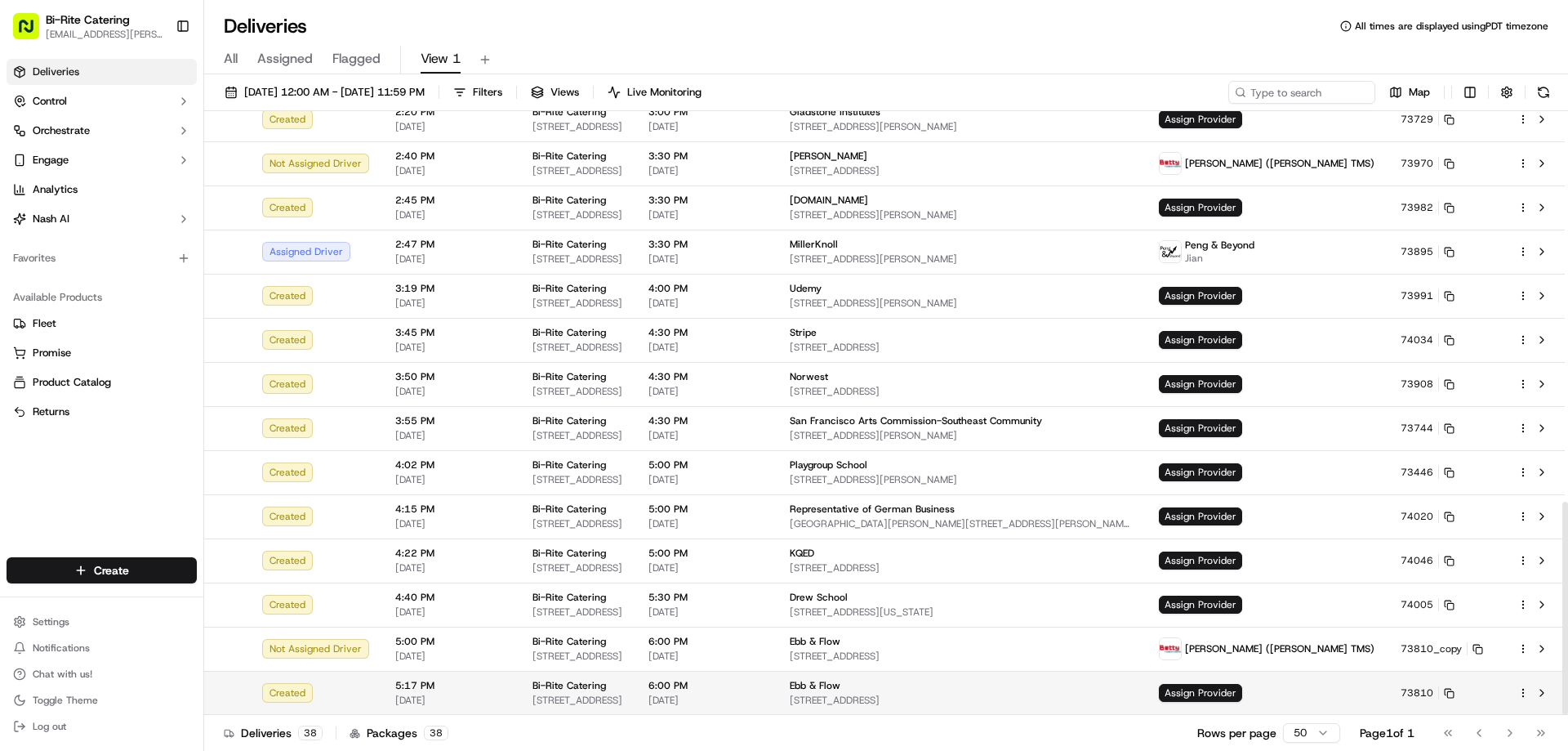
click at [1522, 696] on html "Bi-Rite Catering [EMAIL_ADDRESS][PERSON_NAME][DOMAIN_NAME] Toggle Sidebar Deliv…" at bounding box center [784, 375] width 1568 height 751
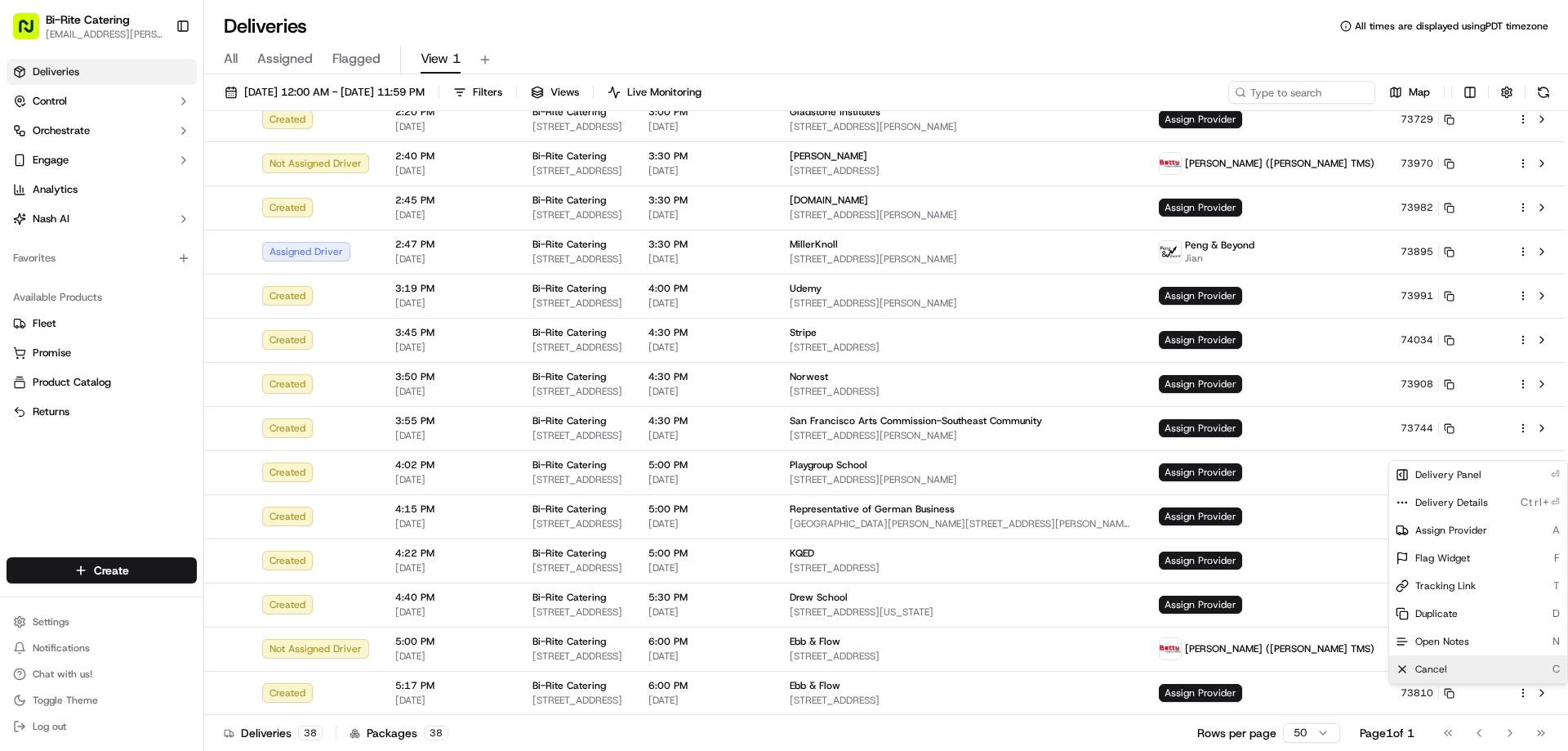
click at [1430, 659] on div "Cancel C" at bounding box center [1478, 668] width 178 height 28
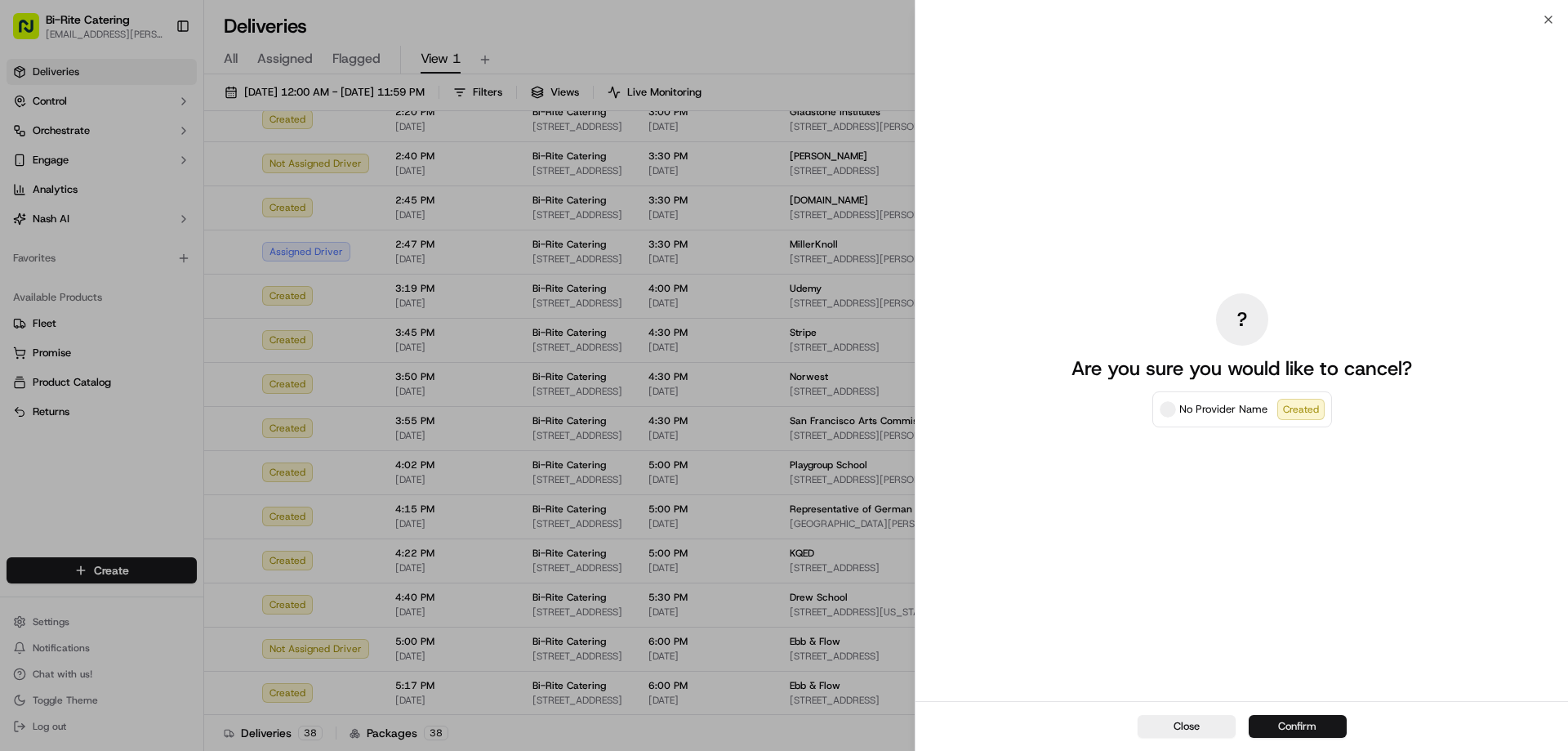
click at [1297, 723] on button "Confirm" at bounding box center [1297, 726] width 98 height 23
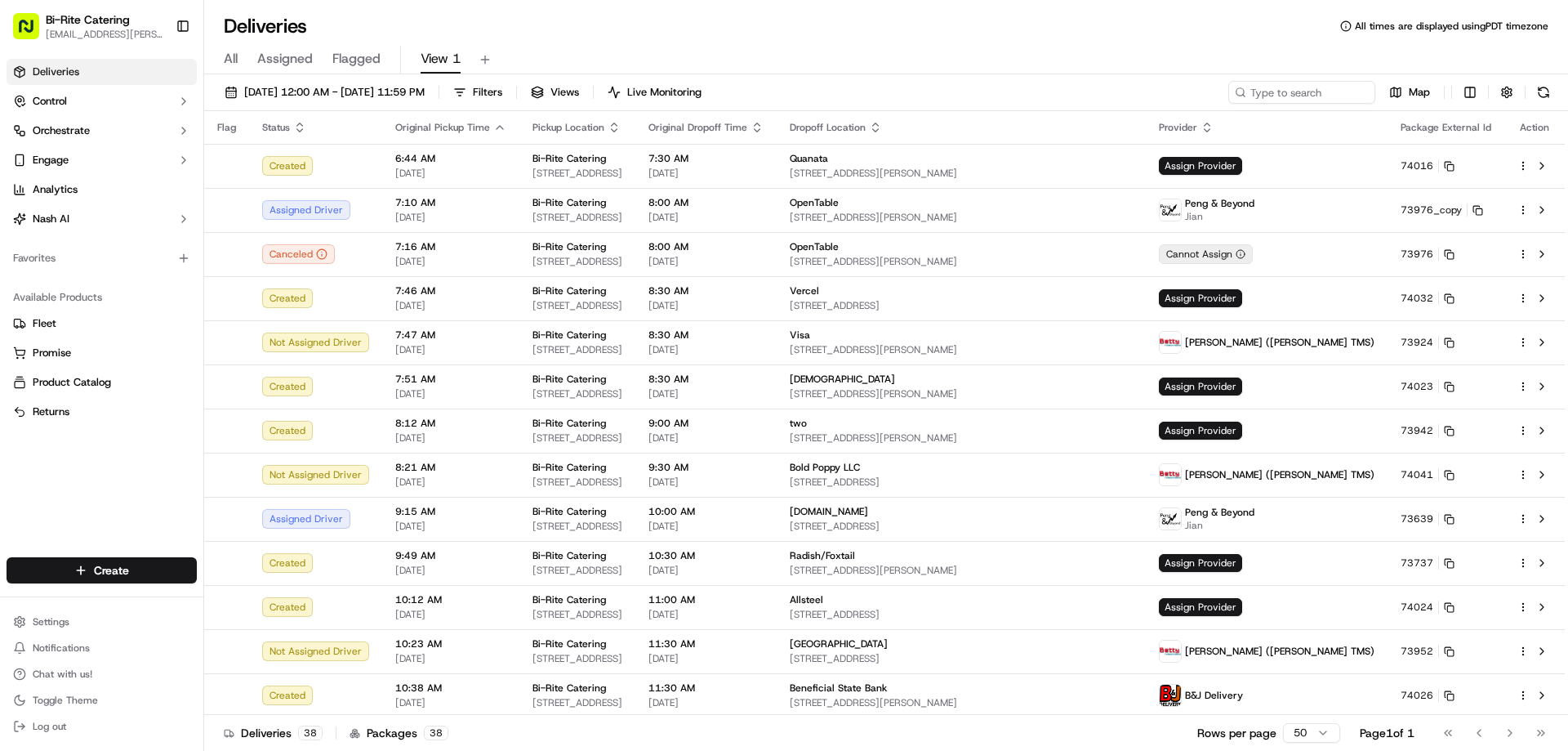
click at [921, 32] on div "Deliveries All times are displayed using PDT timezone" at bounding box center [886, 27] width 1364 height 27
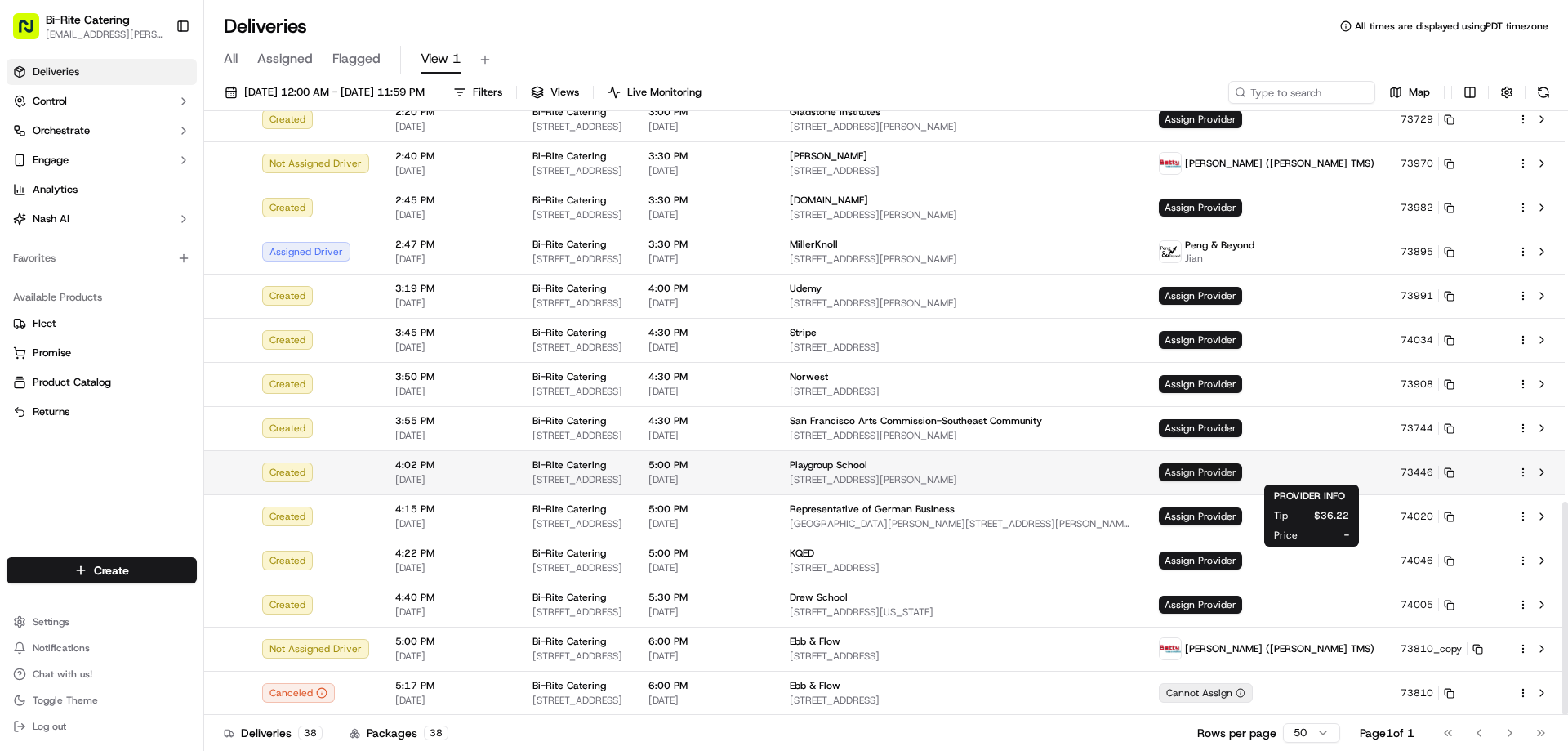
click at [1242, 474] on span "Assign Provider" at bounding box center [1201, 472] width 84 height 18
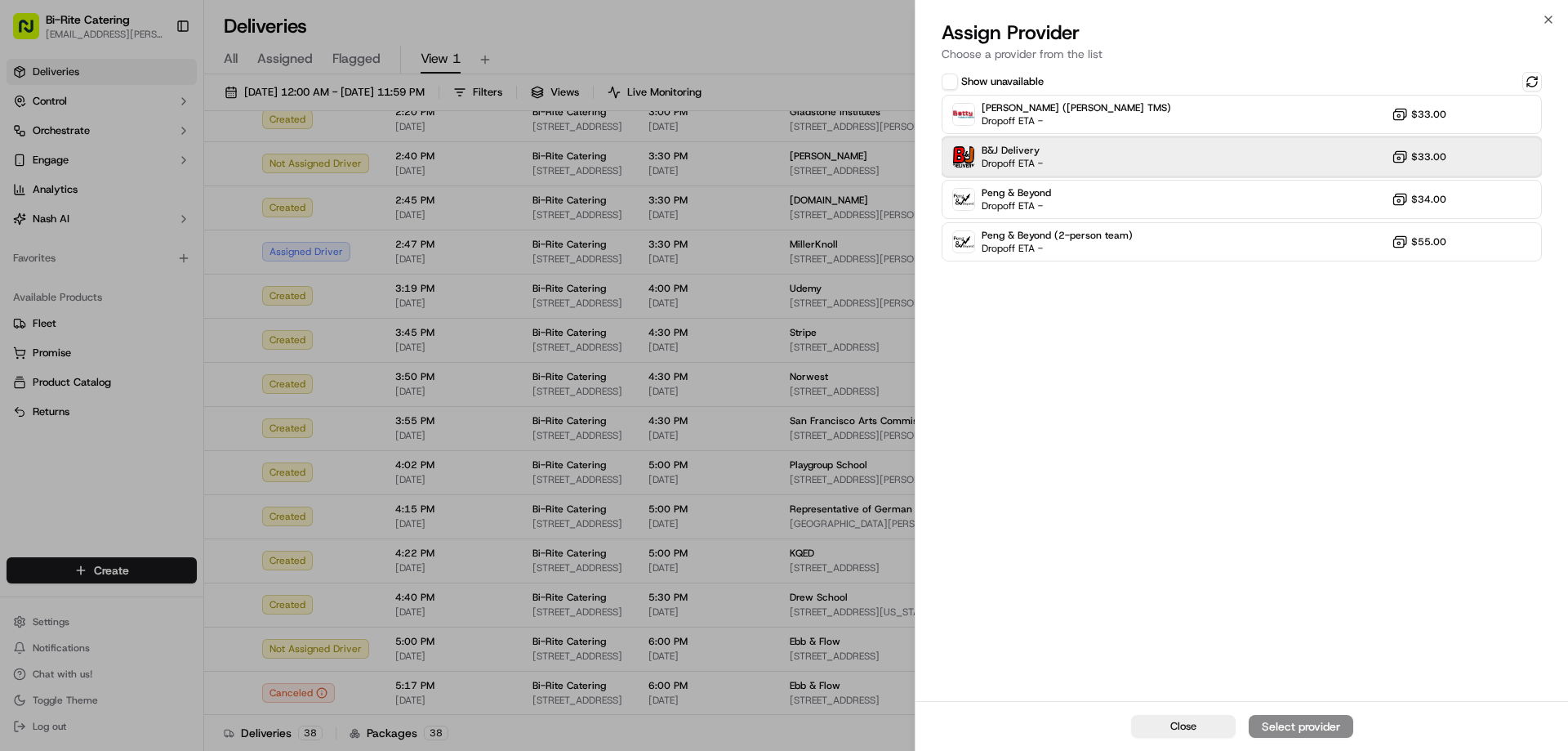
click at [1118, 151] on div "B&J Delivery Dropoff ETA - $33.00" at bounding box center [1241, 157] width 600 height 39
click at [1299, 716] on button "Assign Provider" at bounding box center [1300, 726] width 104 height 23
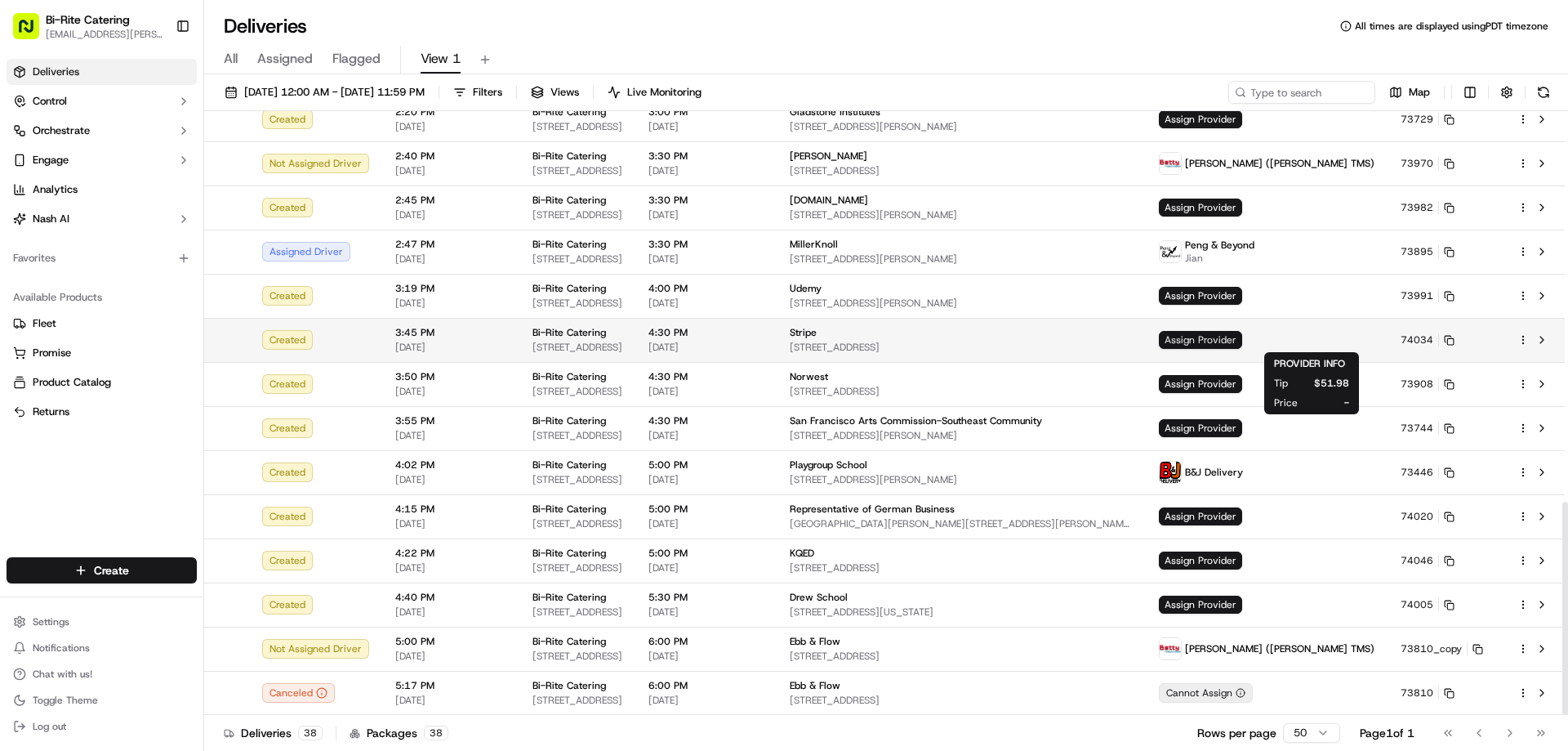
click at [1242, 342] on span "Assign Provider" at bounding box center [1201, 339] width 84 height 18
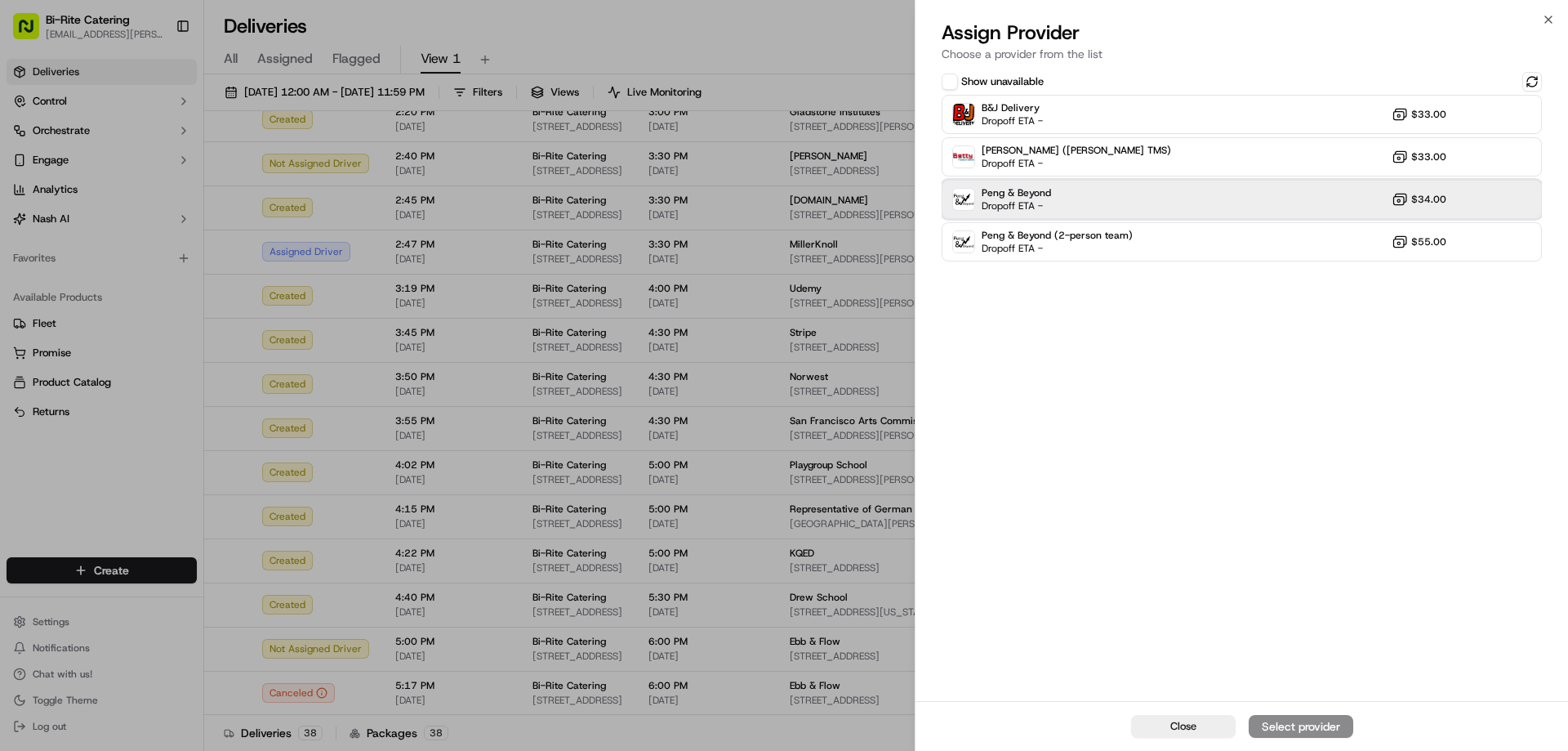
click at [1139, 207] on div "Peng & Beyond Dropoff ETA - $34.00" at bounding box center [1241, 198] width 600 height 39
click at [1313, 728] on div "Assign Provider" at bounding box center [1300, 725] width 80 height 16
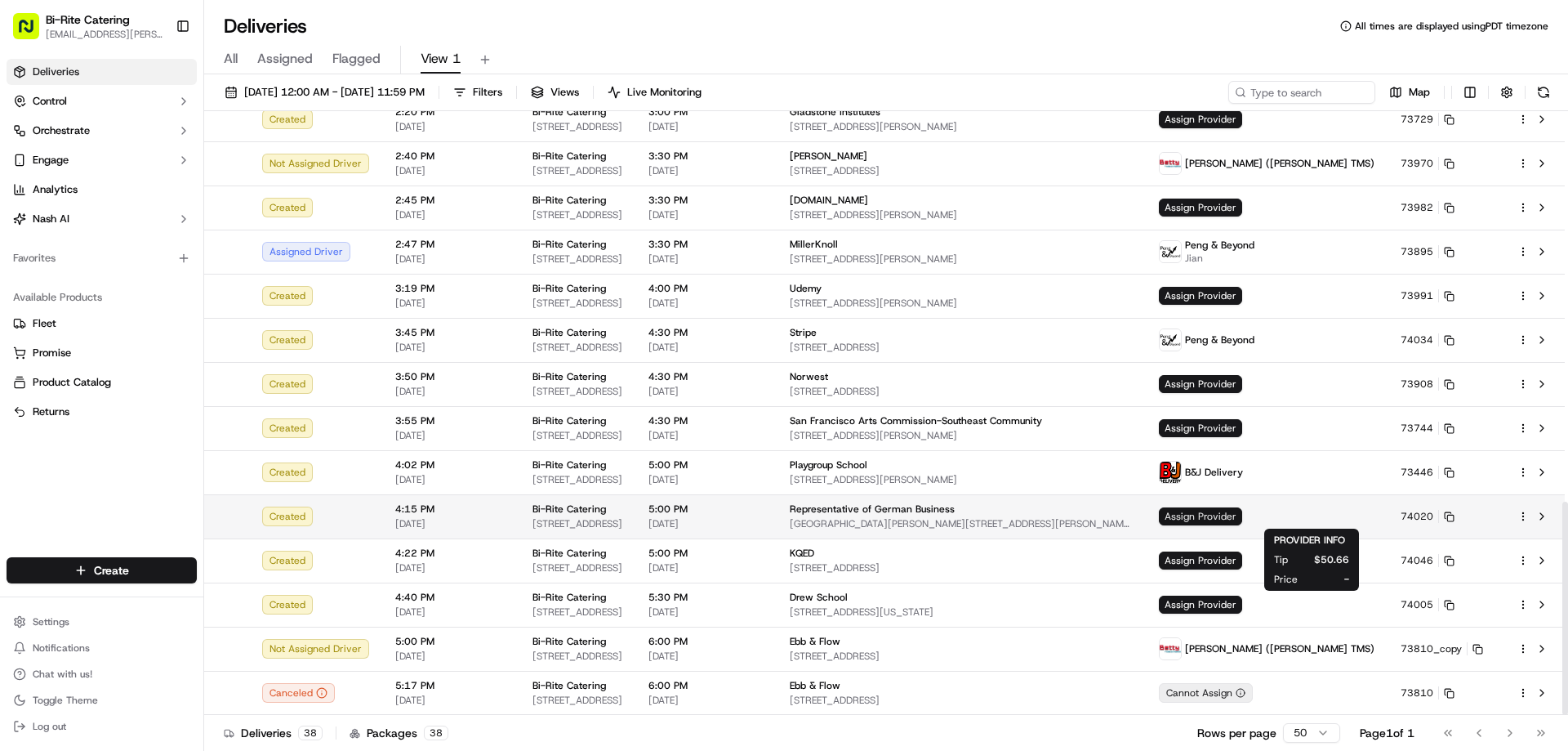
click at [1242, 517] on span "Assign Provider" at bounding box center [1201, 516] width 84 height 18
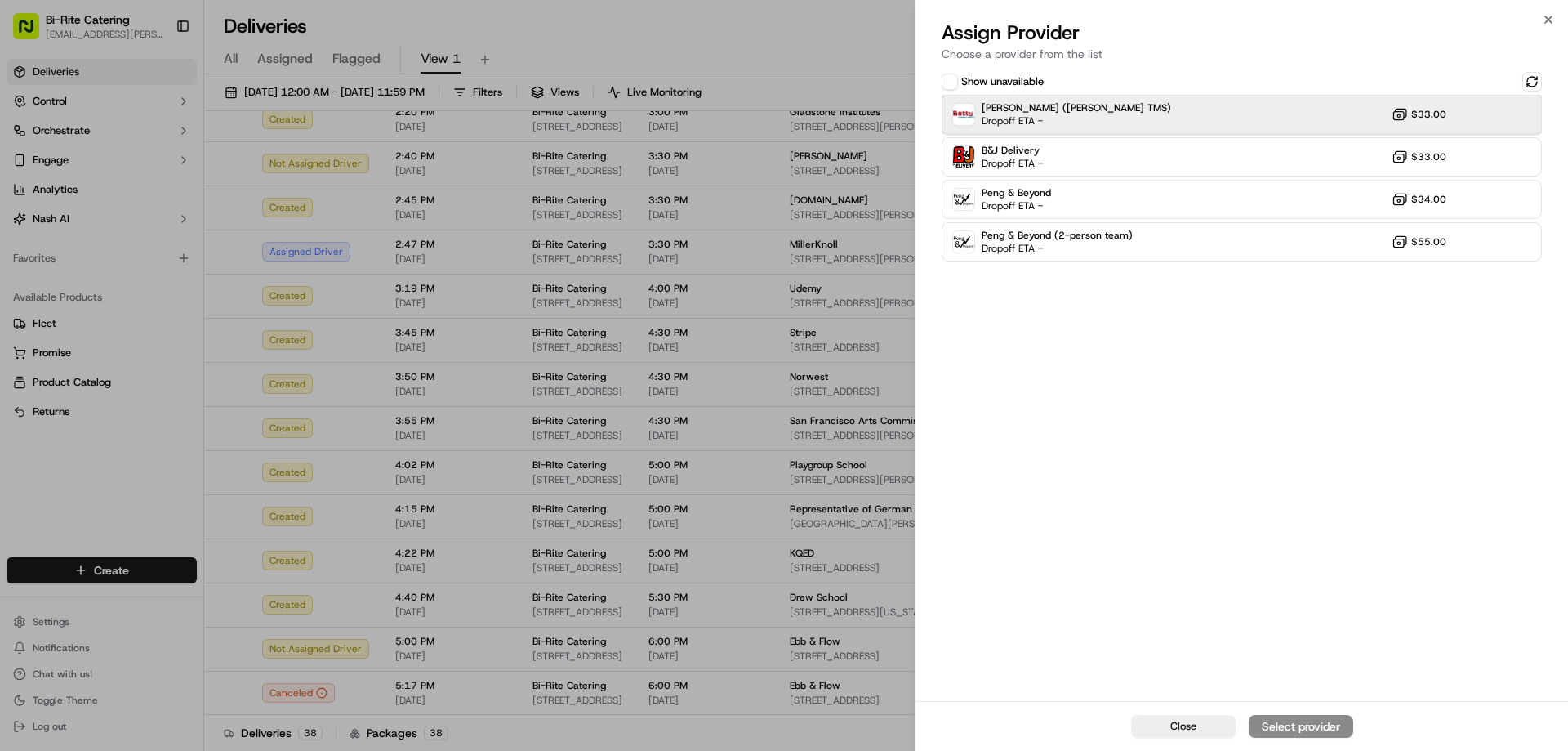
click at [1150, 111] on div "[PERSON_NAME] ([PERSON_NAME] TMS) Dropoff ETA - $33.00" at bounding box center [1241, 114] width 600 height 39
click at [1313, 723] on div "Assign Provider" at bounding box center [1300, 725] width 80 height 16
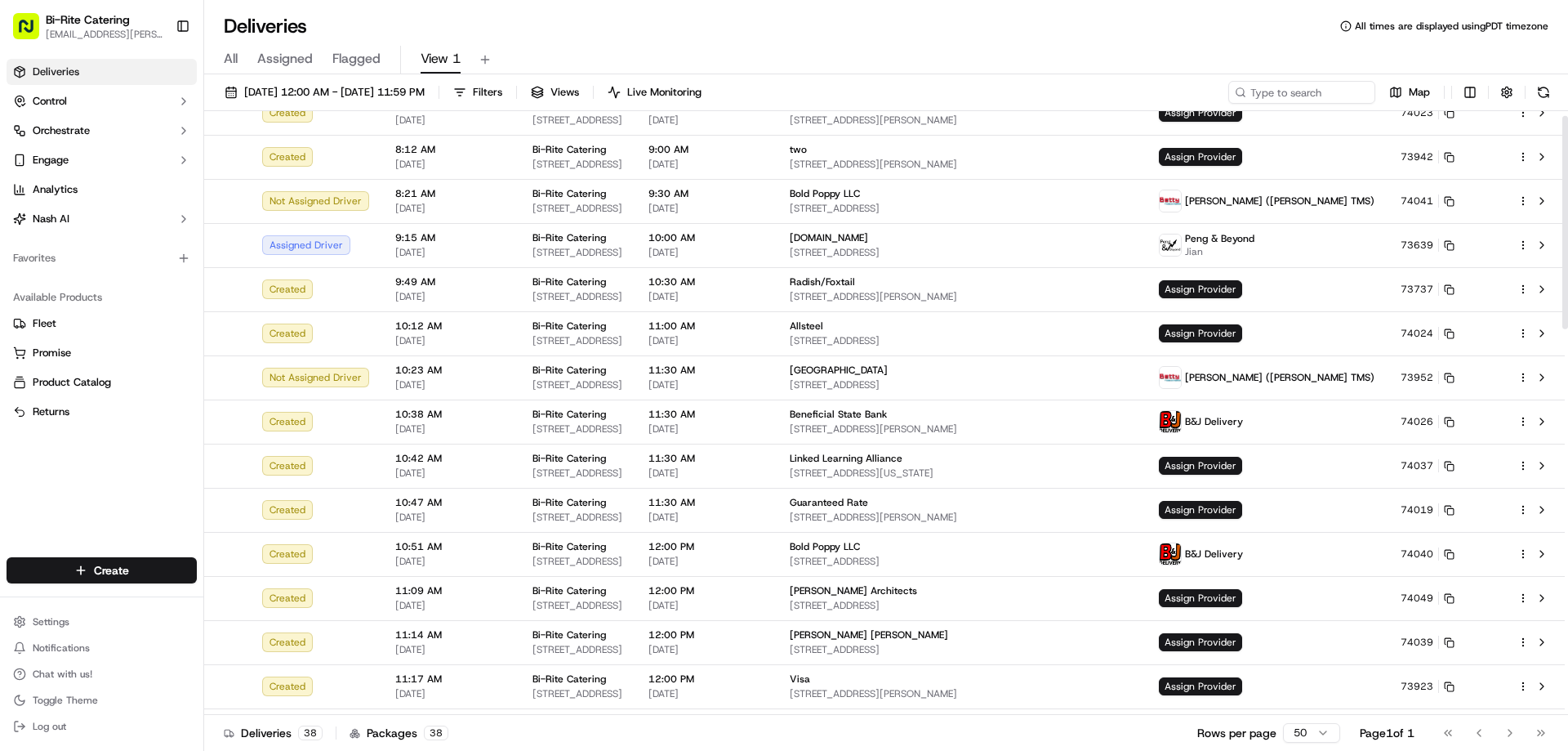
scroll to position [0, 0]
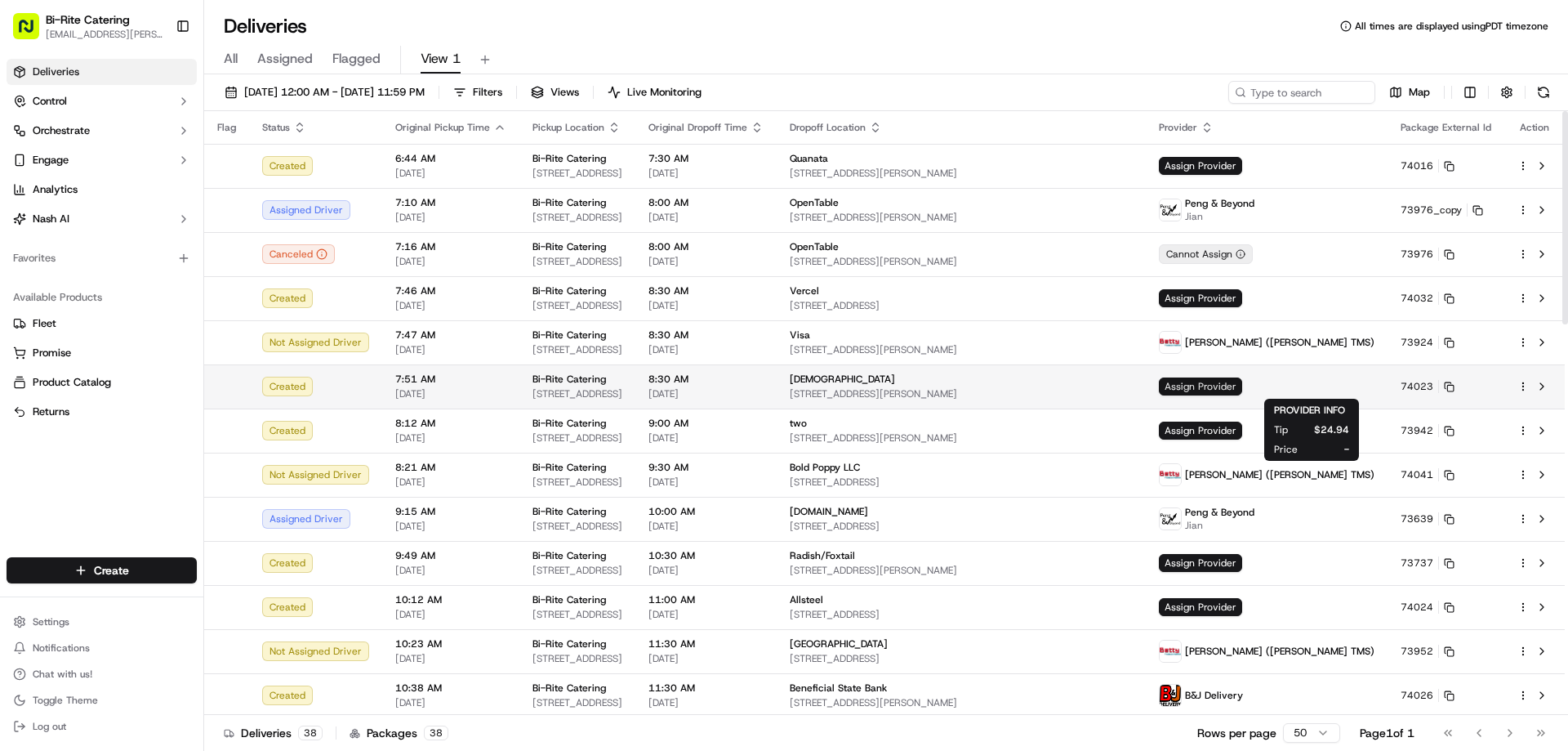
click at [1242, 380] on span "Assign Provider" at bounding box center [1201, 385] width 84 height 18
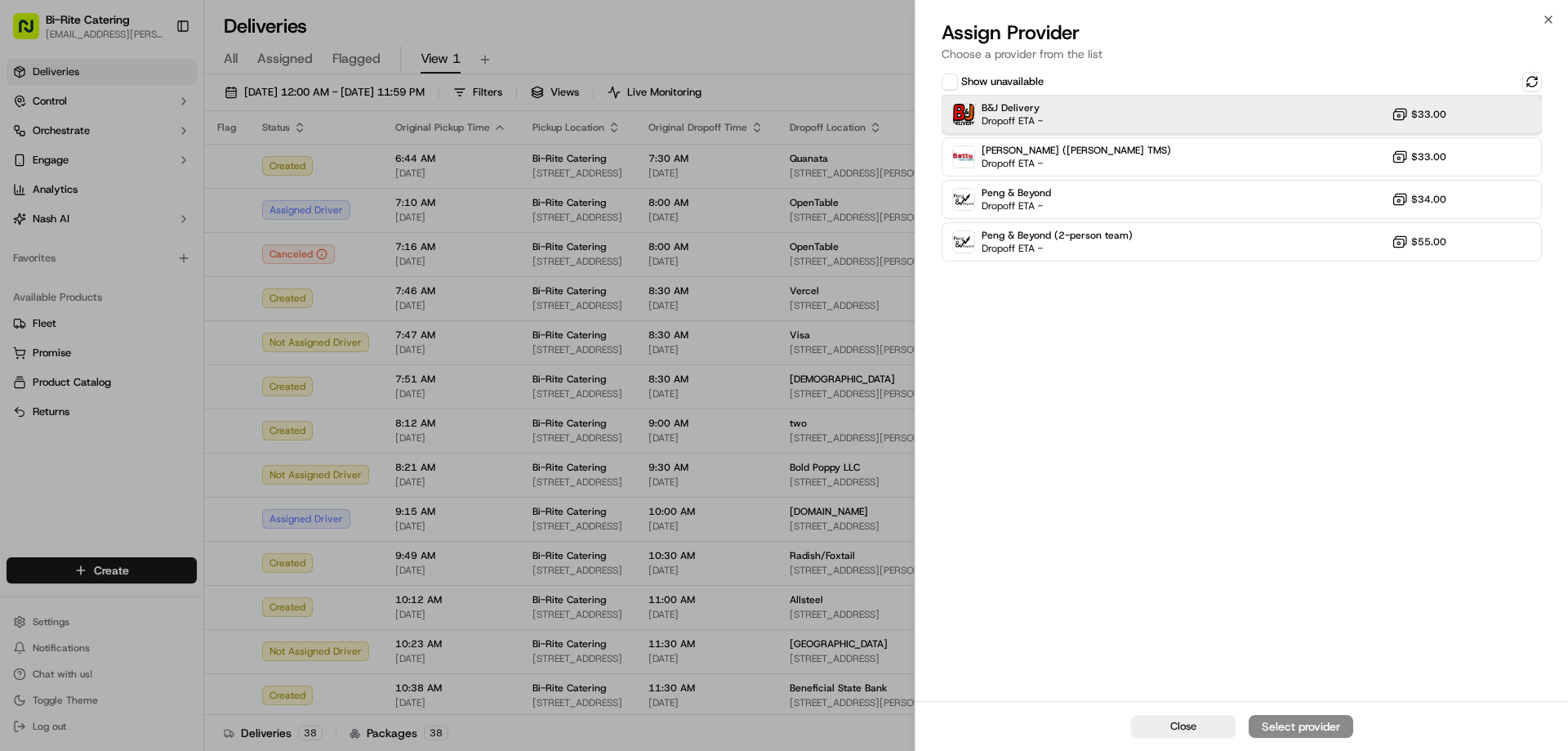
click at [1141, 118] on div "B&J Delivery Dropoff ETA - $33.00" at bounding box center [1241, 114] width 600 height 39
click at [1294, 723] on div "Assign Provider" at bounding box center [1300, 725] width 80 height 16
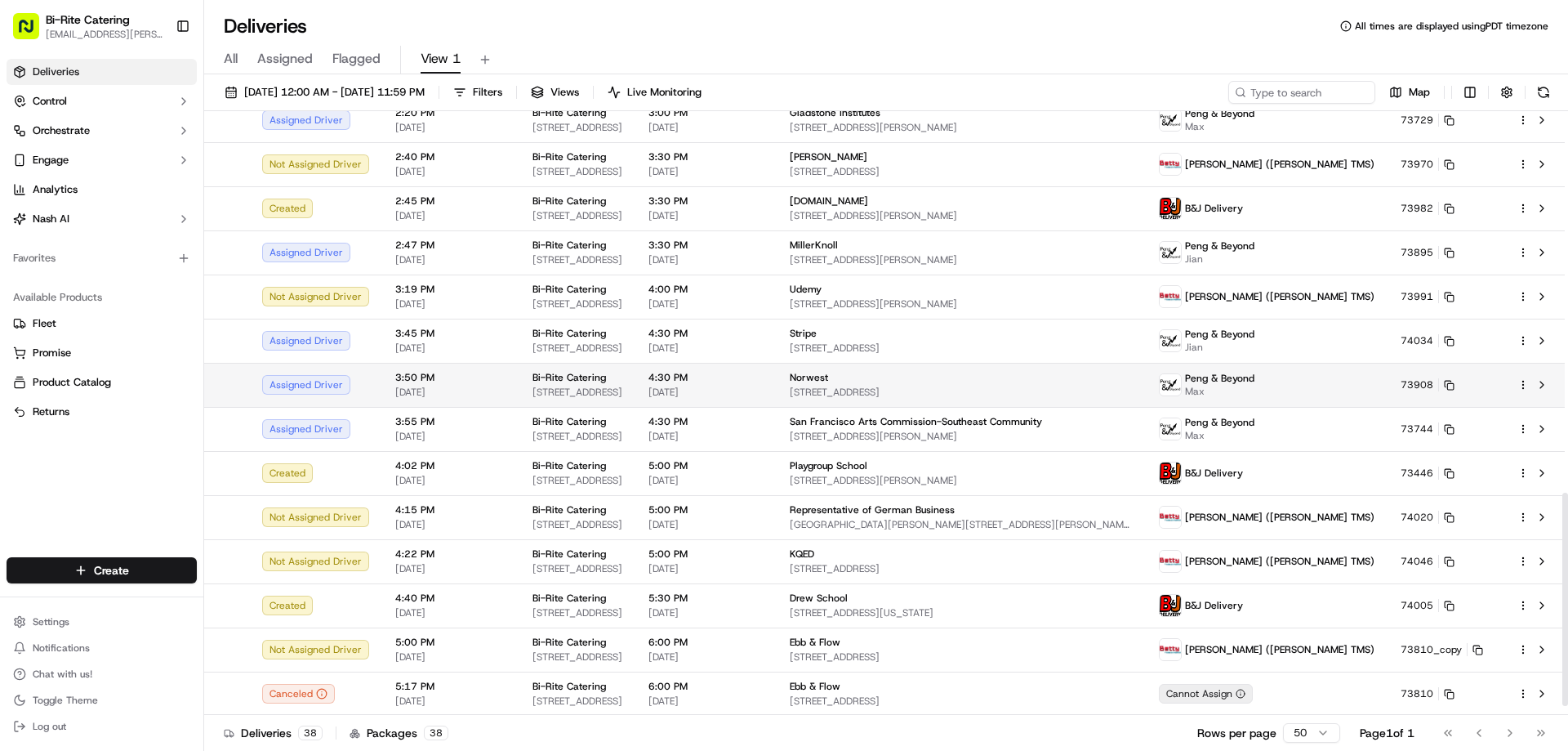
scroll to position [1105, 0]
